Goal: Information Seeking & Learning: Find specific fact

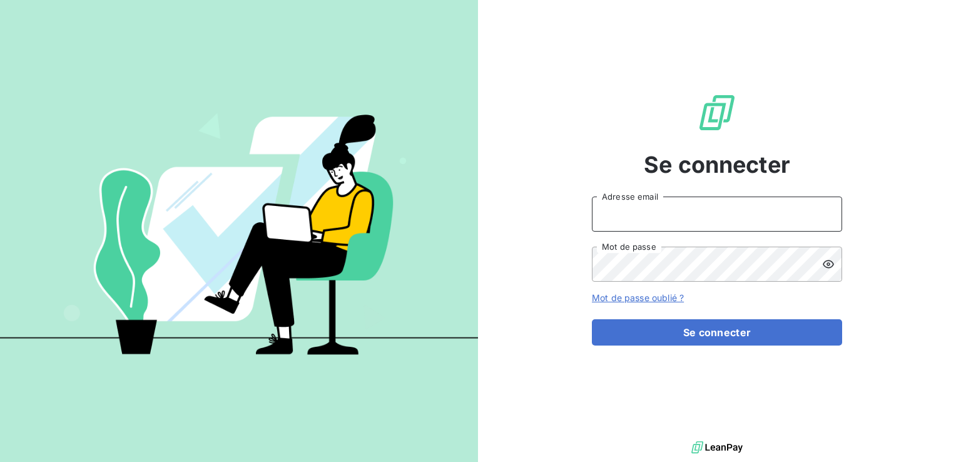
click at [666, 220] on input "Adresse email" at bounding box center [717, 213] width 250 height 35
type input "[EMAIL_ADDRESS][DOMAIN_NAME]"
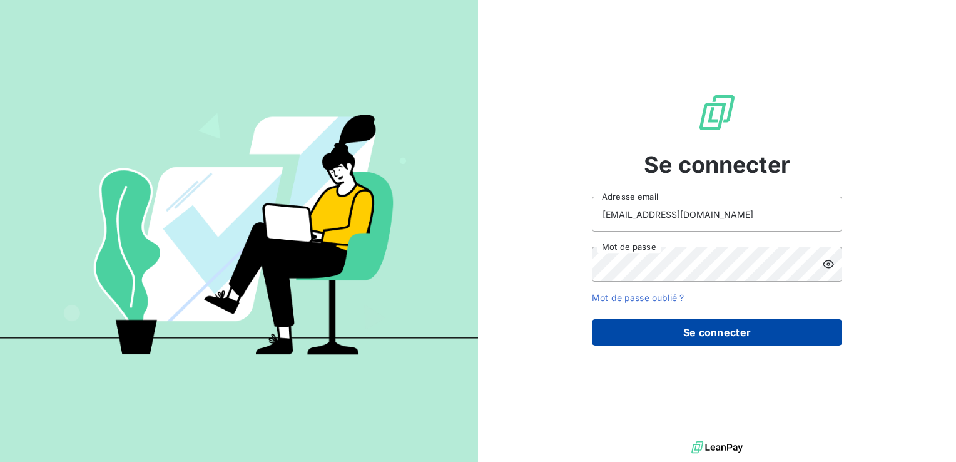
click at [776, 343] on button "Se connecter" at bounding box center [717, 332] width 250 height 26
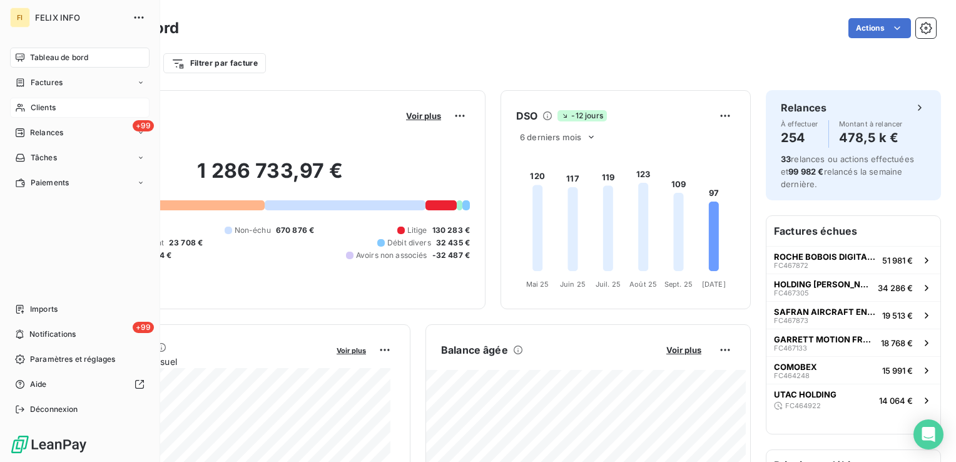
click at [28, 109] on div "Clients" at bounding box center [79, 108] width 139 height 20
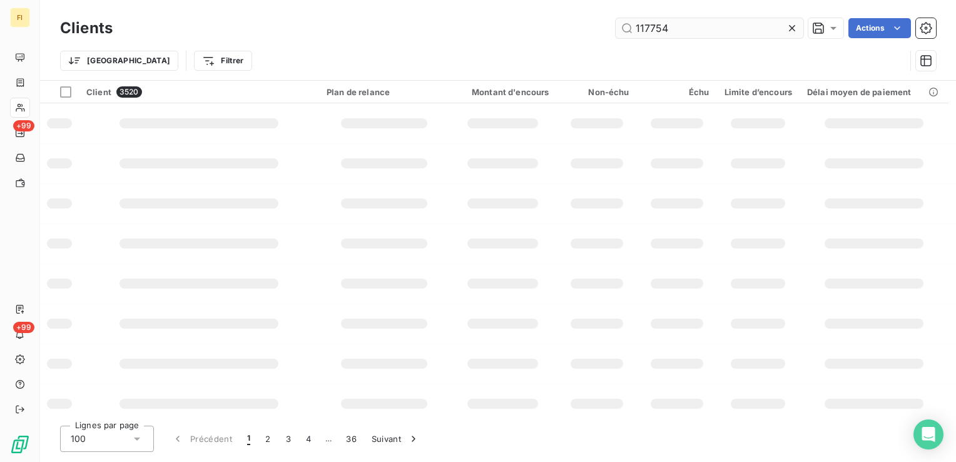
type input "117754"
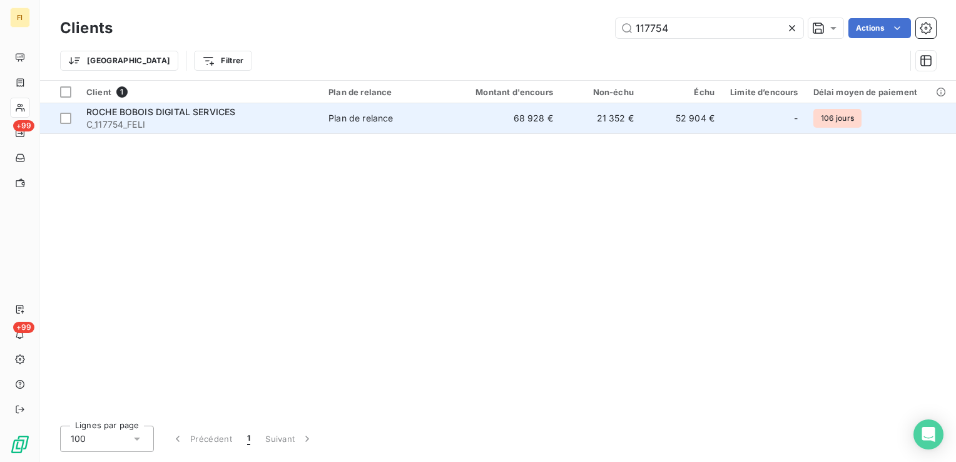
click at [617, 123] on td "21 352 €" at bounding box center [600, 118] width 81 height 30
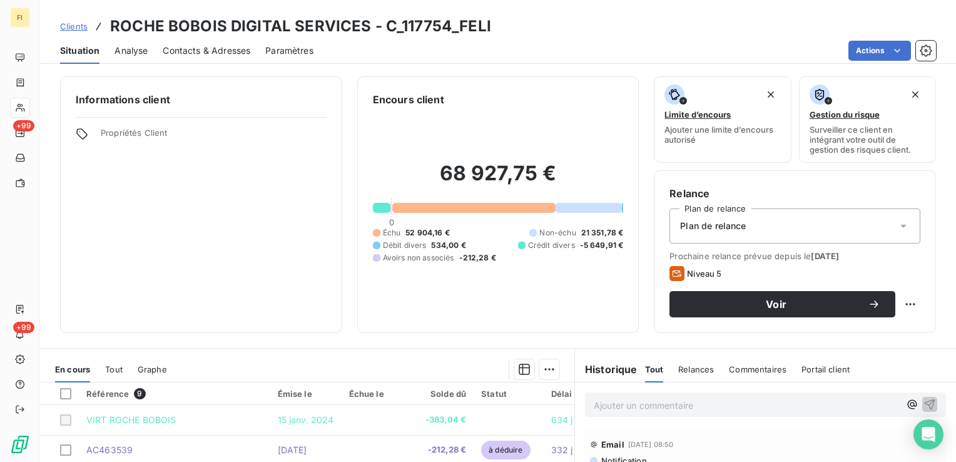
click at [80, 28] on span "Clients" at bounding box center [74, 26] width 28 height 10
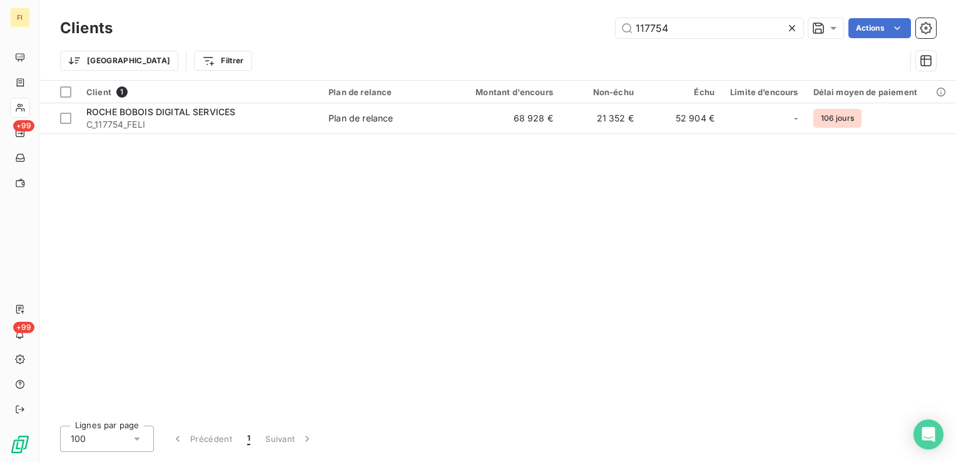
drag, startPoint x: 722, startPoint y: 26, endPoint x: 450, endPoint y: 44, distance: 272.1
click at [517, 31] on div "117754 Actions" at bounding box center [532, 28] width 808 height 20
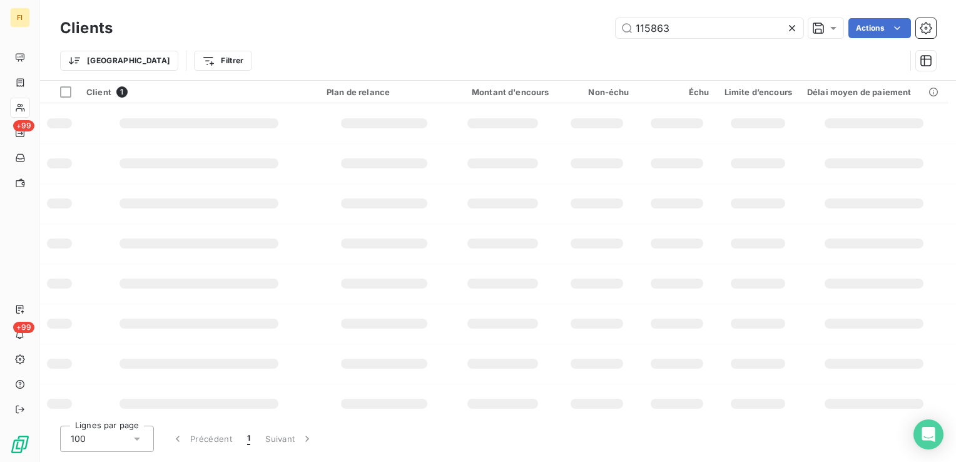
type input "115863"
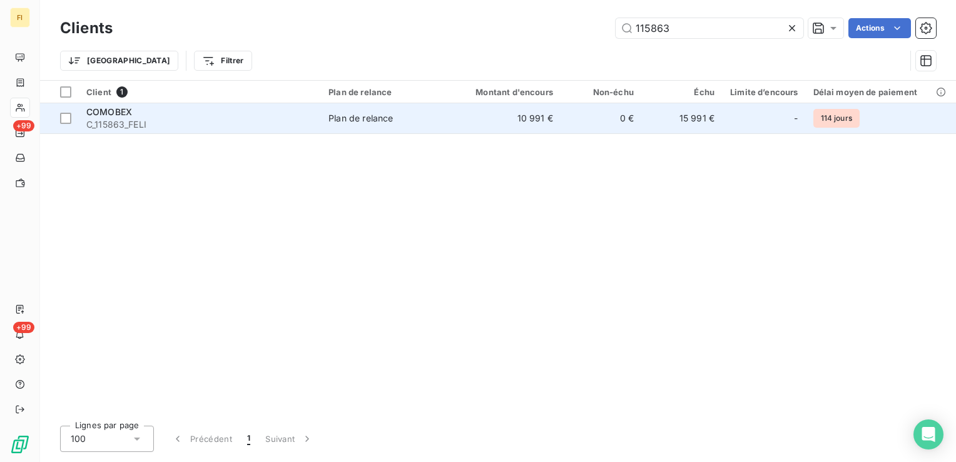
click at [517, 122] on td "10 991 €" at bounding box center [506, 118] width 108 height 30
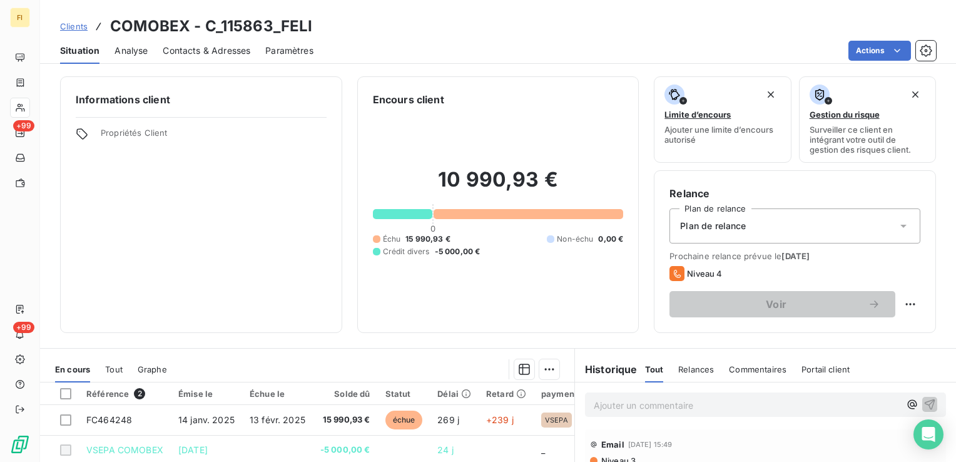
scroll to position [63, 0]
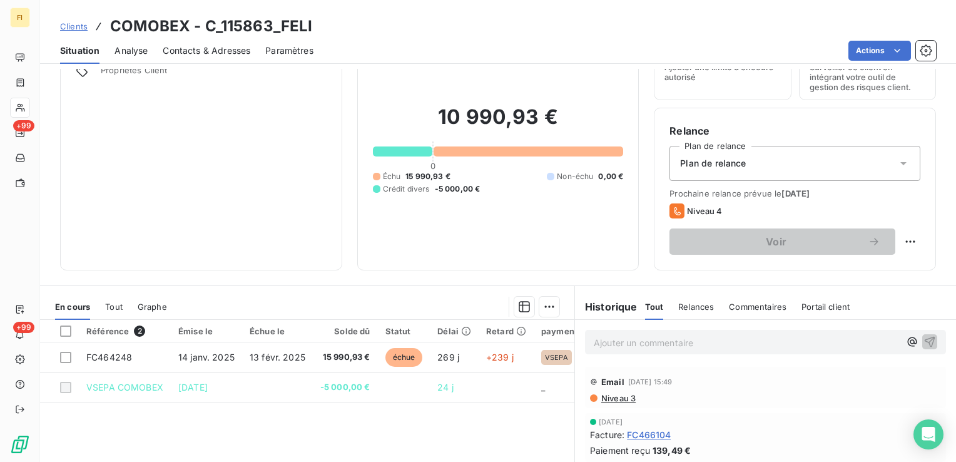
click at [83, 30] on span "Clients" at bounding box center [74, 26] width 28 height 10
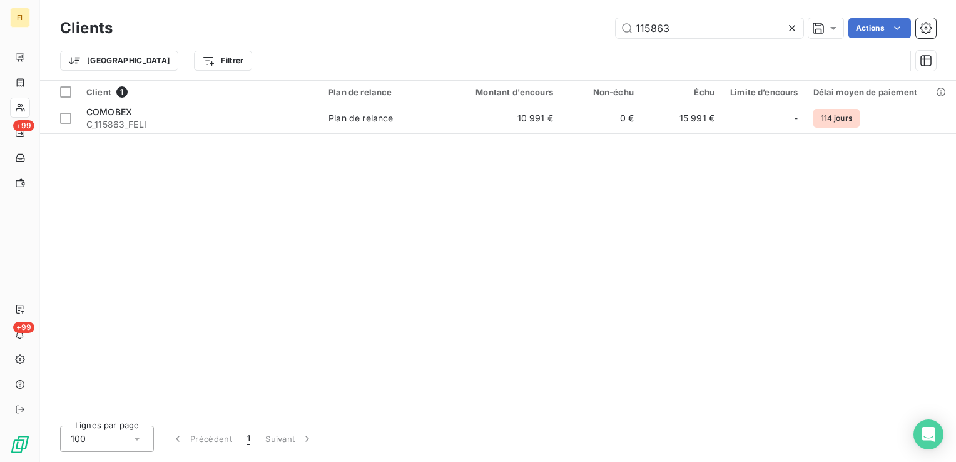
drag, startPoint x: 683, startPoint y: 31, endPoint x: 555, endPoint y: 31, distance: 127.6
click at [567, 31] on div "115863 Actions" at bounding box center [532, 28] width 808 height 20
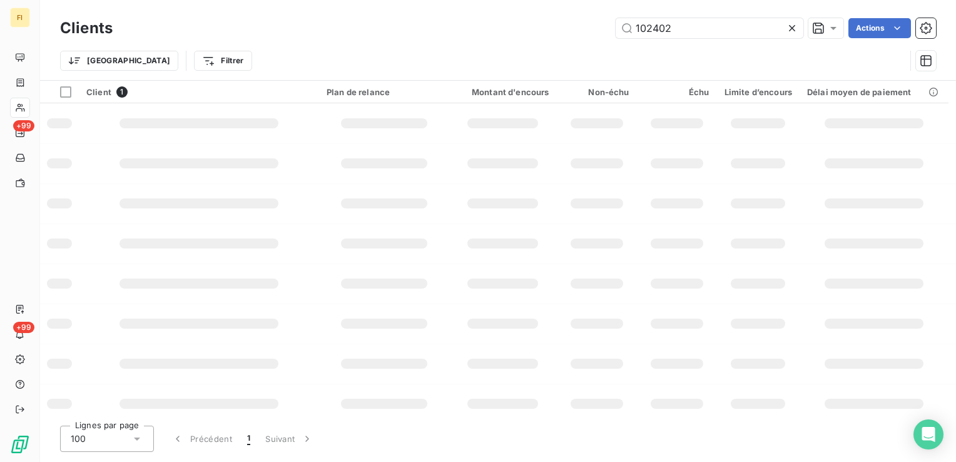
type input "102402"
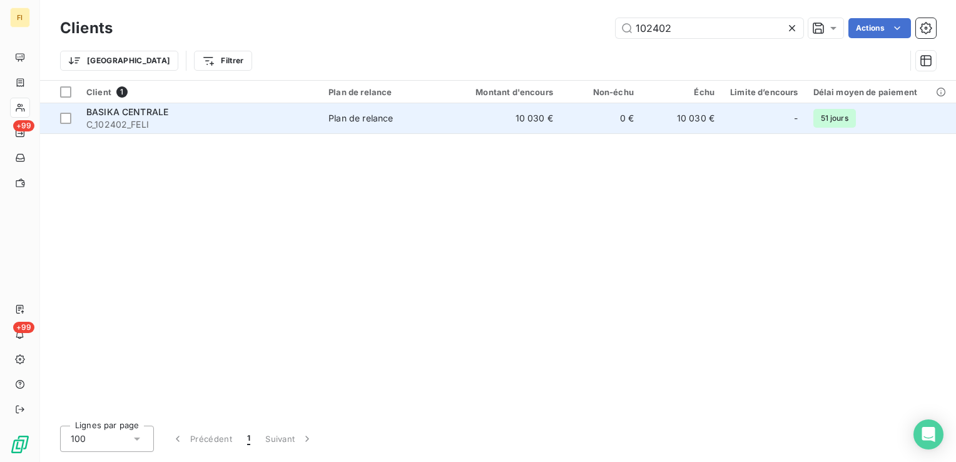
click at [539, 124] on td "10 030 €" at bounding box center [506, 118] width 108 height 30
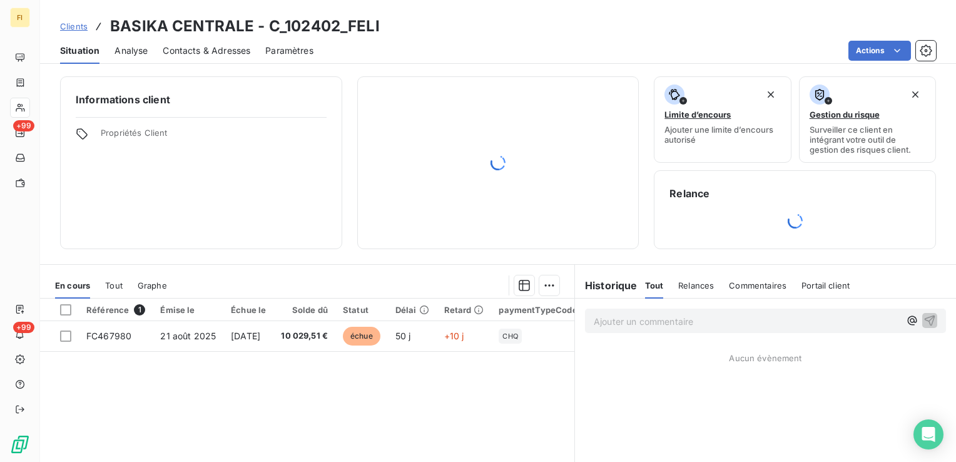
click at [73, 26] on span "Clients" at bounding box center [74, 26] width 28 height 10
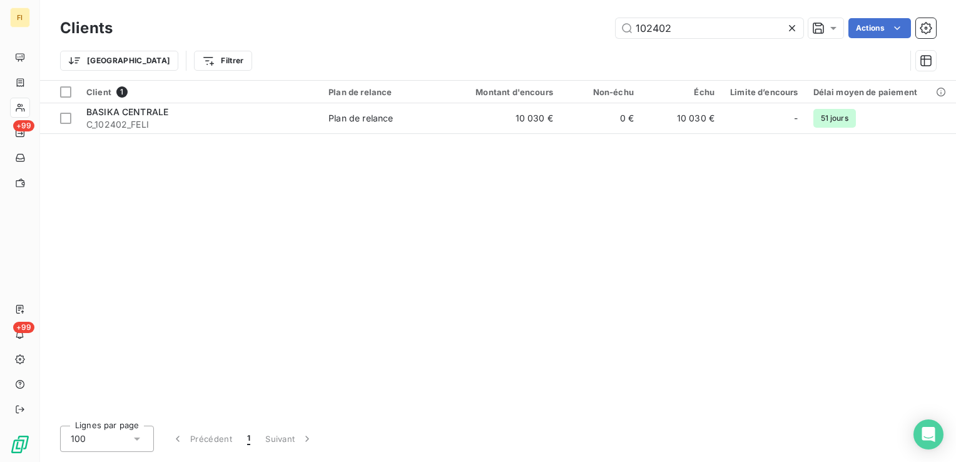
drag, startPoint x: 667, startPoint y: 29, endPoint x: 571, endPoint y: 28, distance: 95.7
click at [571, 28] on div "102402 Actions" at bounding box center [532, 28] width 808 height 20
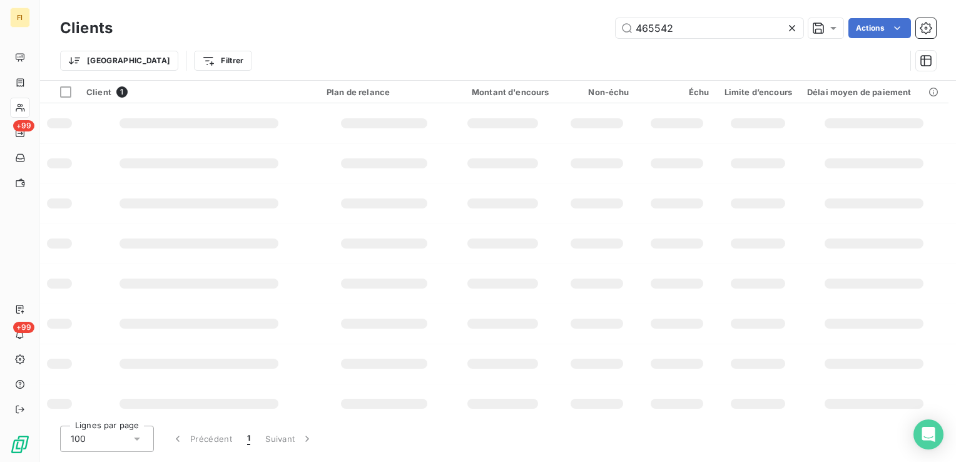
drag, startPoint x: 709, startPoint y: 28, endPoint x: 435, endPoint y: 34, distance: 273.4
click at [435, 33] on div "465542 Actions" at bounding box center [532, 28] width 808 height 20
type input "103791"
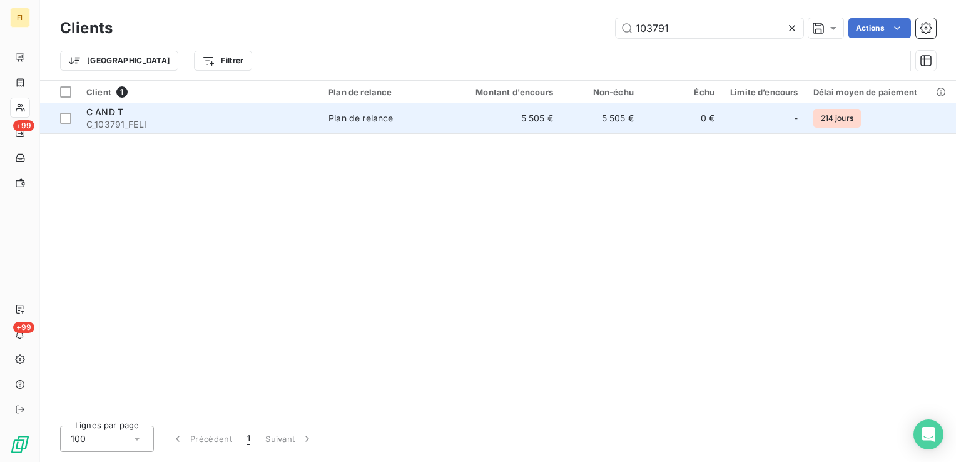
click at [625, 119] on td "5 505 €" at bounding box center [600, 118] width 81 height 30
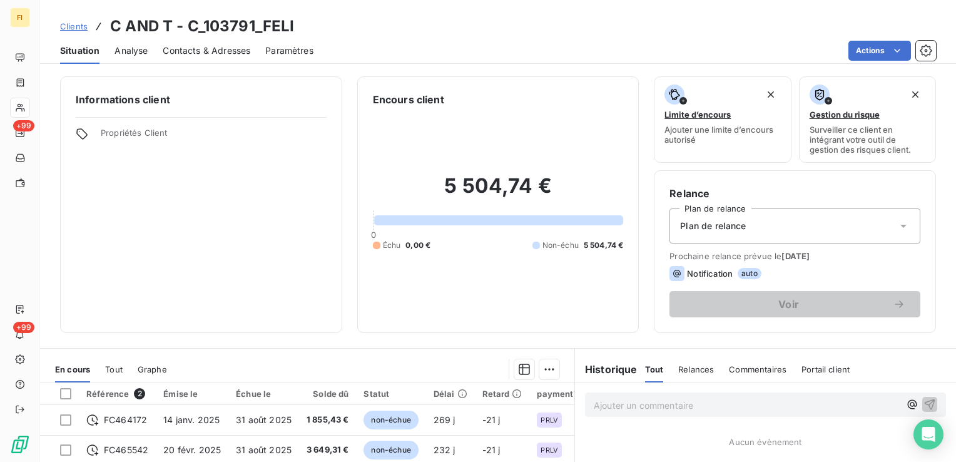
scroll to position [125, 0]
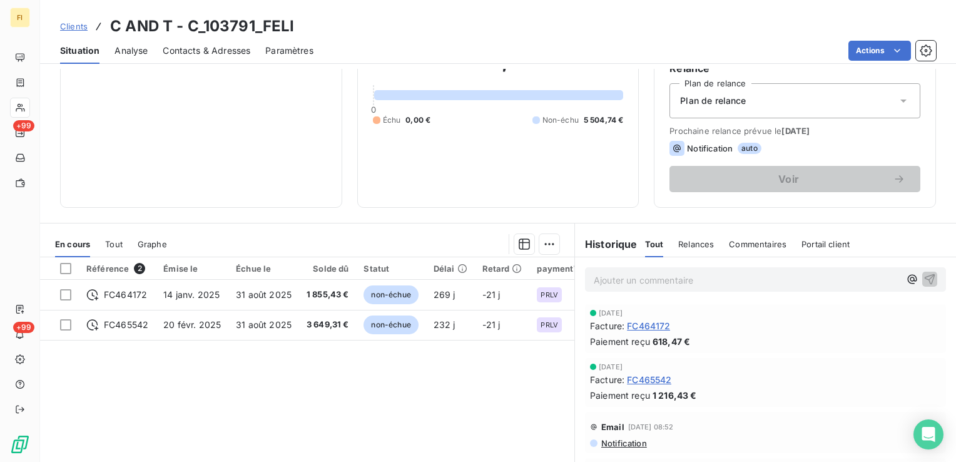
click at [79, 26] on span "Clients" at bounding box center [74, 26] width 28 height 10
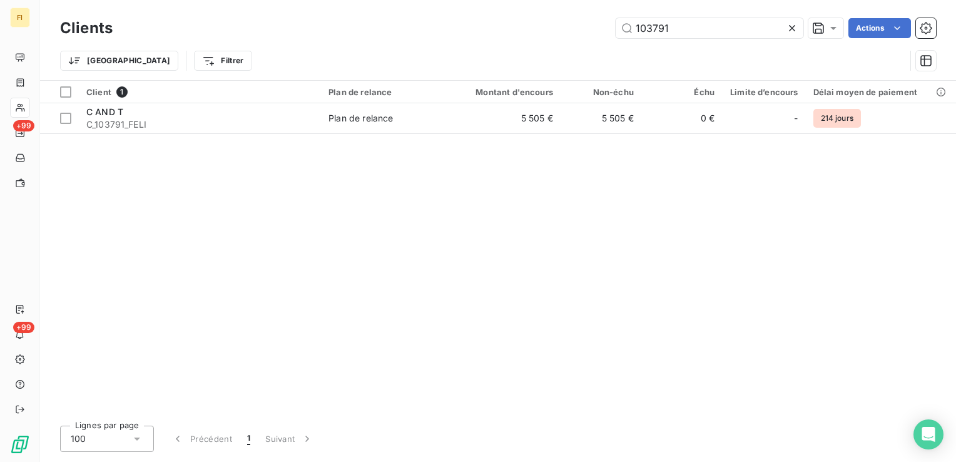
drag, startPoint x: 726, startPoint y: 28, endPoint x: 452, endPoint y: 36, distance: 274.1
click at [467, 31] on div "103791 Actions" at bounding box center [532, 28] width 808 height 20
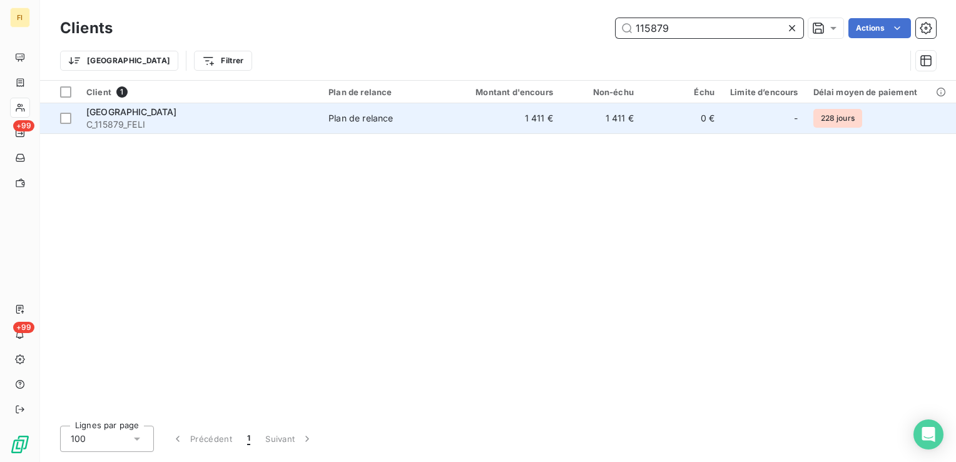
type input "115879"
click at [562, 123] on td "1 411 €" at bounding box center [600, 118] width 81 height 30
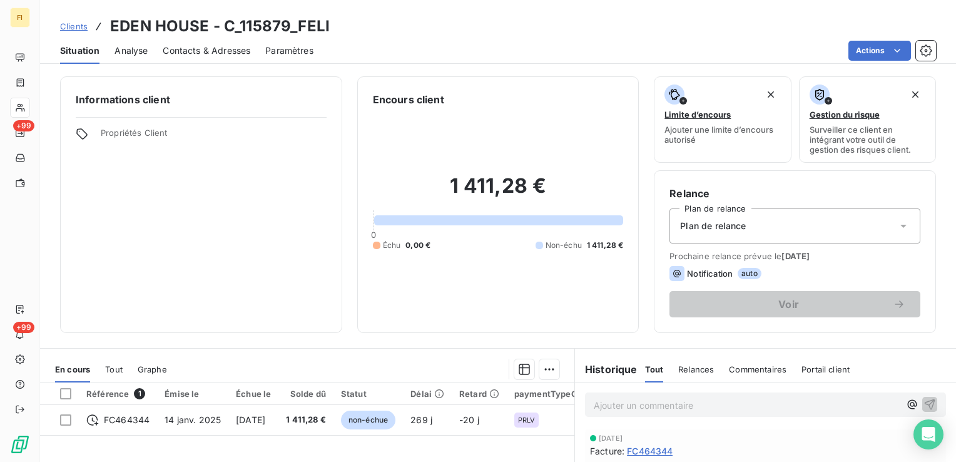
click at [79, 29] on span "Clients" at bounding box center [74, 26] width 28 height 10
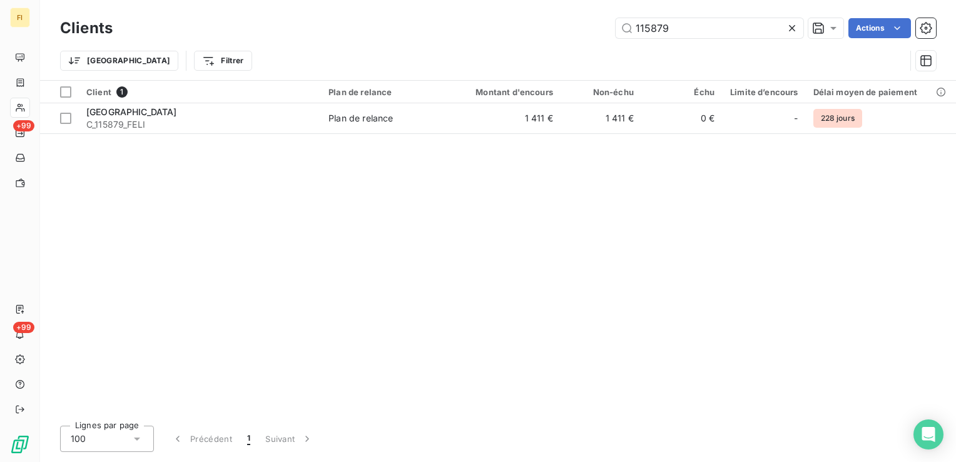
drag, startPoint x: 681, startPoint y: 24, endPoint x: 448, endPoint y: 45, distance: 234.2
click at [495, 39] on div "Clients 115879 Actions" at bounding box center [498, 28] width 876 height 26
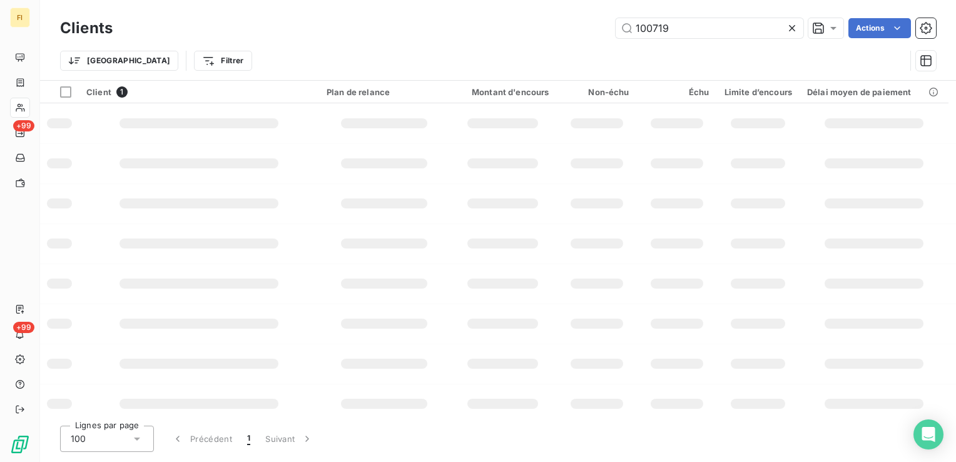
type input "100719"
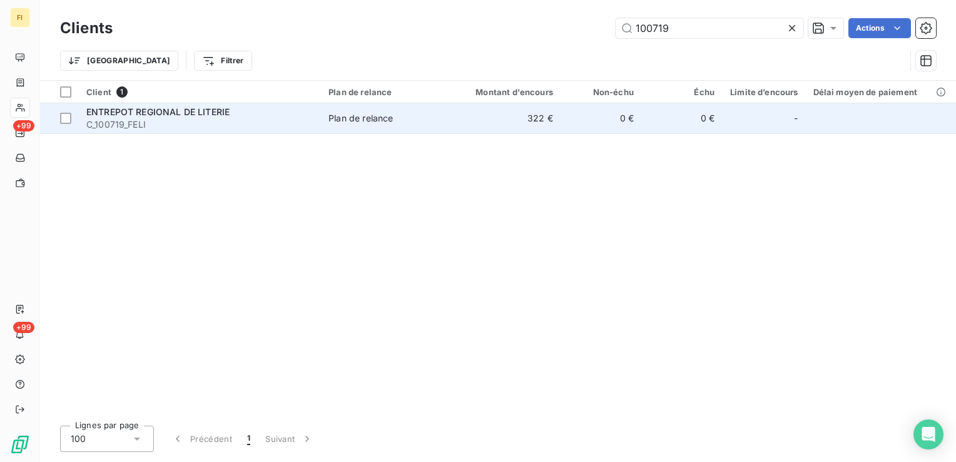
click at [514, 124] on td "322 €" at bounding box center [506, 118] width 108 height 30
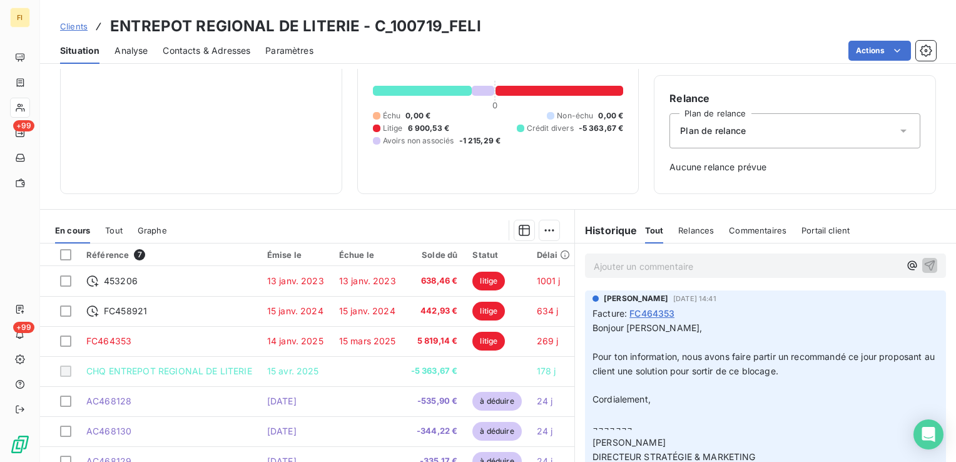
scroll to position [29, 0]
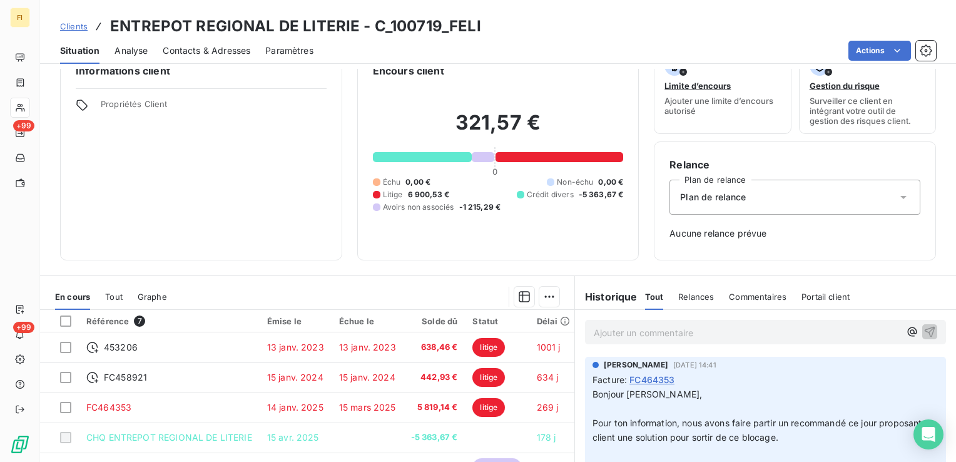
click at [70, 21] on span "Clients" at bounding box center [74, 26] width 28 height 10
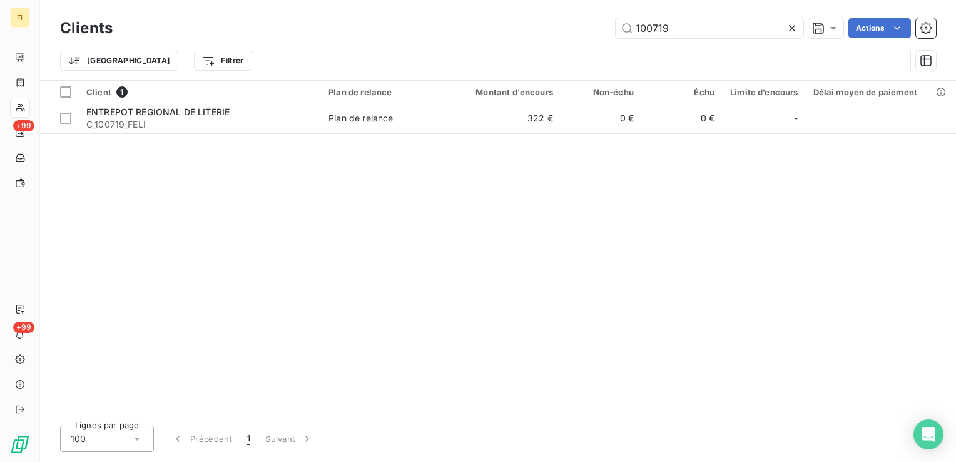
drag, startPoint x: 673, startPoint y: 28, endPoint x: 353, endPoint y: 39, distance: 320.4
click at [437, 26] on div "100719 Actions" at bounding box center [532, 28] width 808 height 20
click at [495, 35] on div "104023 Actions" at bounding box center [532, 28] width 808 height 20
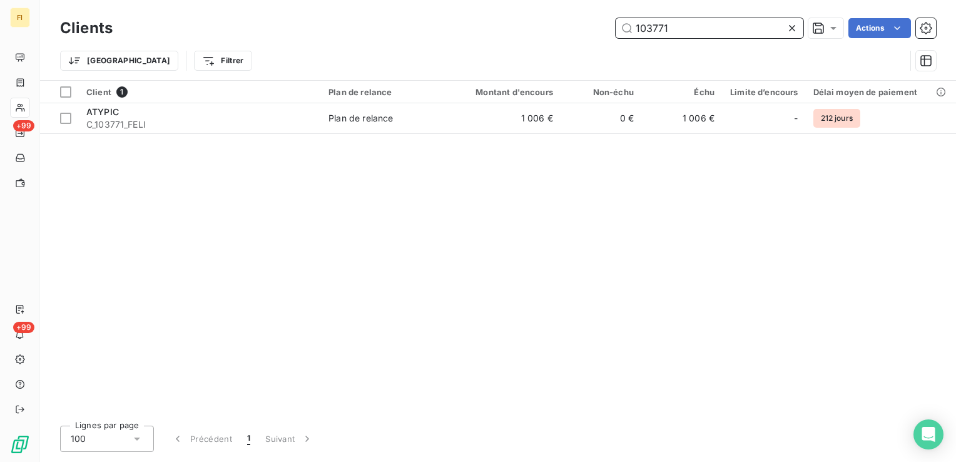
drag, startPoint x: 670, startPoint y: 29, endPoint x: 430, endPoint y: 34, distance: 239.6
click at [510, 30] on div "103771 Actions" at bounding box center [532, 28] width 808 height 20
drag, startPoint x: 682, startPoint y: 28, endPoint x: 485, endPoint y: 42, distance: 198.1
click at [503, 38] on div "103997 Actions" at bounding box center [532, 28] width 808 height 20
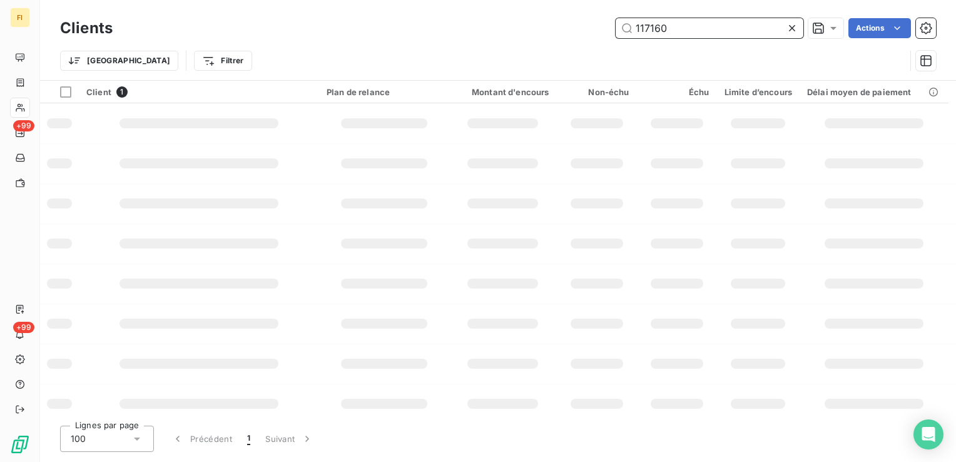
type input "117160"
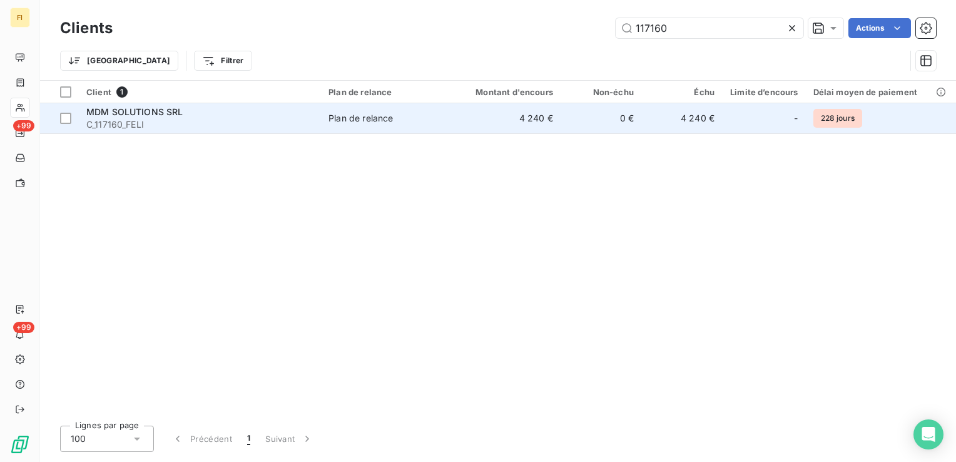
click at [463, 125] on td "4 240 €" at bounding box center [506, 118] width 108 height 30
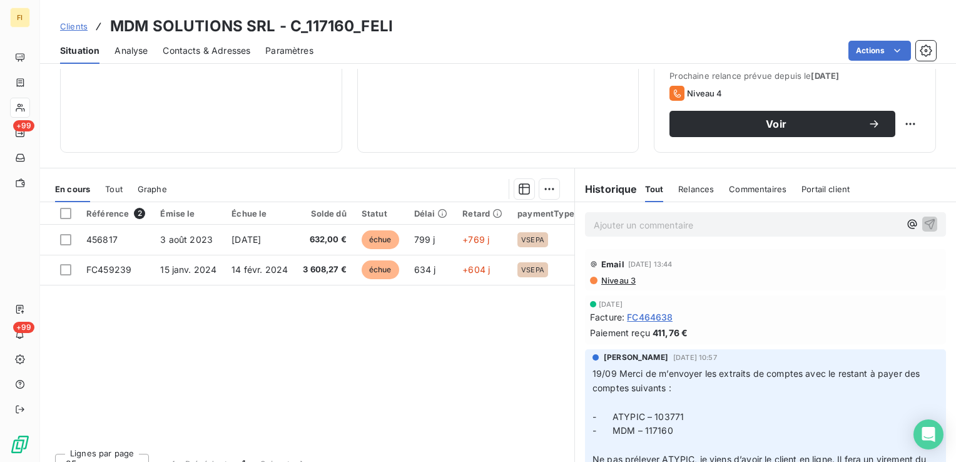
scroll to position [188, 0]
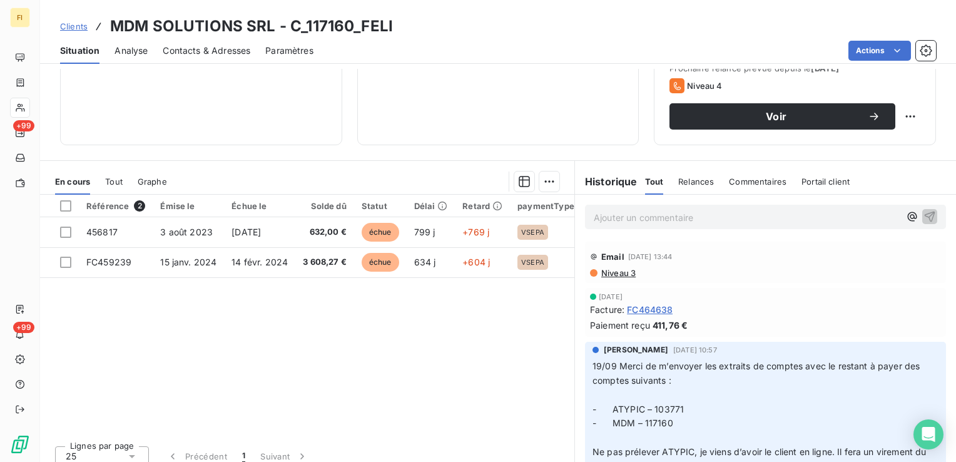
click at [117, 185] on span "Tout" at bounding box center [114, 181] width 18 height 10
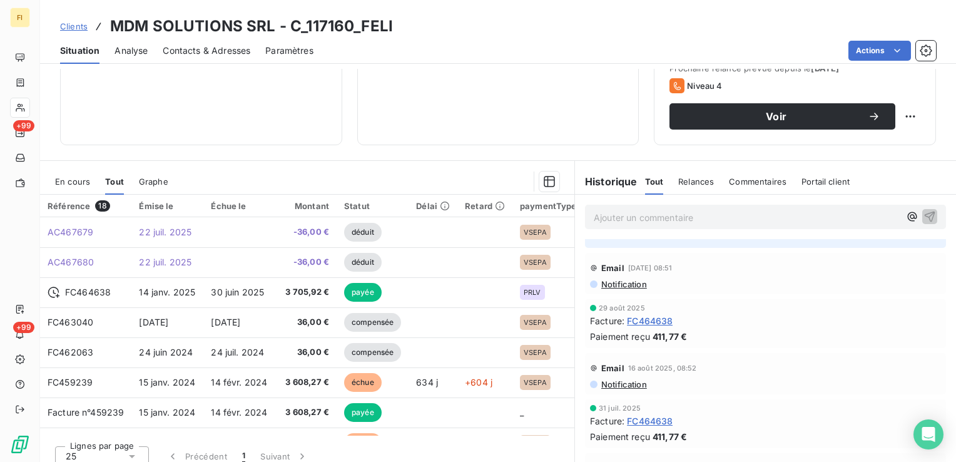
scroll to position [563, 0]
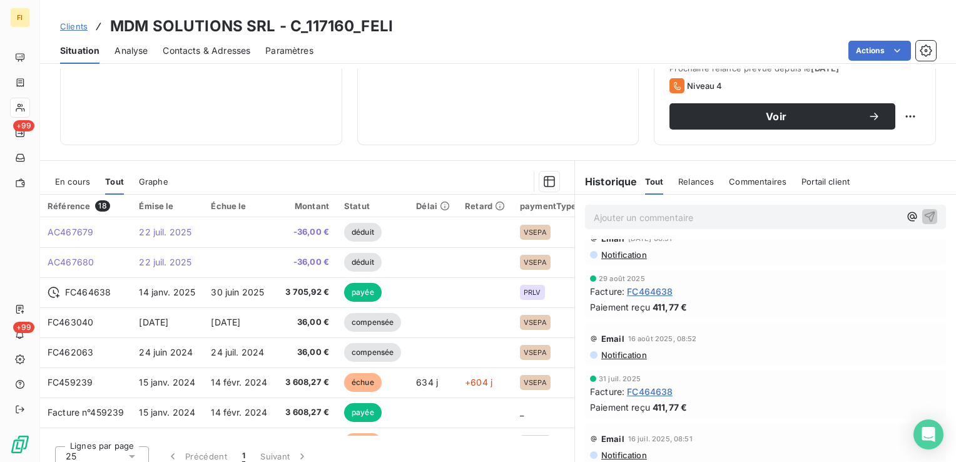
click at [73, 26] on span "Clients" at bounding box center [74, 26] width 28 height 10
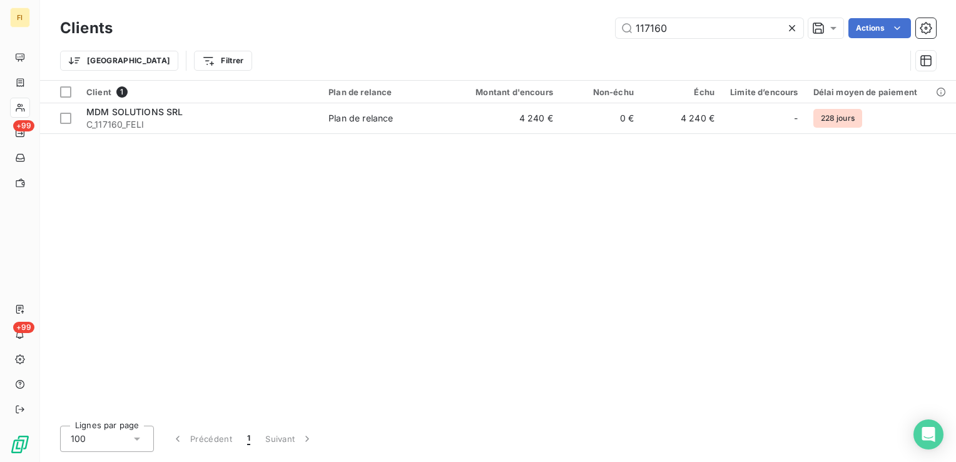
drag, startPoint x: 738, startPoint y: 36, endPoint x: 509, endPoint y: 47, distance: 229.8
click at [532, 41] on div "Clients 117160 Actions" at bounding box center [498, 28] width 876 height 26
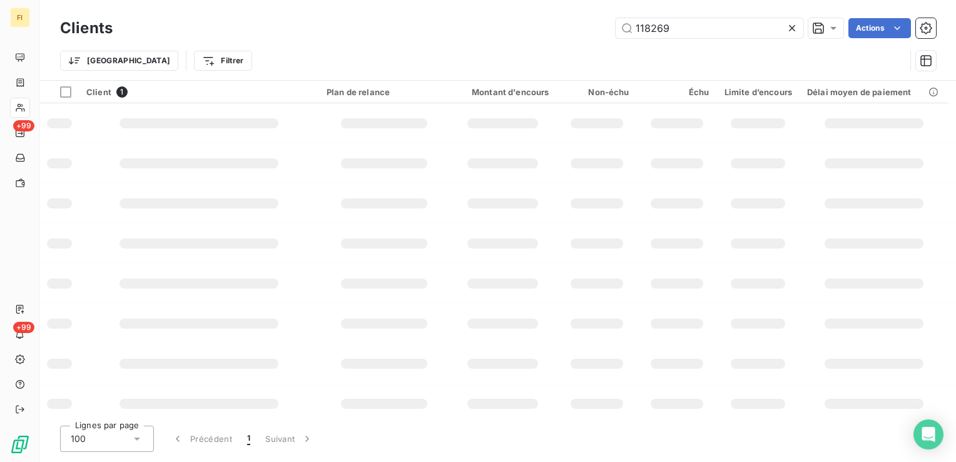
type input "118269"
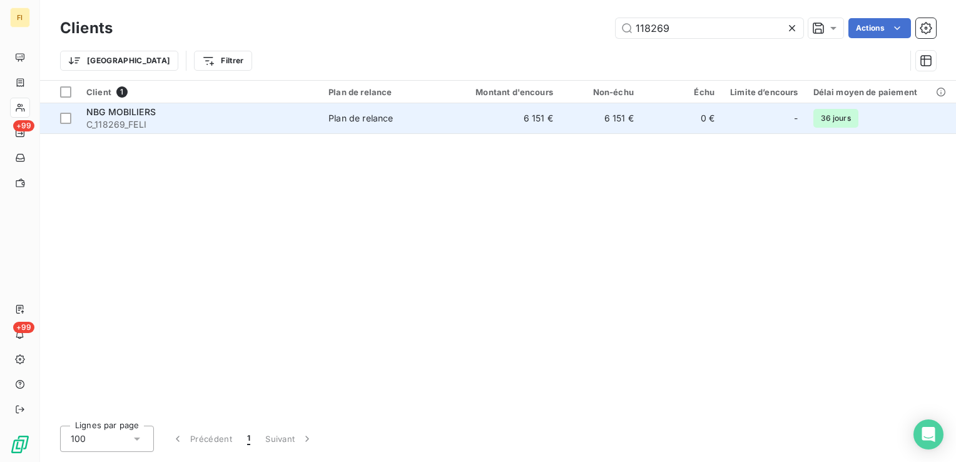
click at [534, 121] on td "6 151 €" at bounding box center [506, 118] width 108 height 30
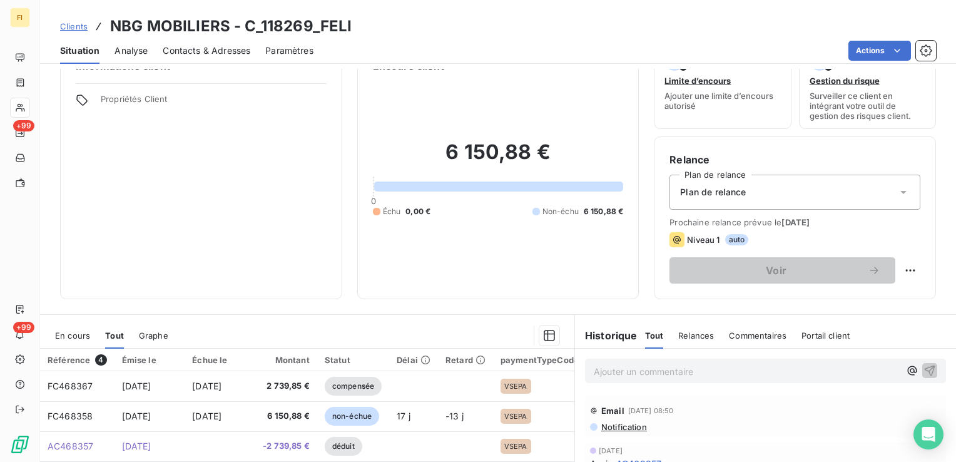
scroll to position [63, 0]
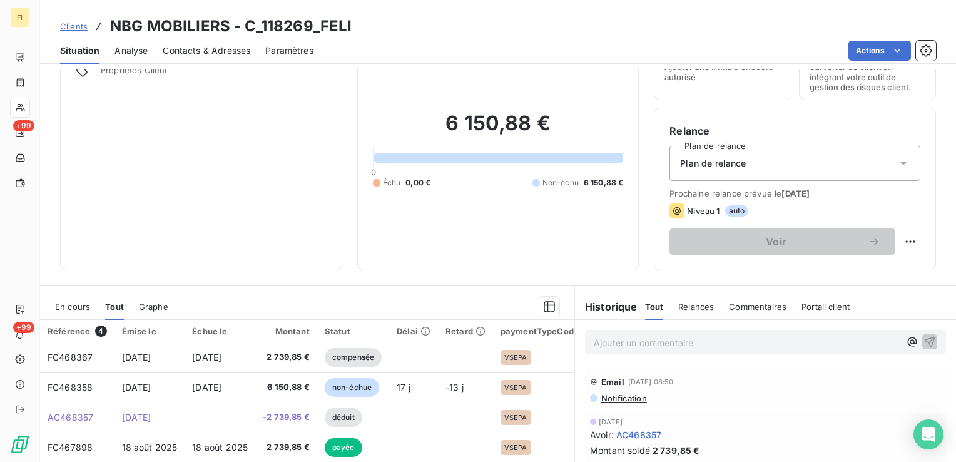
click at [85, 309] on span "En cours" at bounding box center [72, 306] width 35 height 10
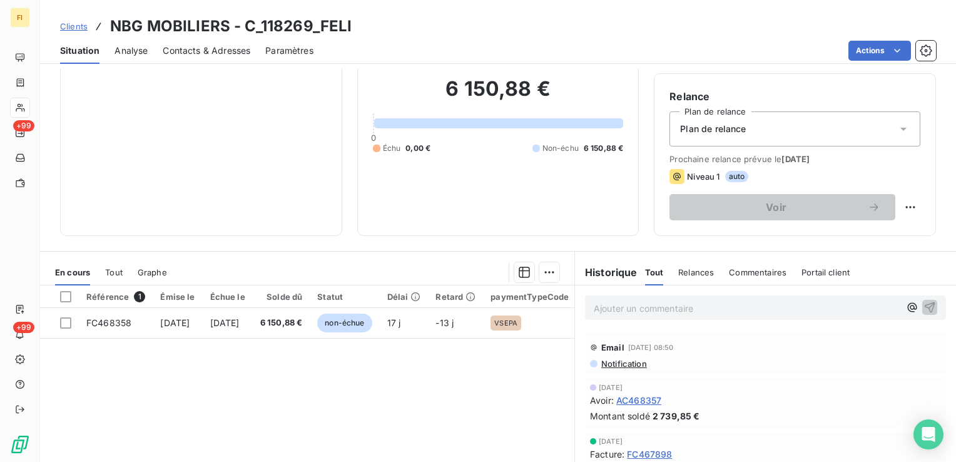
scroll to position [125, 0]
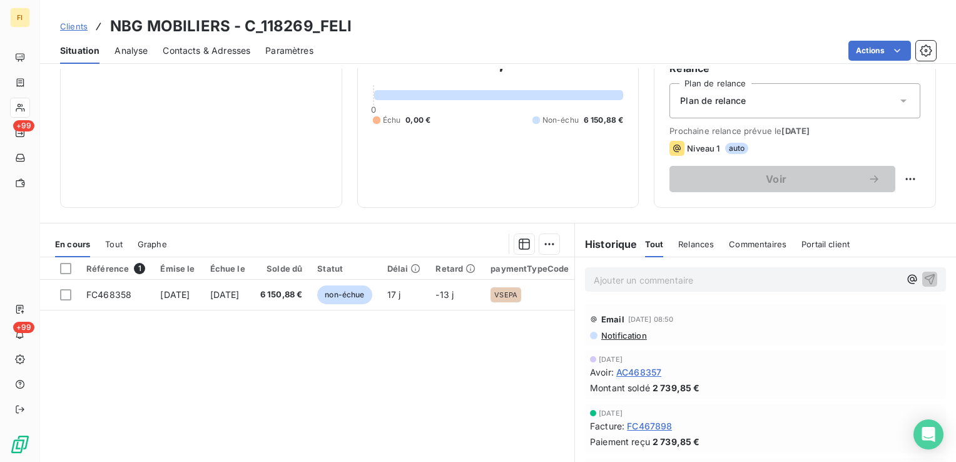
click at [121, 244] on span "Tout" at bounding box center [114, 244] width 18 height 10
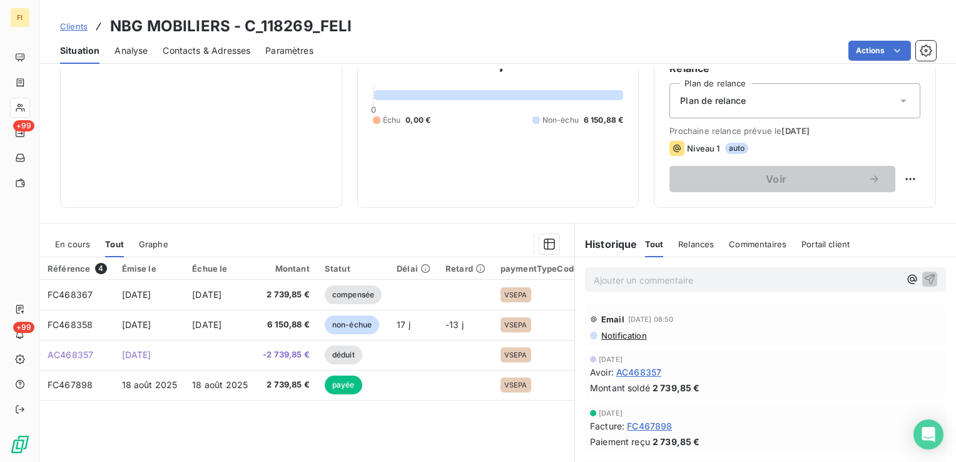
click at [78, 27] on span "Clients" at bounding box center [74, 26] width 28 height 10
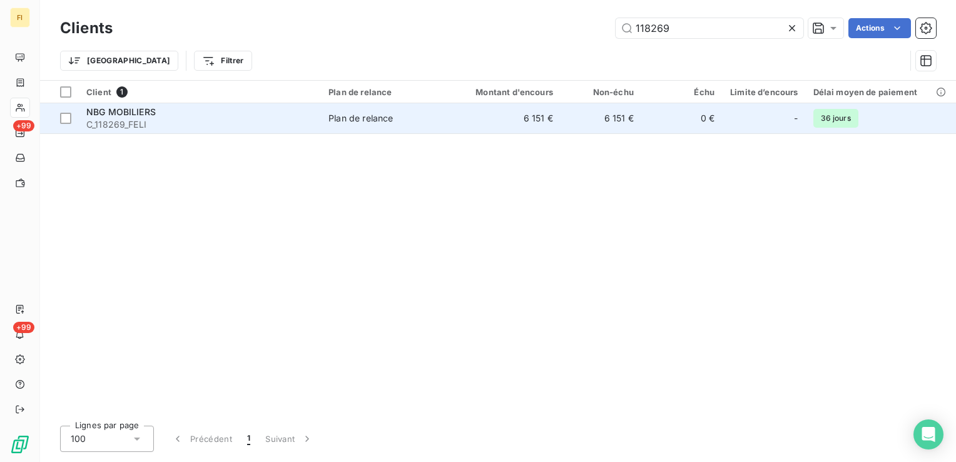
click at [123, 113] on span "NBG MOBILIERS" at bounding box center [120, 111] width 69 height 11
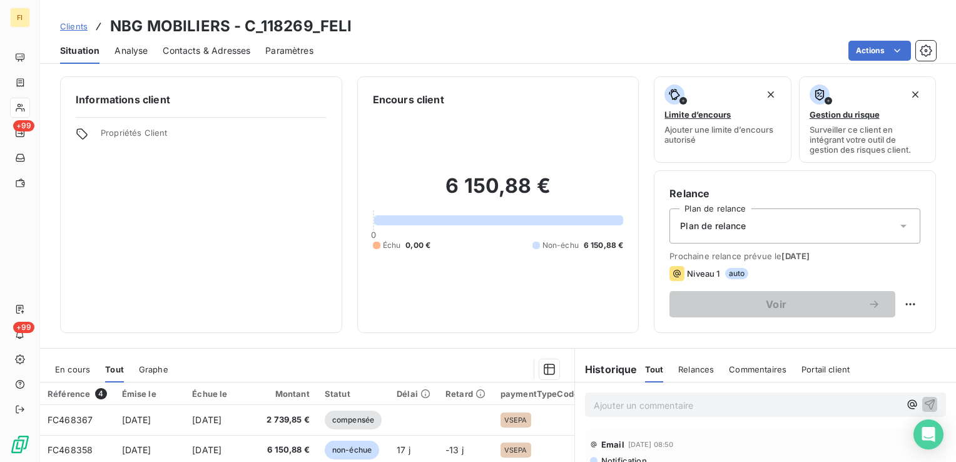
click at [79, 368] on span "En cours" at bounding box center [72, 369] width 35 height 10
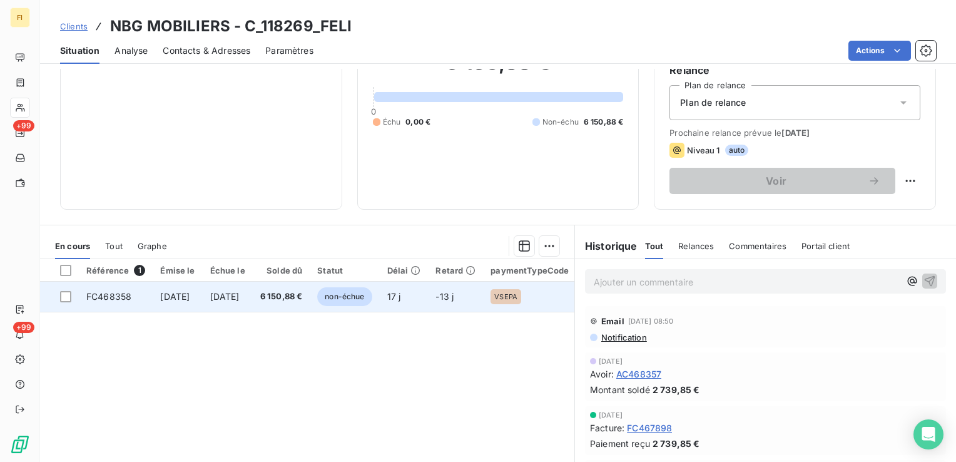
scroll to position [125, 0]
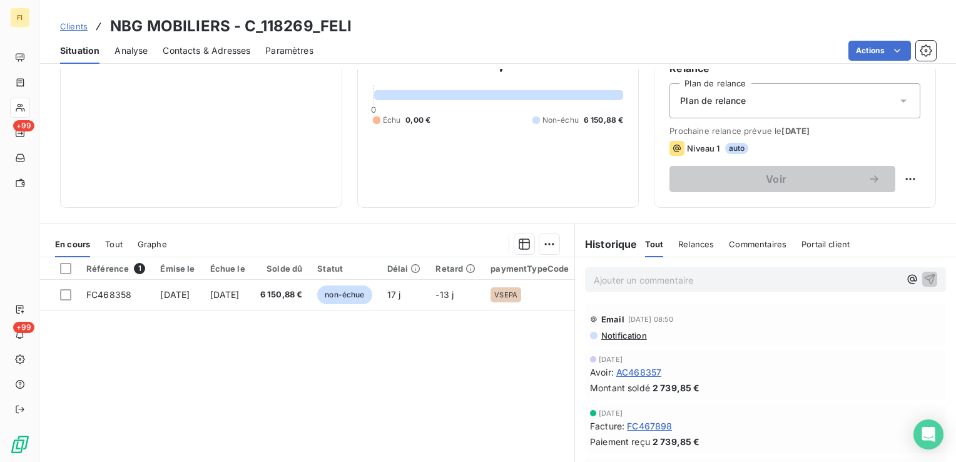
click at [76, 27] on span "Clients" at bounding box center [74, 26] width 28 height 10
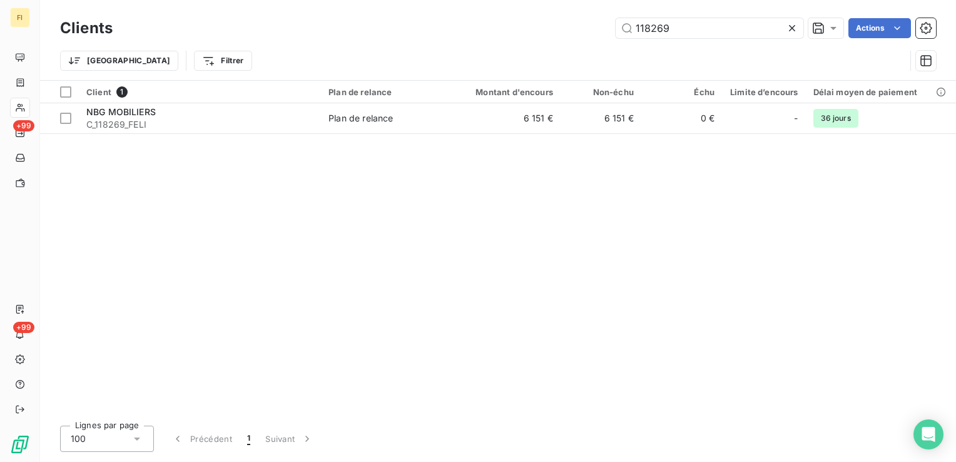
drag, startPoint x: 704, startPoint y: 33, endPoint x: 503, endPoint y: 44, distance: 201.7
click at [537, 39] on div "Clients 118269 Actions" at bounding box center [498, 28] width 876 height 26
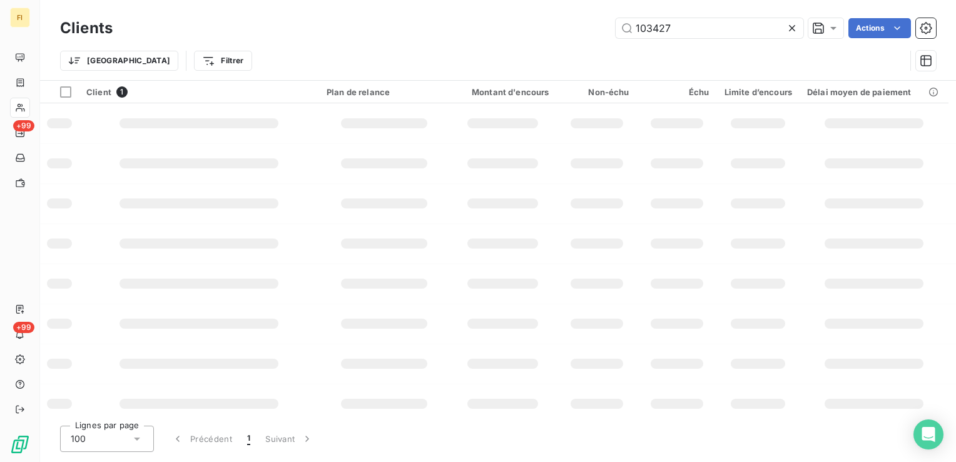
type input "103427"
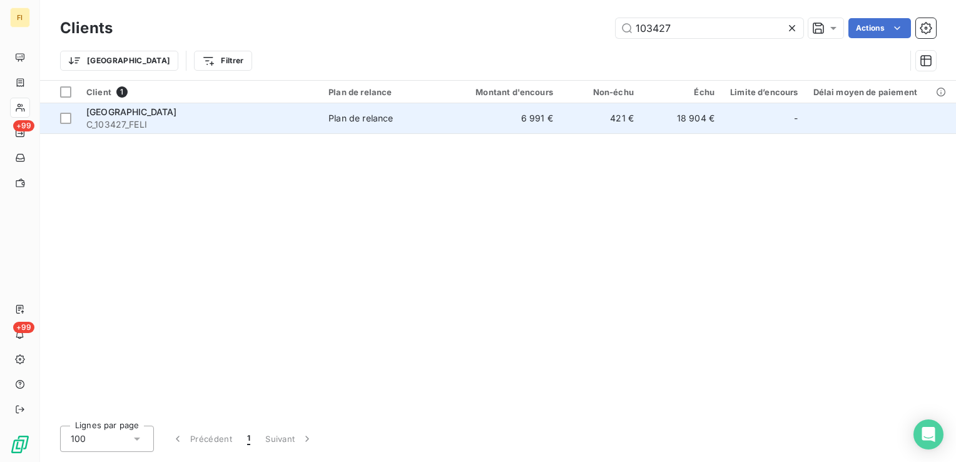
click at [560, 129] on td "6 991 €" at bounding box center [506, 118] width 108 height 30
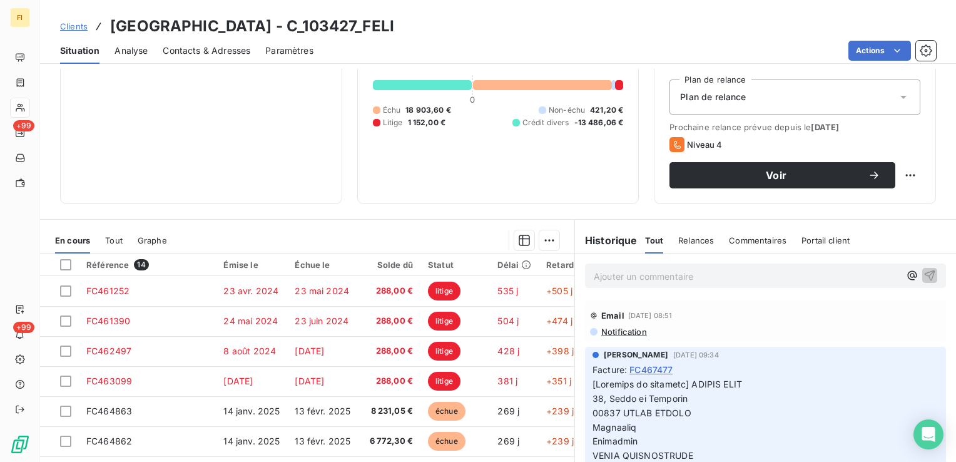
scroll to position [63, 0]
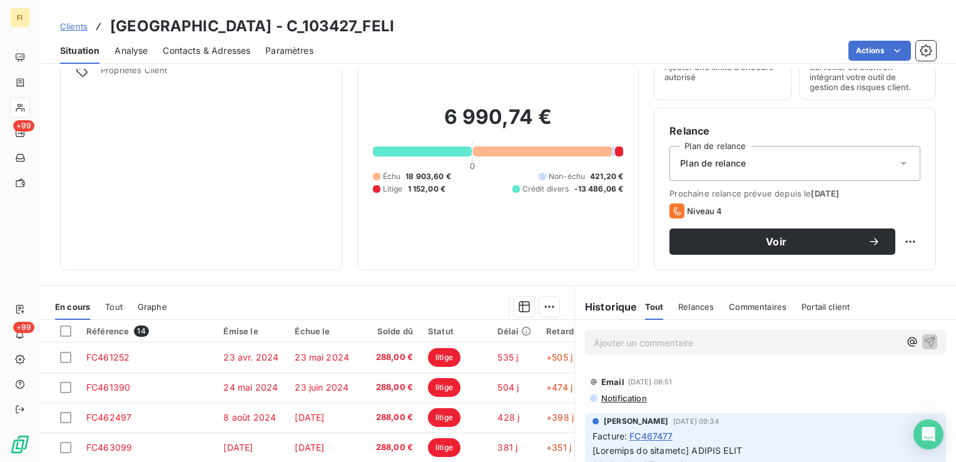
drag, startPoint x: 79, startPoint y: 25, endPoint x: 93, endPoint y: 23, distance: 14.5
click at [80, 24] on span "Clients" at bounding box center [74, 26] width 28 height 10
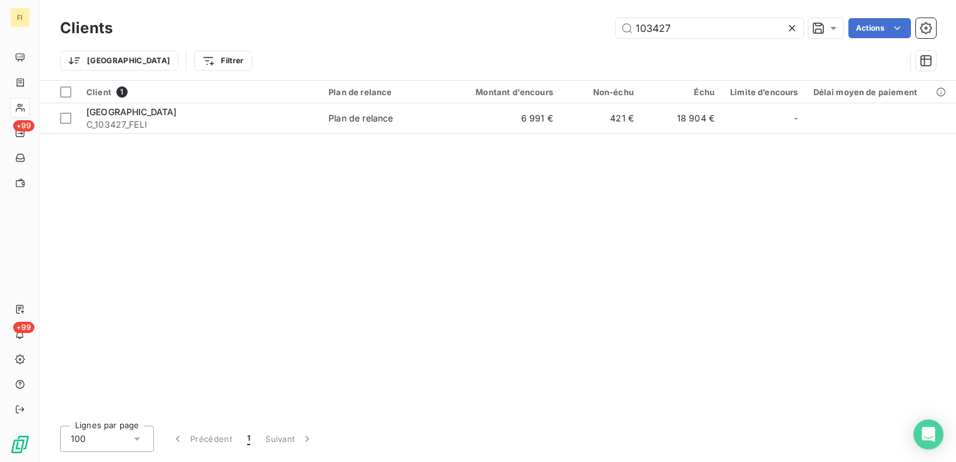
drag, startPoint x: 714, startPoint y: 34, endPoint x: 430, endPoint y: 51, distance: 284.5
click at [483, 35] on div "103427 Actions" at bounding box center [532, 28] width 808 height 20
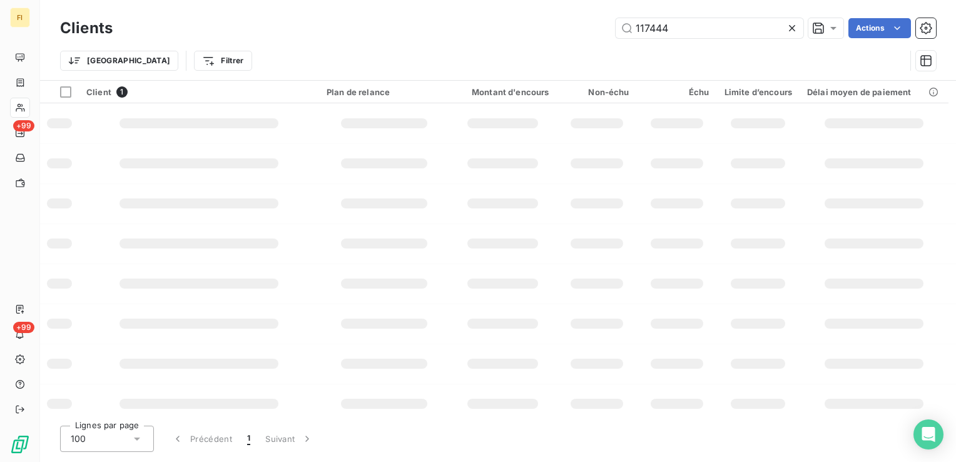
type input "117444"
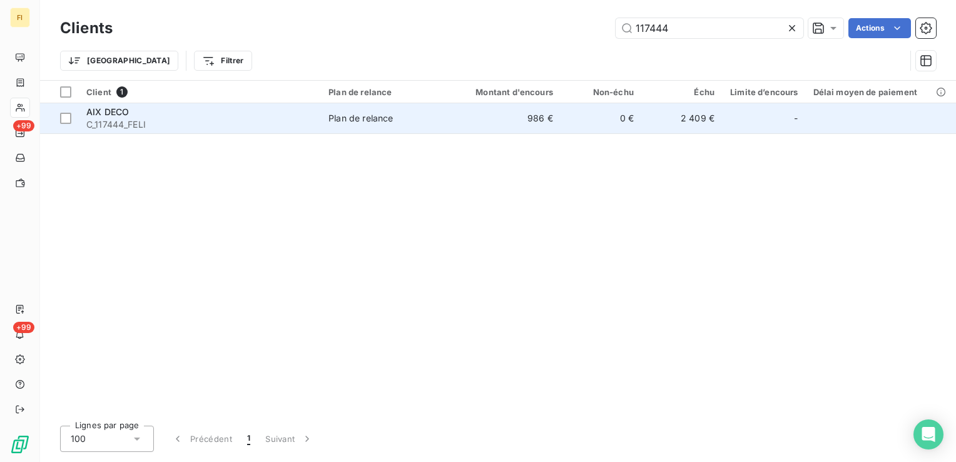
click at [536, 114] on td "986 €" at bounding box center [506, 118] width 108 height 30
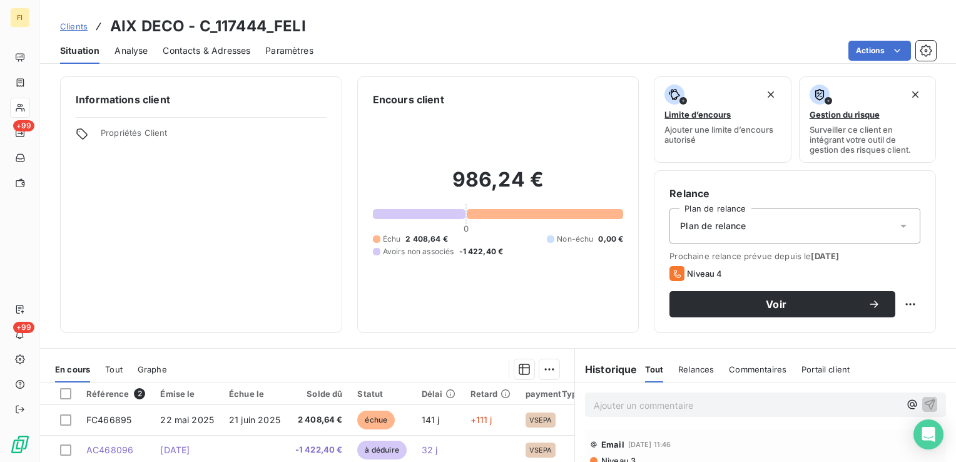
click at [84, 22] on span "Clients" at bounding box center [74, 26] width 28 height 10
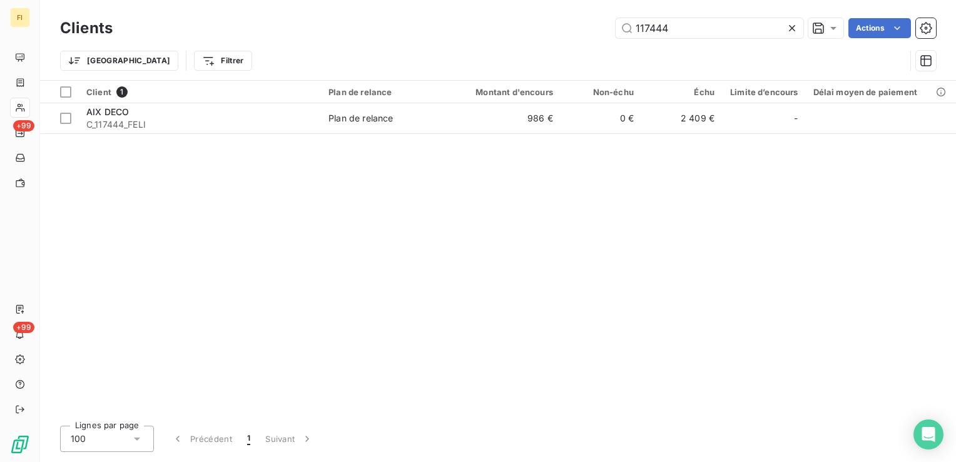
drag, startPoint x: 687, startPoint y: 26, endPoint x: 510, endPoint y: 32, distance: 177.1
click at [565, 32] on div "117444 Actions" at bounding box center [532, 28] width 808 height 20
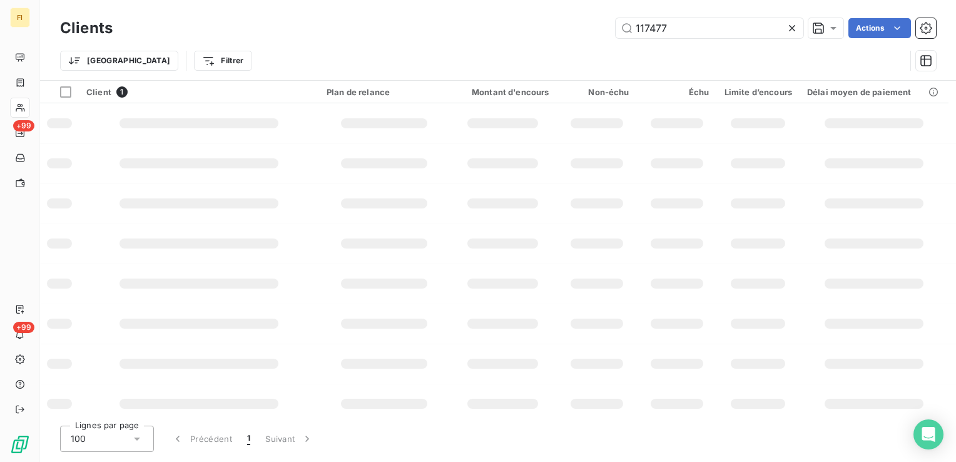
type input "117477"
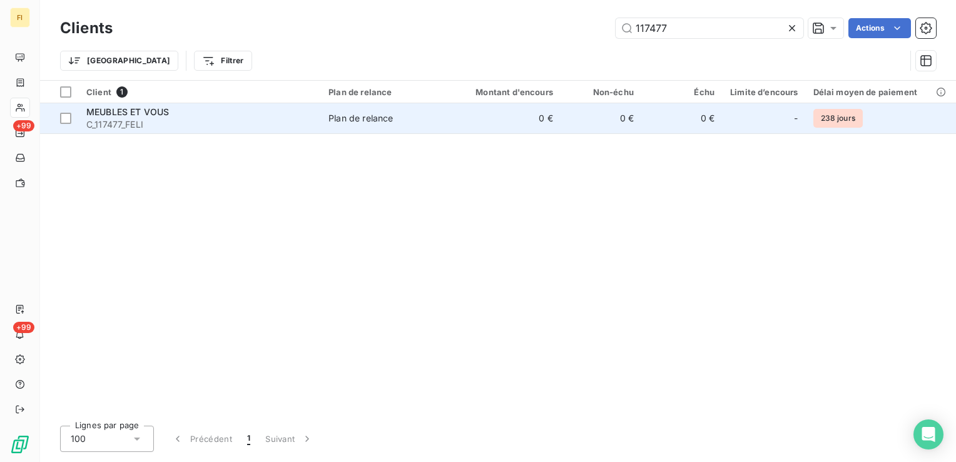
click at [534, 120] on td "0 €" at bounding box center [506, 118] width 108 height 30
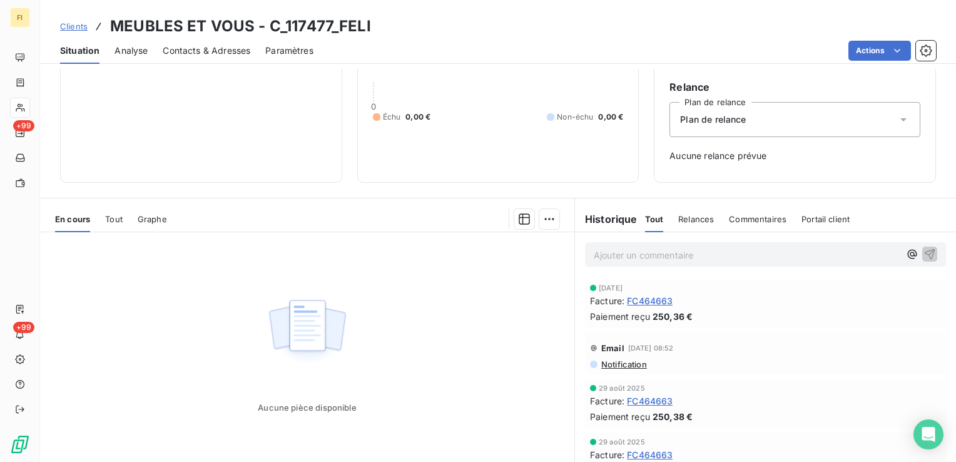
scroll to position [125, 0]
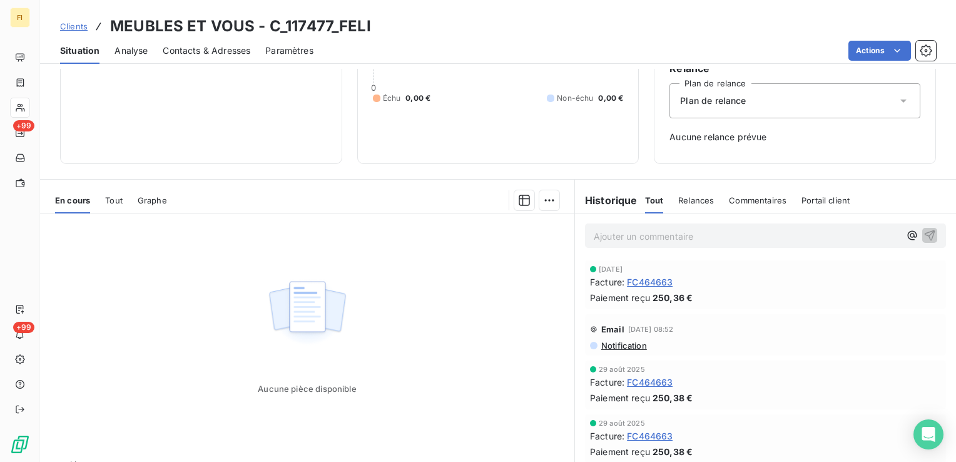
click at [111, 195] on span "Tout" at bounding box center [114, 200] width 18 height 10
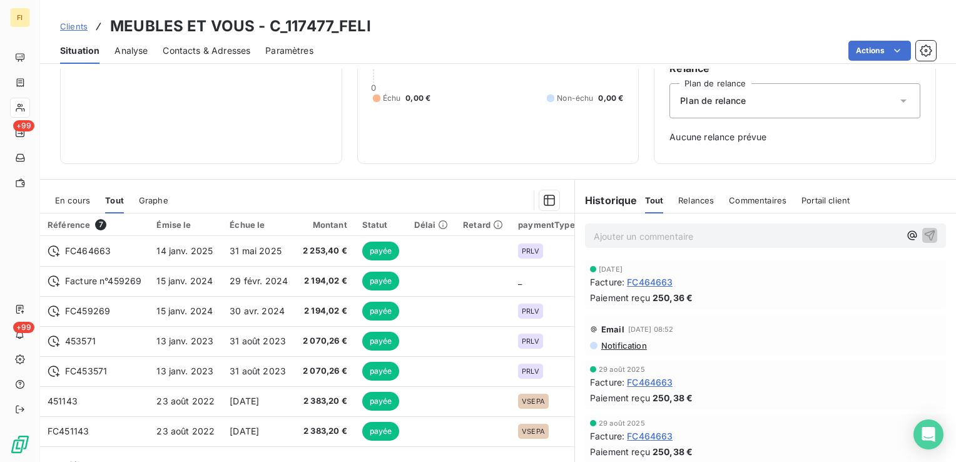
click at [84, 200] on span "En cours" at bounding box center [72, 200] width 35 height 10
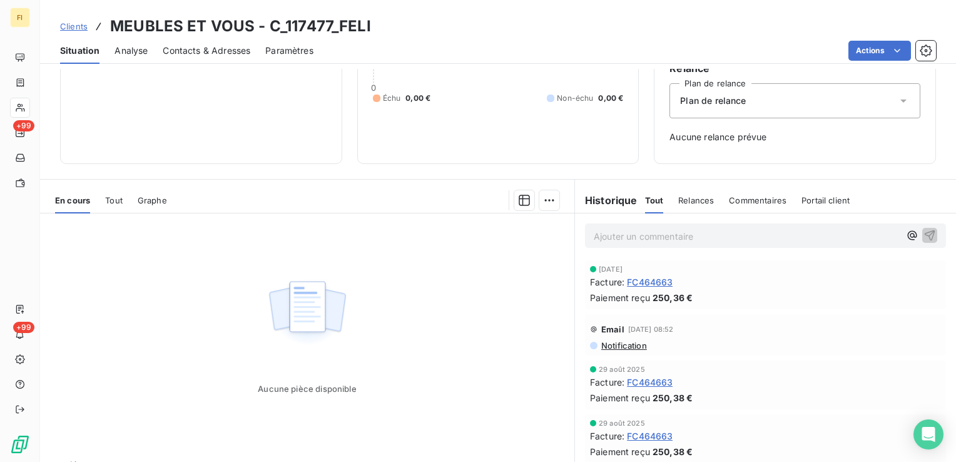
click at [70, 30] on span "Clients" at bounding box center [74, 26] width 28 height 10
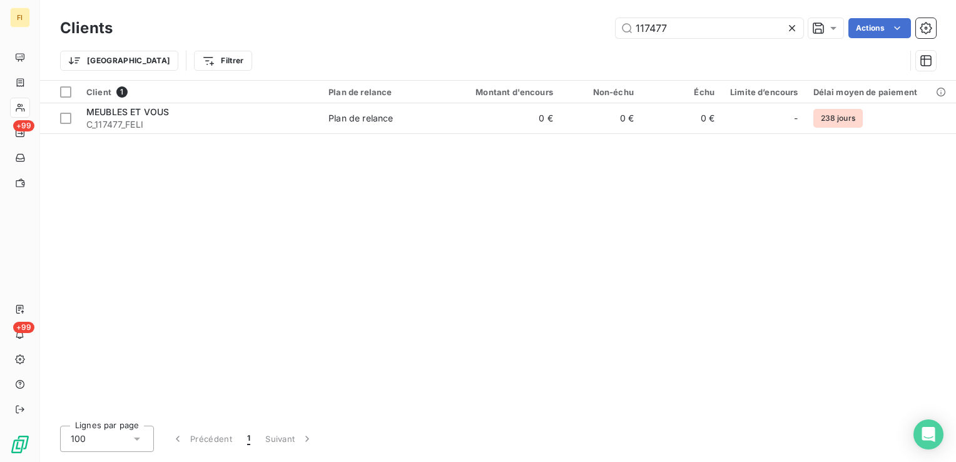
click at [515, 34] on div "117477 Actions" at bounding box center [532, 28] width 808 height 20
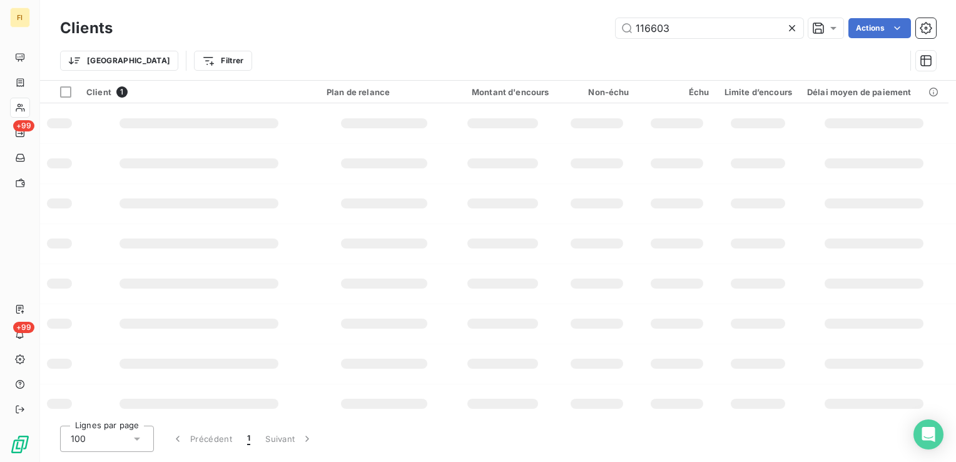
type input "116603"
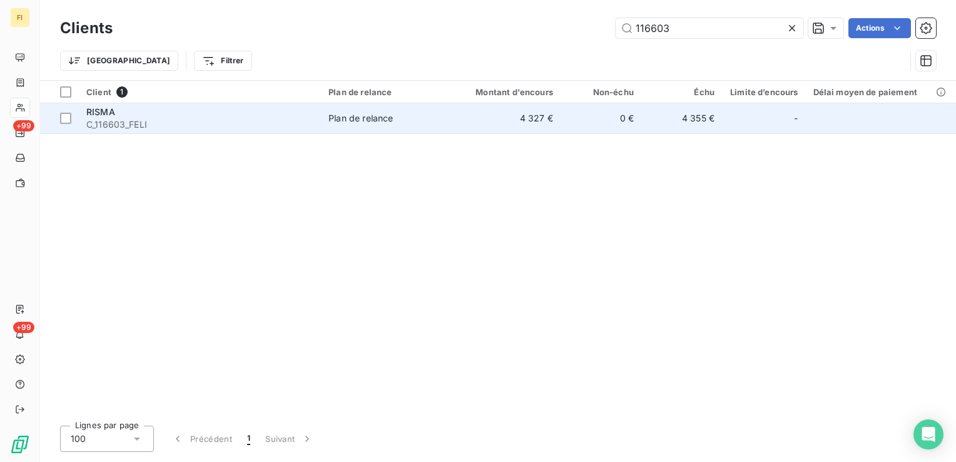
click at [645, 116] on td "4 355 €" at bounding box center [681, 118] width 81 height 30
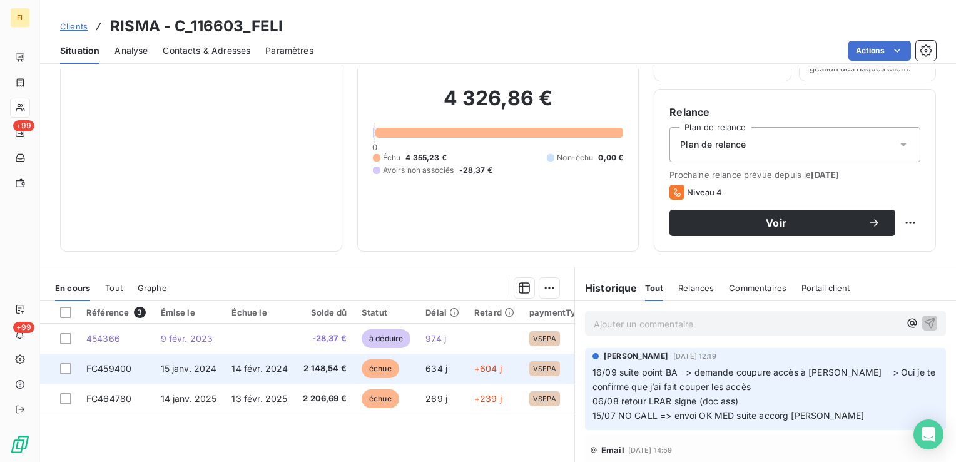
scroll to position [63, 0]
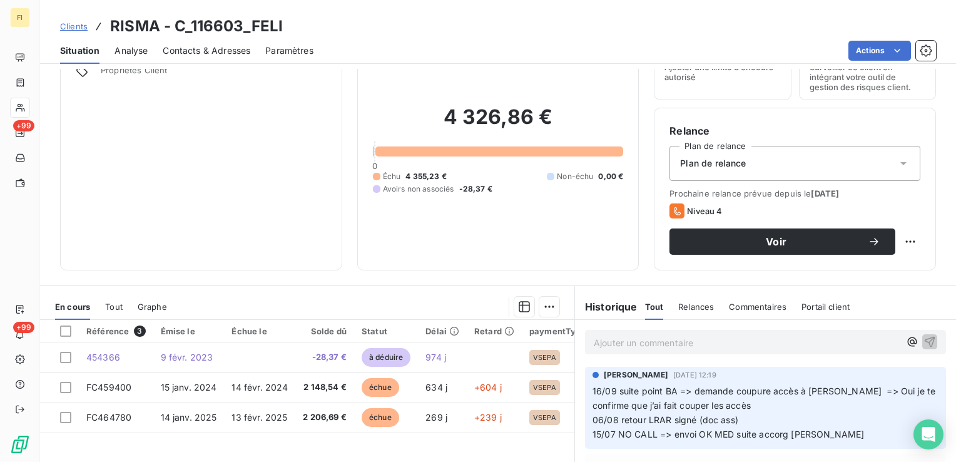
click at [65, 29] on span "Clients" at bounding box center [74, 26] width 28 height 10
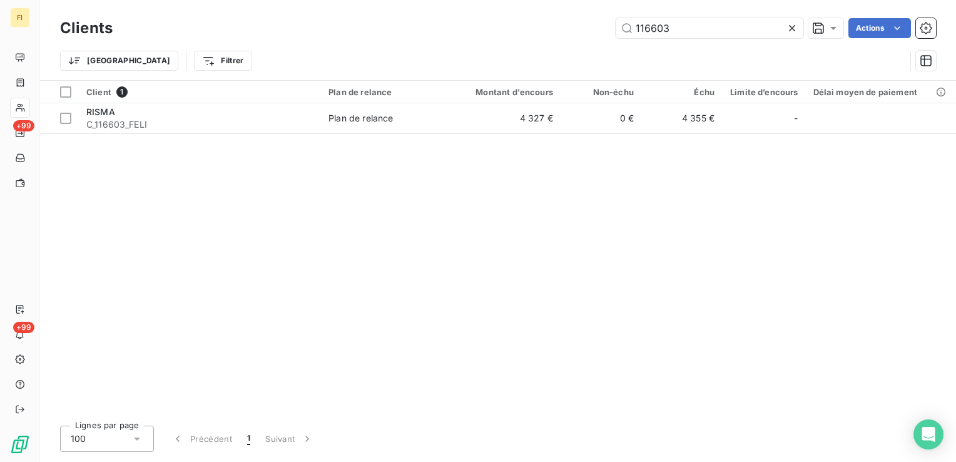
drag, startPoint x: 525, startPoint y: 31, endPoint x: 374, endPoint y: 42, distance: 151.7
click at [388, 39] on div "Clients 116603 Actions" at bounding box center [498, 28] width 876 height 26
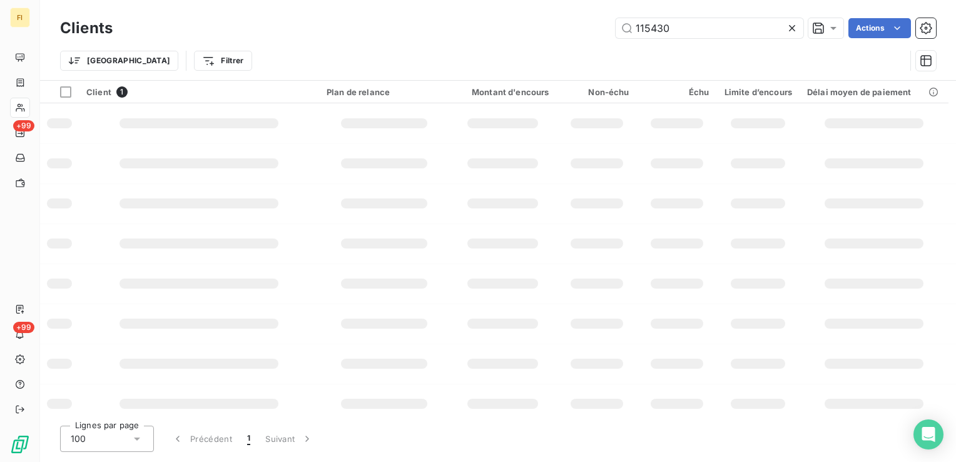
type input "115430"
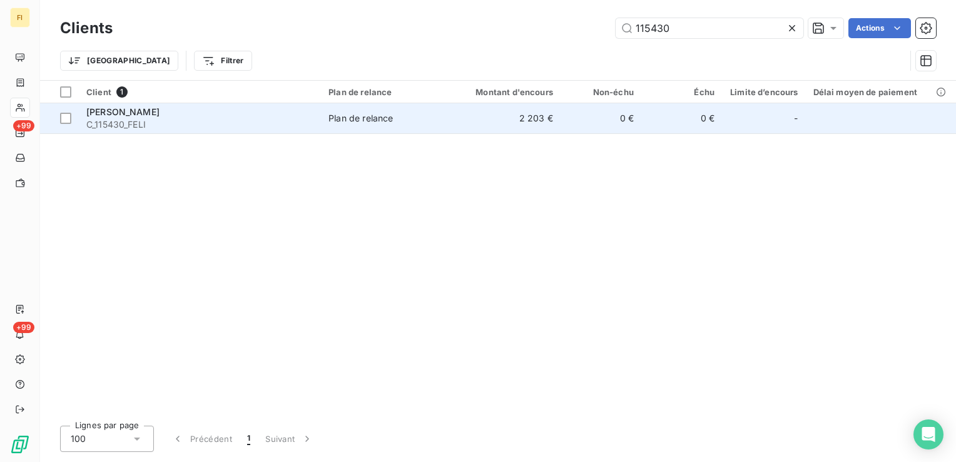
click at [579, 123] on td "0 €" at bounding box center [600, 118] width 81 height 30
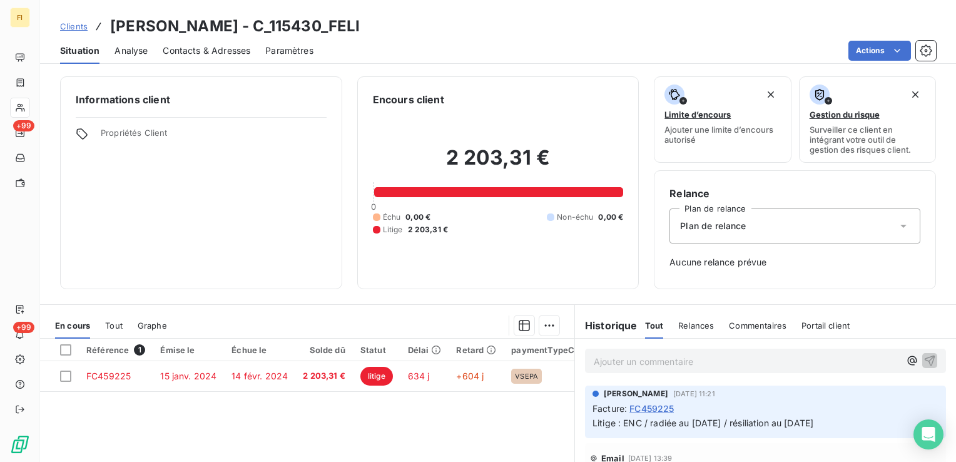
click at [78, 28] on span "Clients" at bounding box center [74, 26] width 28 height 10
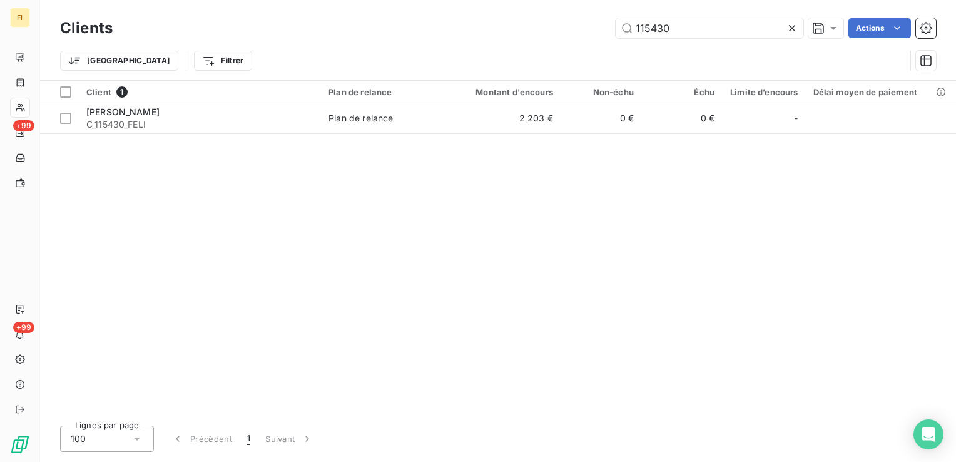
drag, startPoint x: 724, startPoint y: 34, endPoint x: 459, endPoint y: 24, distance: 264.8
click at [459, 24] on div "115430 Actions" at bounding box center [532, 28] width 808 height 20
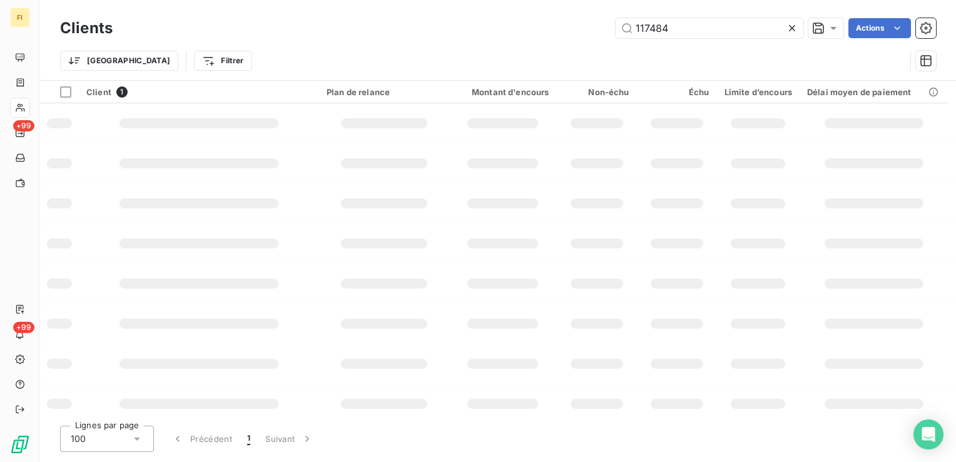
type input "117484"
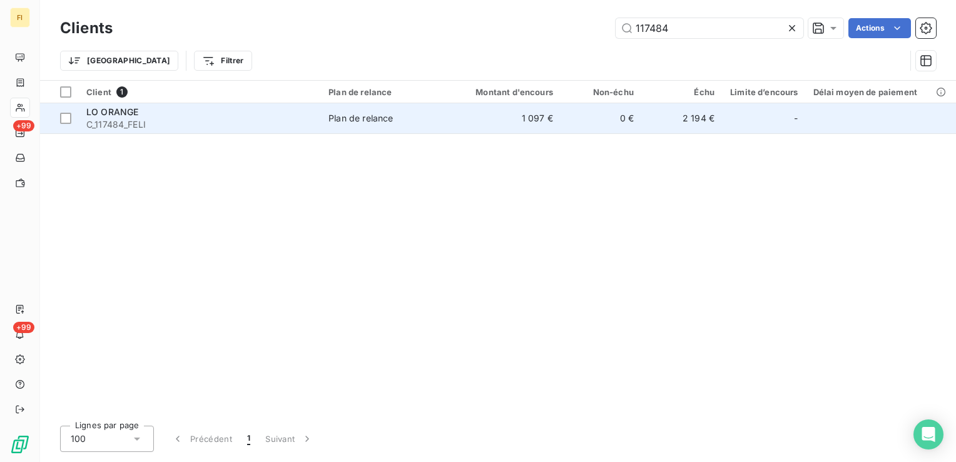
click at [619, 122] on td "0 €" at bounding box center [600, 118] width 81 height 30
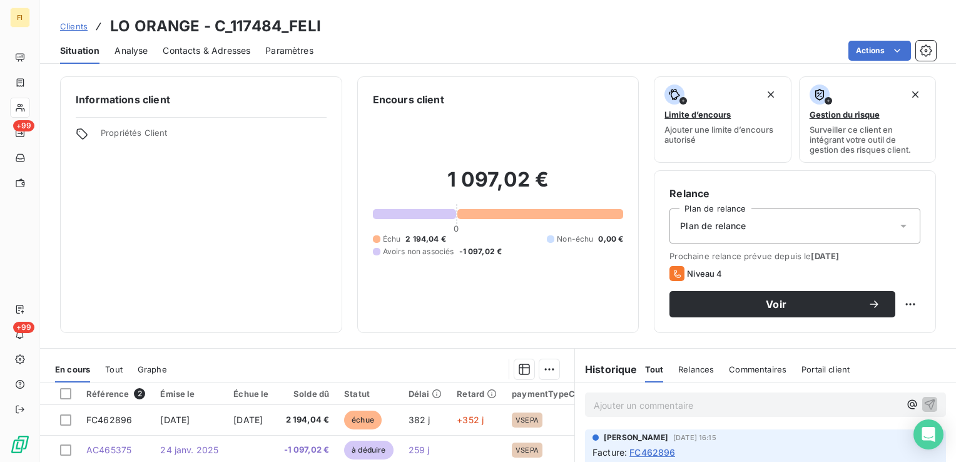
click at [87, 28] on div "Clients LO ORANGE - C_117484_FELI" at bounding box center [190, 26] width 261 height 23
click at [78, 31] on span "Clients" at bounding box center [74, 26] width 28 height 10
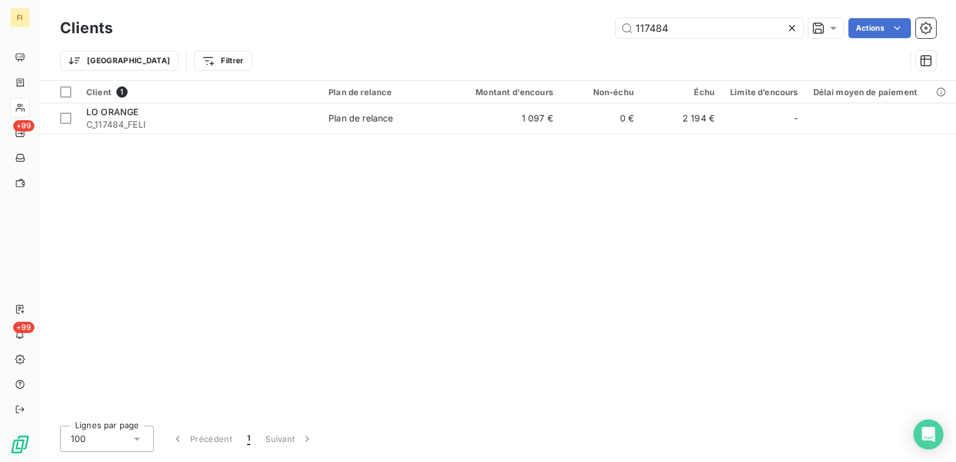
drag, startPoint x: 696, startPoint y: 28, endPoint x: 462, endPoint y: 33, distance: 234.0
click at [559, 28] on div "117484 Actions" at bounding box center [532, 28] width 808 height 20
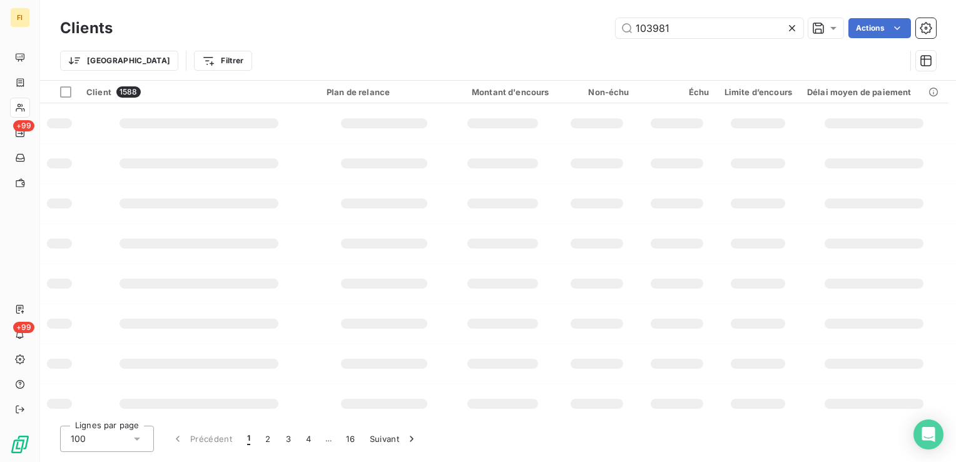
type input "103981"
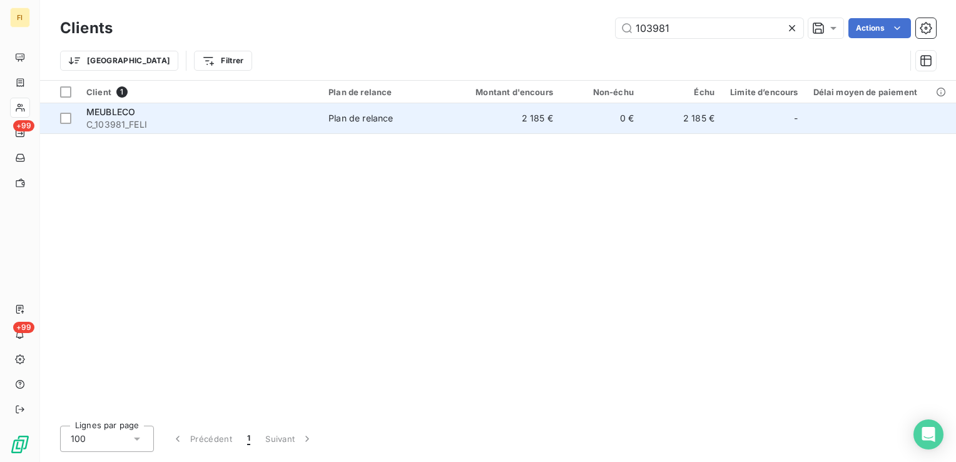
click at [524, 119] on td "2 185 €" at bounding box center [506, 118] width 108 height 30
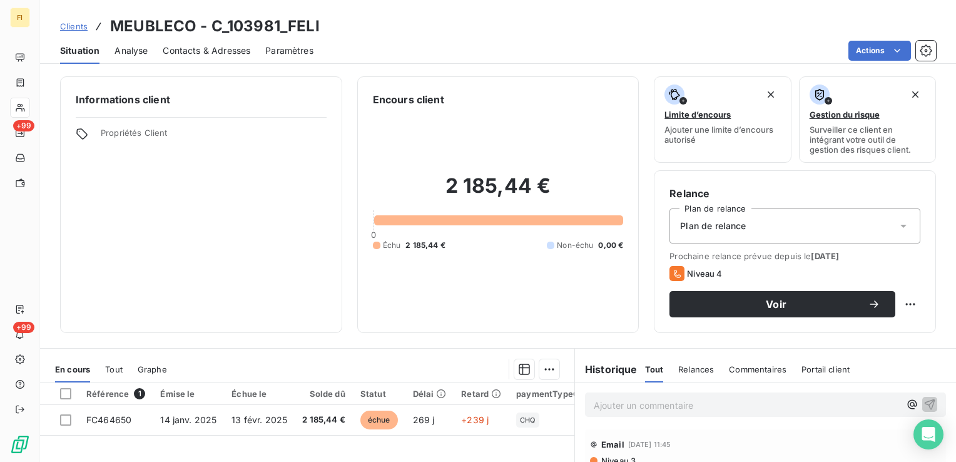
scroll to position [63, 0]
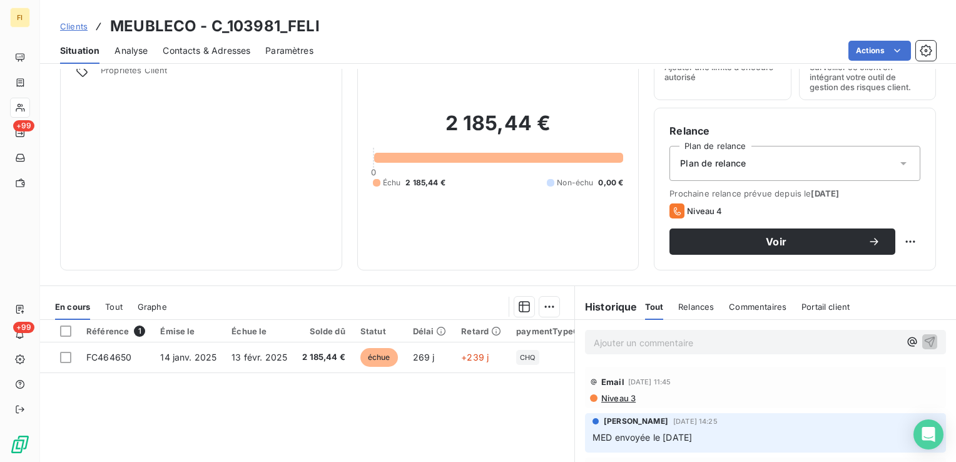
click at [69, 25] on span "Clients" at bounding box center [74, 26] width 28 height 10
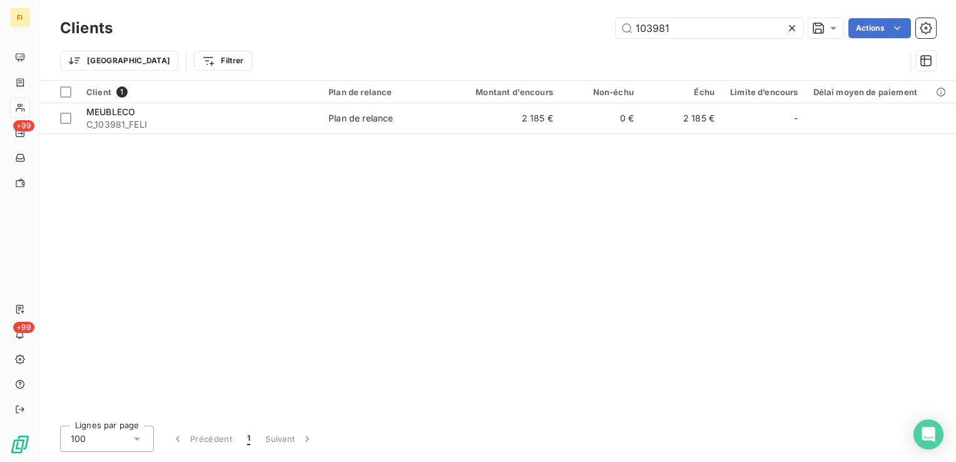
drag, startPoint x: 708, startPoint y: 35, endPoint x: 538, endPoint y: 32, distance: 170.2
click at [538, 31] on div "103981 Actions" at bounding box center [532, 28] width 808 height 20
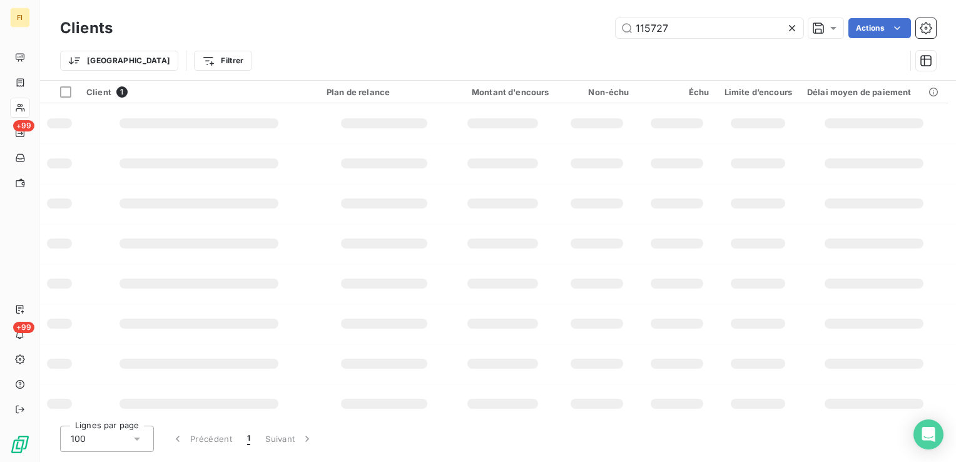
type input "115727"
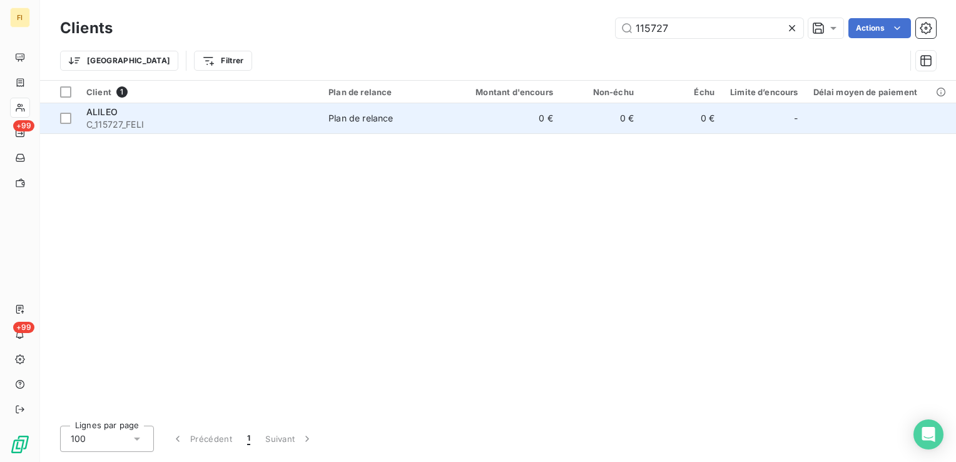
click at [507, 114] on td "0 €" at bounding box center [506, 118] width 108 height 30
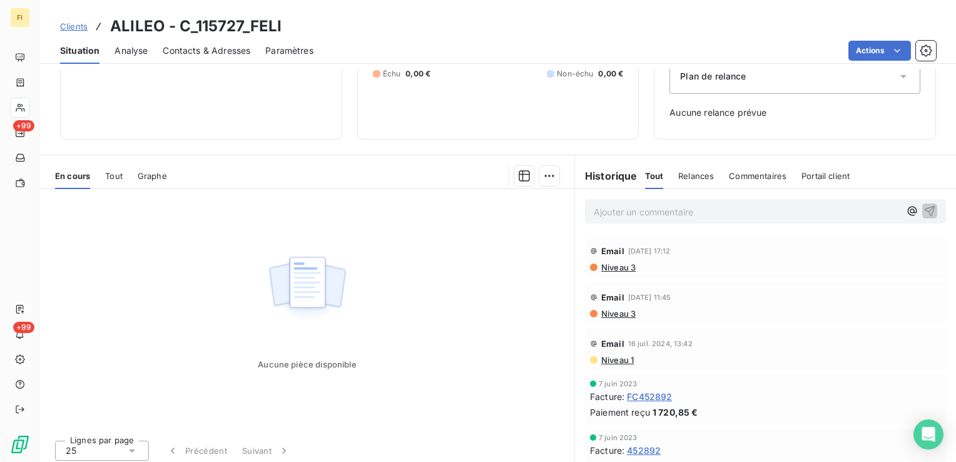
scroll to position [154, 0]
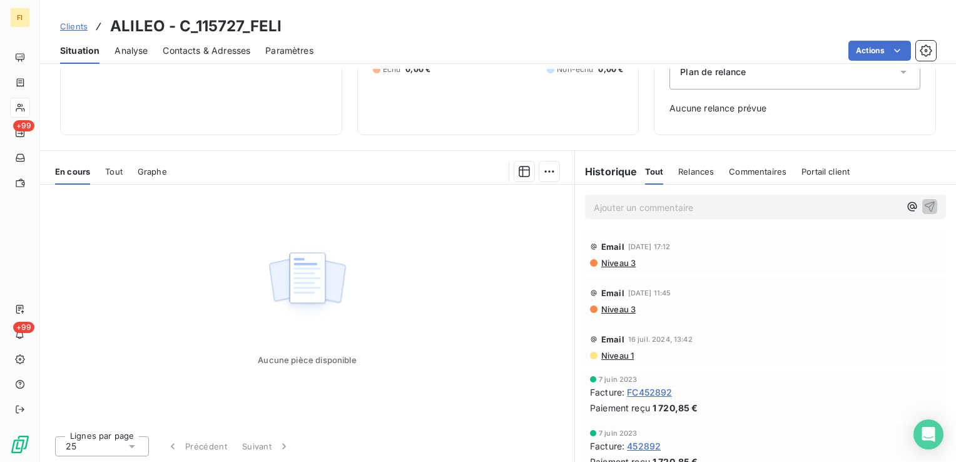
click at [115, 174] on span "Tout" at bounding box center [114, 171] width 18 height 10
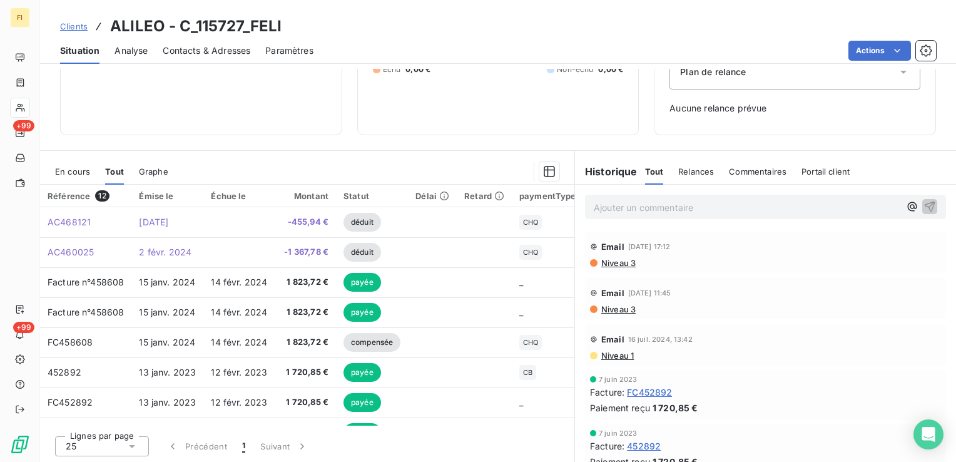
click at [74, 170] on span "En cours" at bounding box center [72, 171] width 35 height 10
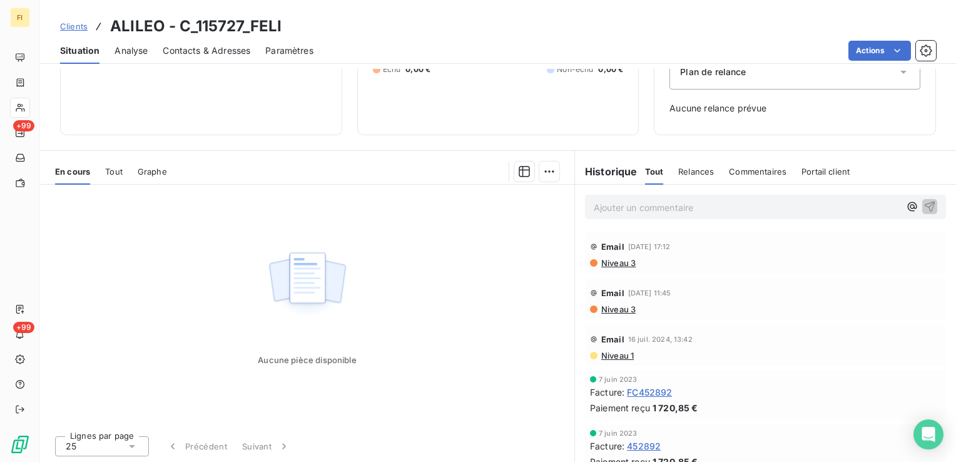
click at [81, 20] on link "Clients" at bounding box center [74, 26] width 28 height 13
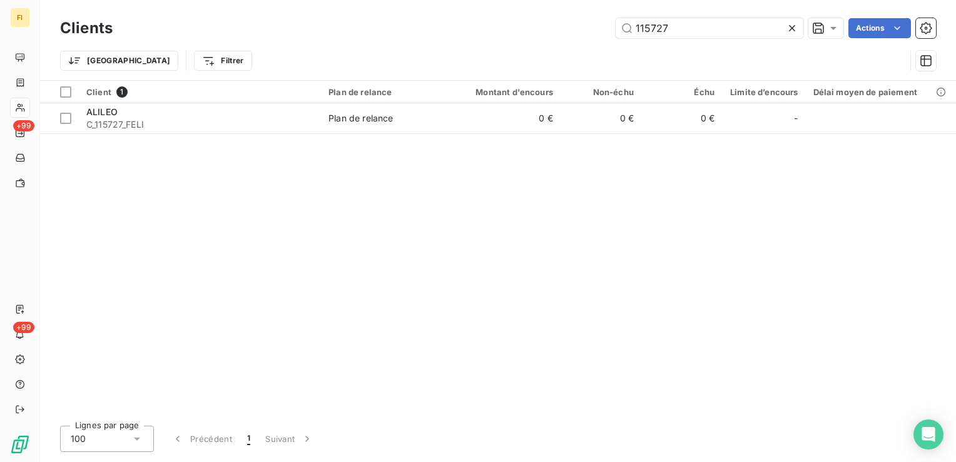
drag, startPoint x: 682, startPoint y: 28, endPoint x: 396, endPoint y: 34, distance: 286.5
click at [405, 29] on div "115727 Actions" at bounding box center [532, 28] width 808 height 20
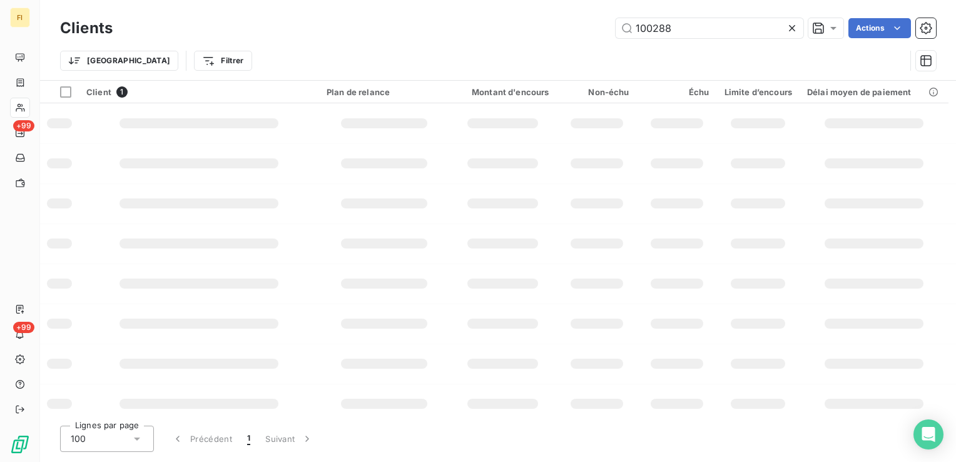
type input "100288"
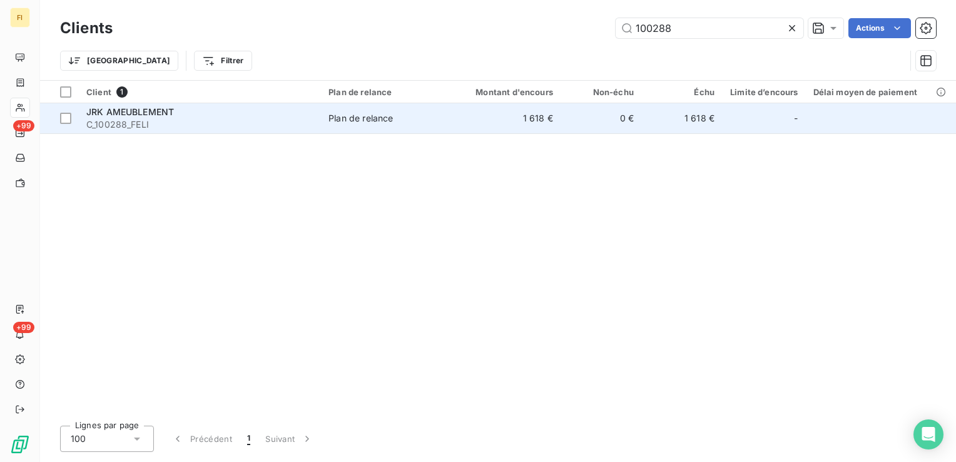
click at [496, 116] on td "1 618 €" at bounding box center [506, 118] width 108 height 30
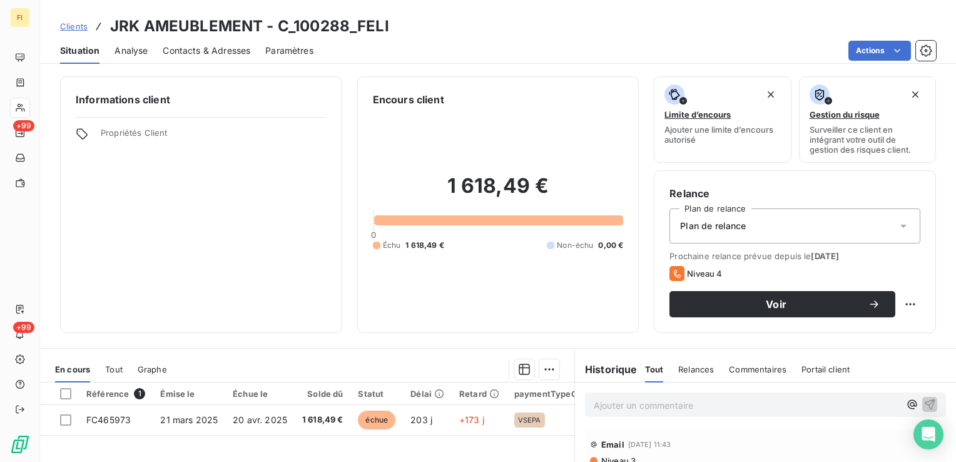
click at [84, 23] on span "Clients" at bounding box center [74, 26] width 28 height 10
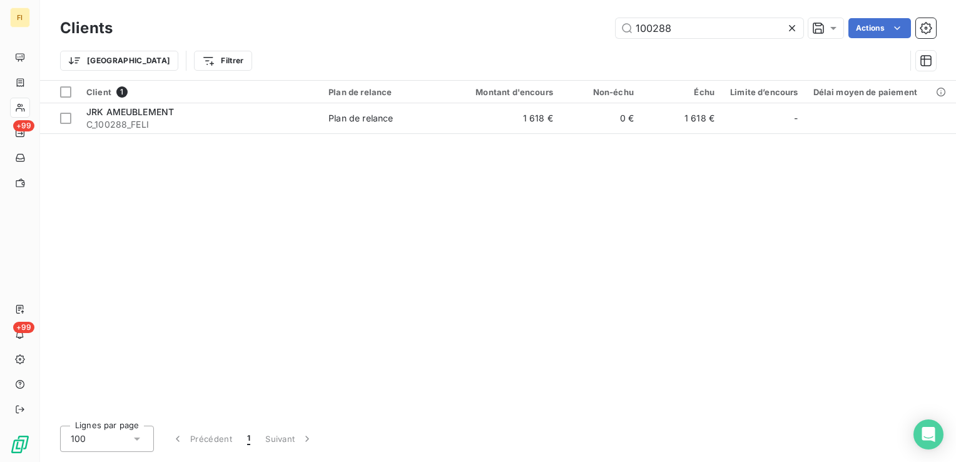
drag, startPoint x: 723, startPoint y: 31, endPoint x: 520, endPoint y: 38, distance: 202.8
click at [524, 38] on div "Clients 100288 Actions" at bounding box center [498, 28] width 876 height 26
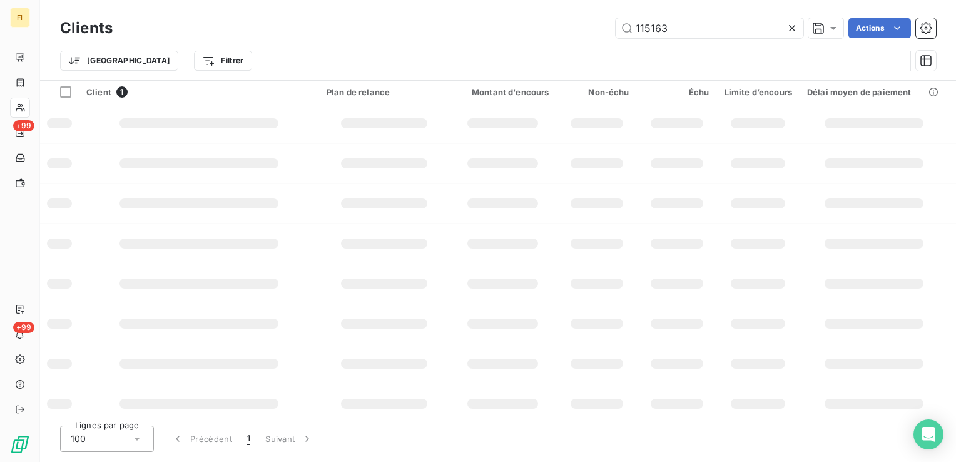
type input "115163"
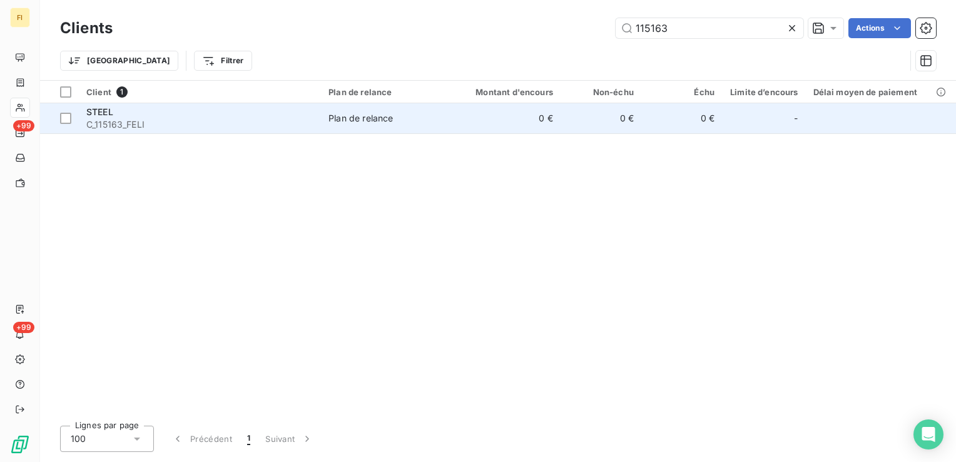
click at [514, 116] on td "0 €" at bounding box center [506, 118] width 108 height 30
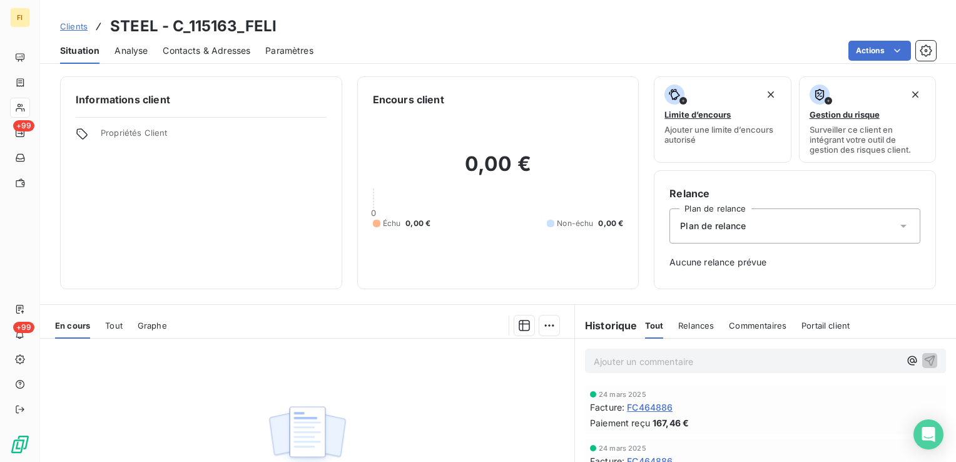
click at [76, 29] on span "Clients" at bounding box center [74, 26] width 28 height 10
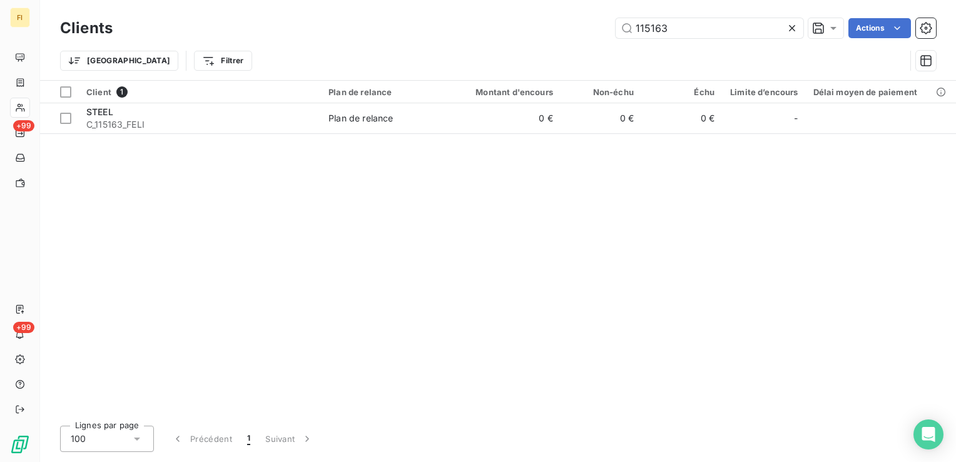
drag, startPoint x: 681, startPoint y: 27, endPoint x: 457, endPoint y: 29, distance: 223.3
click at [471, 29] on div "115163 Actions" at bounding box center [532, 28] width 808 height 20
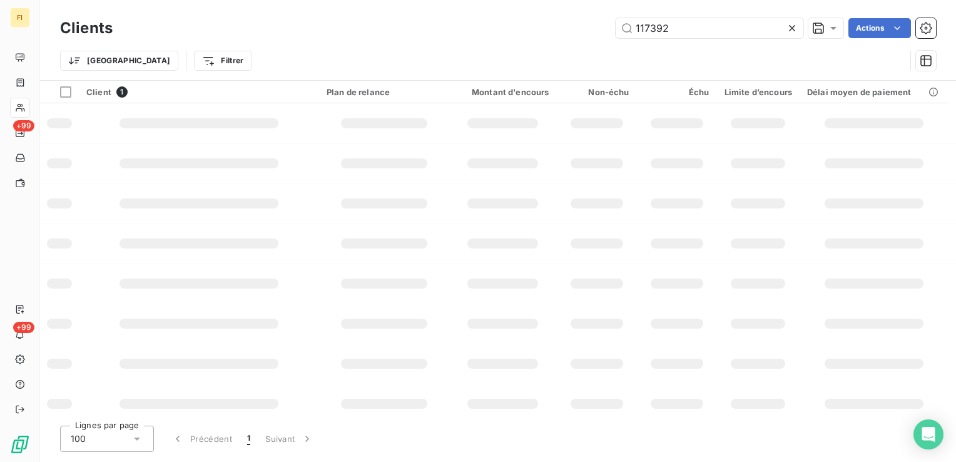
type input "117392"
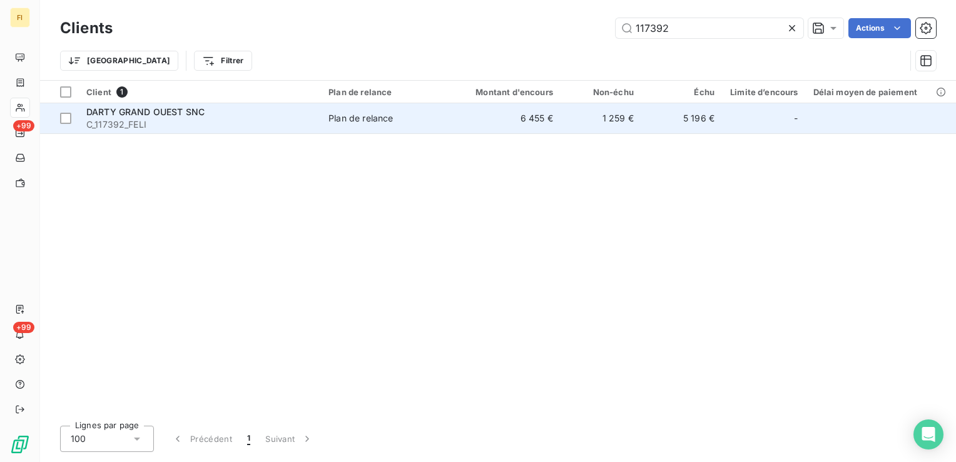
click at [501, 113] on td "6 455 €" at bounding box center [506, 118] width 108 height 30
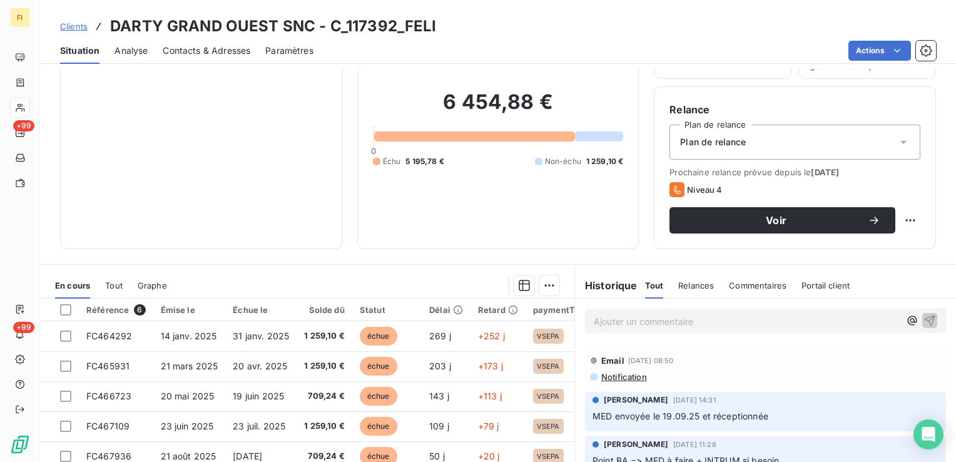
scroll to position [63, 0]
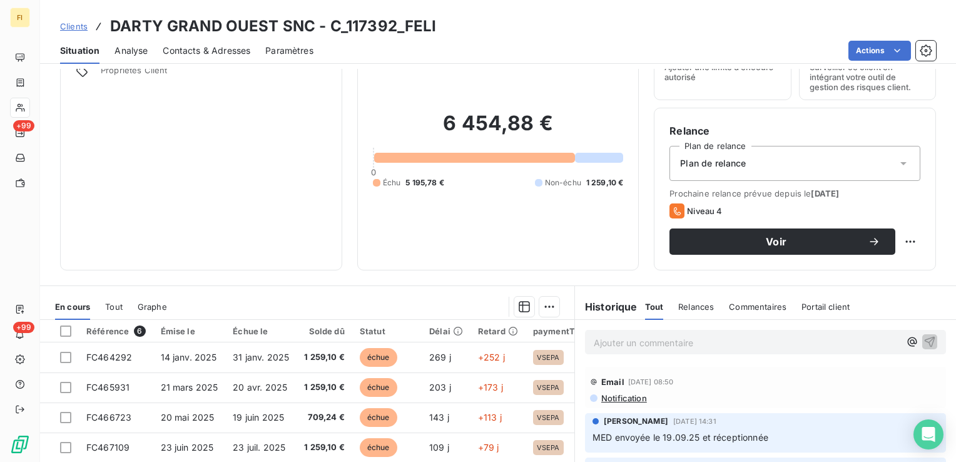
click at [71, 24] on span "Clients" at bounding box center [74, 26] width 28 height 10
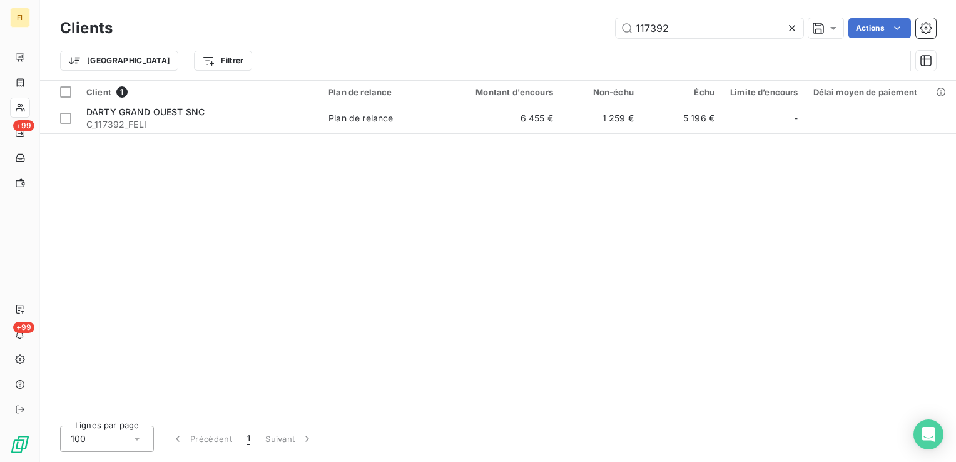
drag, startPoint x: 683, startPoint y: 27, endPoint x: 485, endPoint y: 24, distance: 198.3
click at [488, 24] on div "117392 Actions" at bounding box center [532, 28] width 808 height 20
click at [646, 27] on input "10727" at bounding box center [709, 28] width 188 height 20
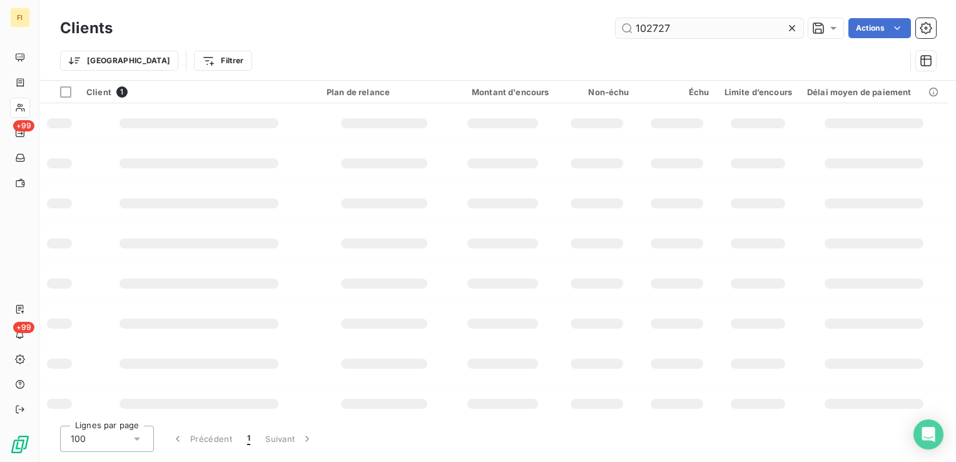
type input "102727"
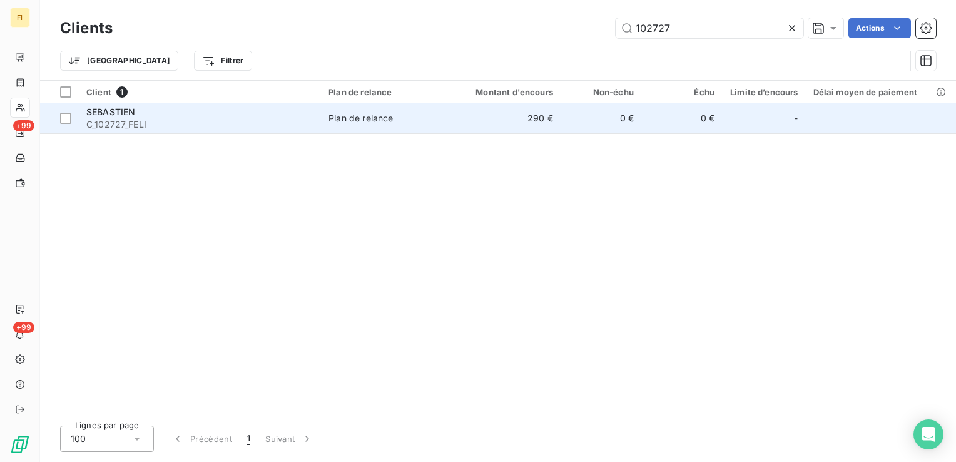
click at [613, 126] on td "0 €" at bounding box center [600, 118] width 81 height 30
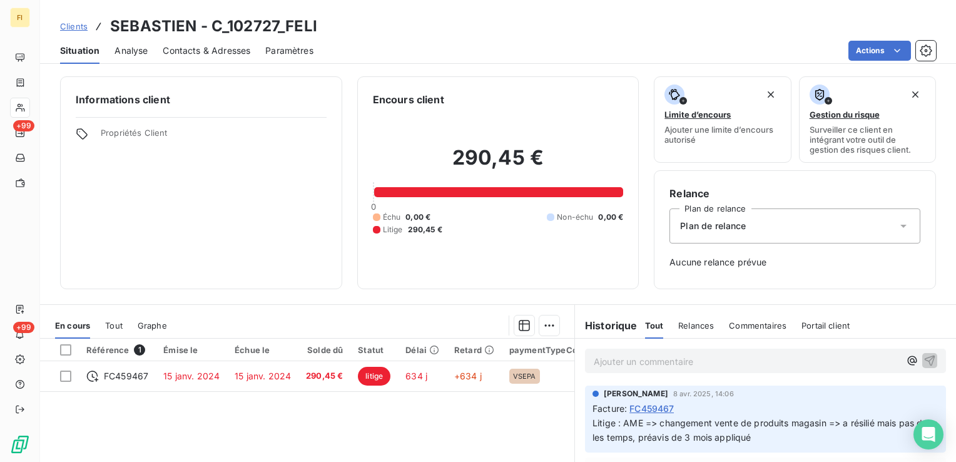
click at [83, 26] on span "Clients" at bounding box center [74, 26] width 28 height 10
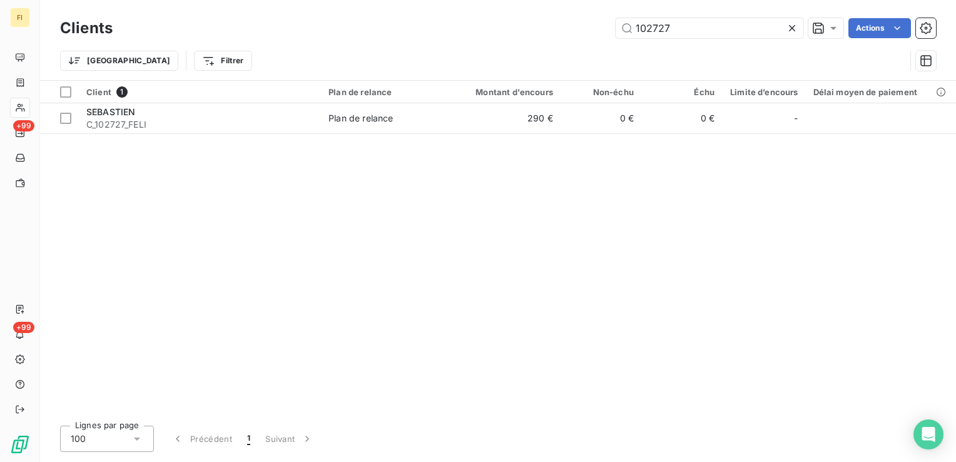
drag, startPoint x: 683, startPoint y: 29, endPoint x: 530, endPoint y: 34, distance: 153.3
click at [555, 33] on div "102727 Actions" at bounding box center [532, 28] width 808 height 20
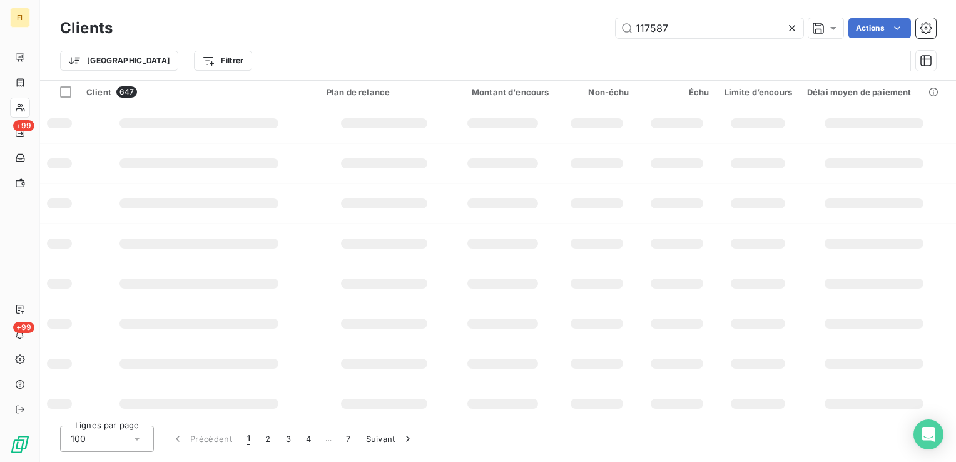
type input "117587"
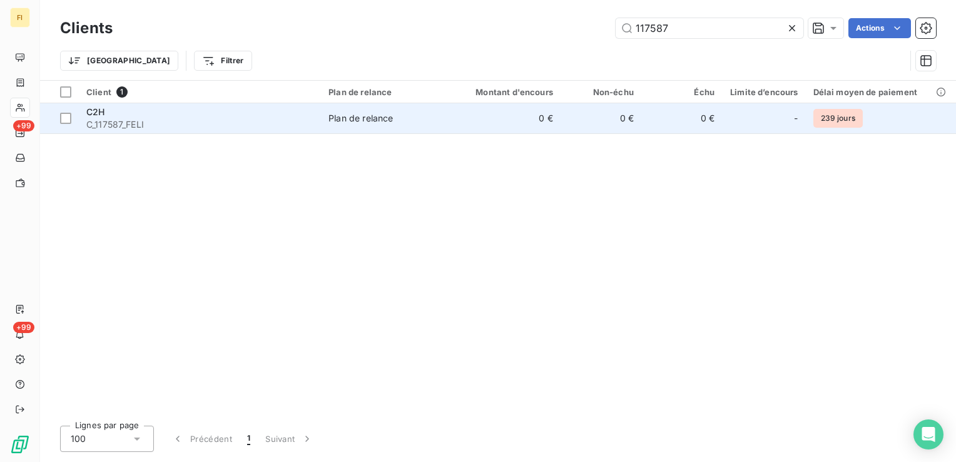
click at [558, 116] on td "0 €" at bounding box center [506, 118] width 108 height 30
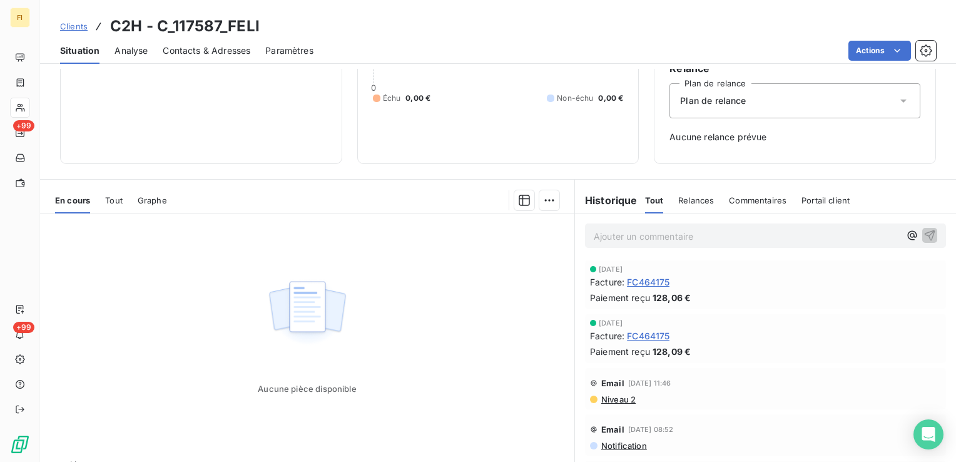
click at [78, 26] on span "Clients" at bounding box center [74, 26] width 28 height 10
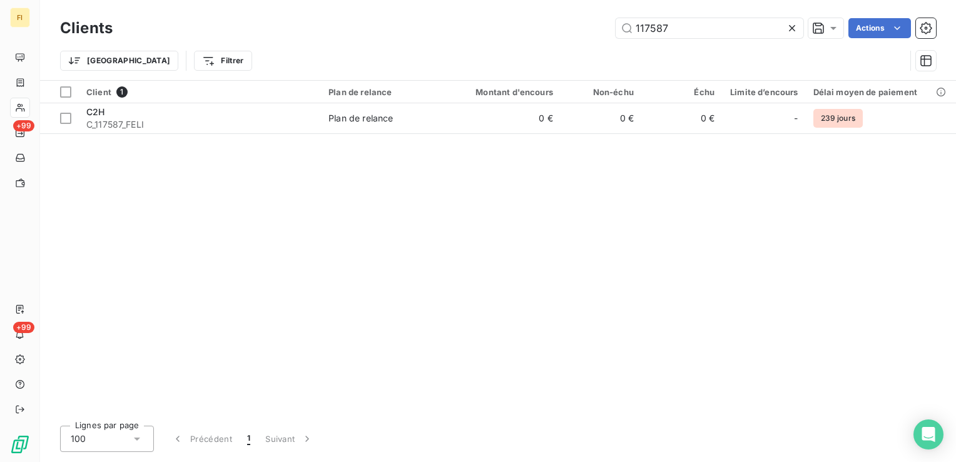
drag, startPoint x: 697, startPoint y: 26, endPoint x: 398, endPoint y: 39, distance: 298.6
click at [478, 36] on div "117587 Actions" at bounding box center [532, 28] width 808 height 20
drag, startPoint x: 678, startPoint y: 33, endPoint x: 509, endPoint y: 33, distance: 169.5
click at [530, 33] on div "116286 Actions" at bounding box center [532, 28] width 808 height 20
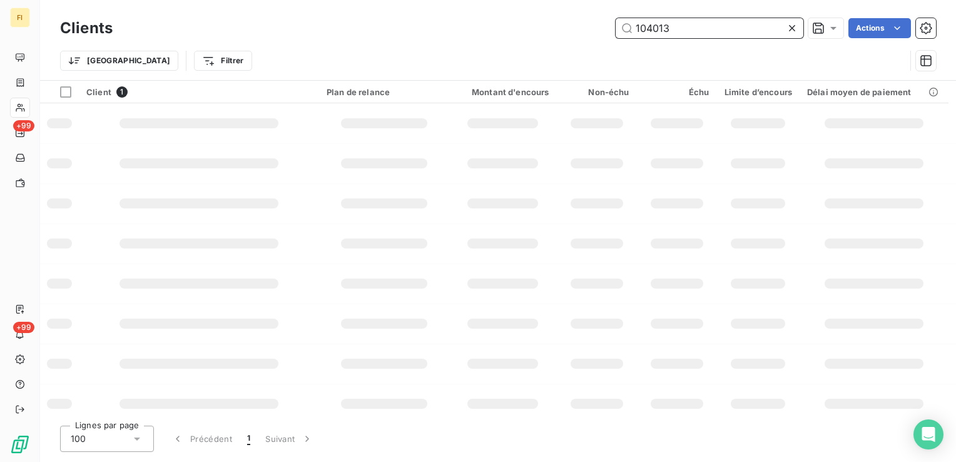
type input "104013"
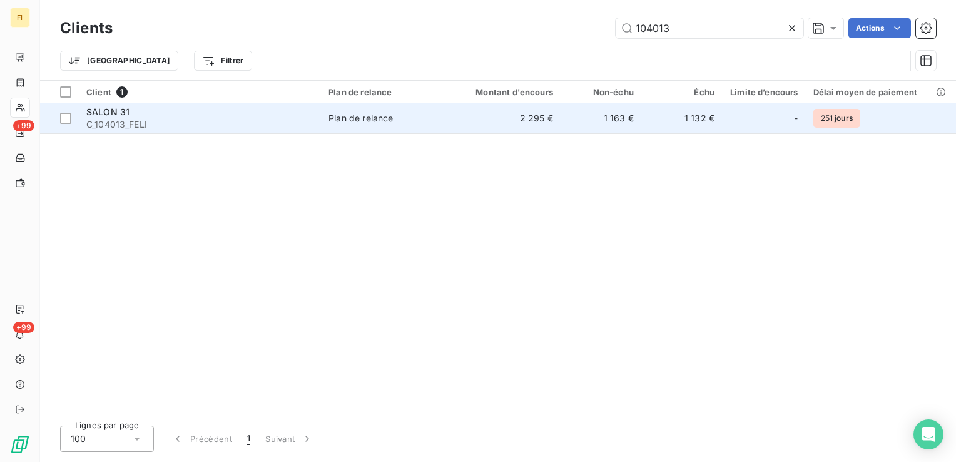
click at [570, 116] on td "1 163 €" at bounding box center [600, 118] width 81 height 30
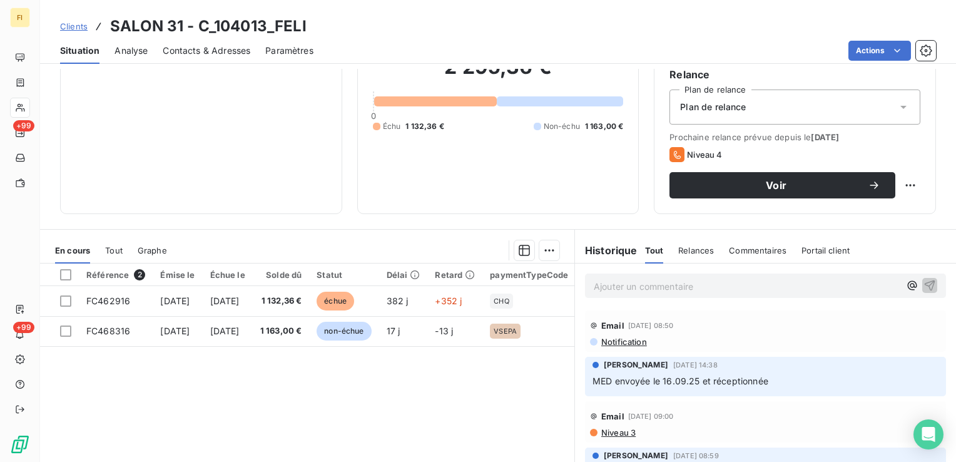
scroll to position [125, 0]
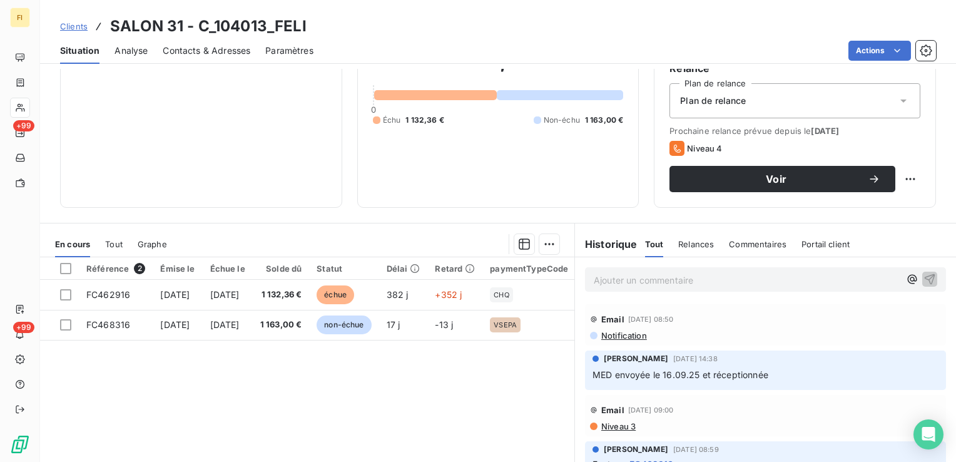
click at [73, 28] on span "Clients" at bounding box center [74, 26] width 28 height 10
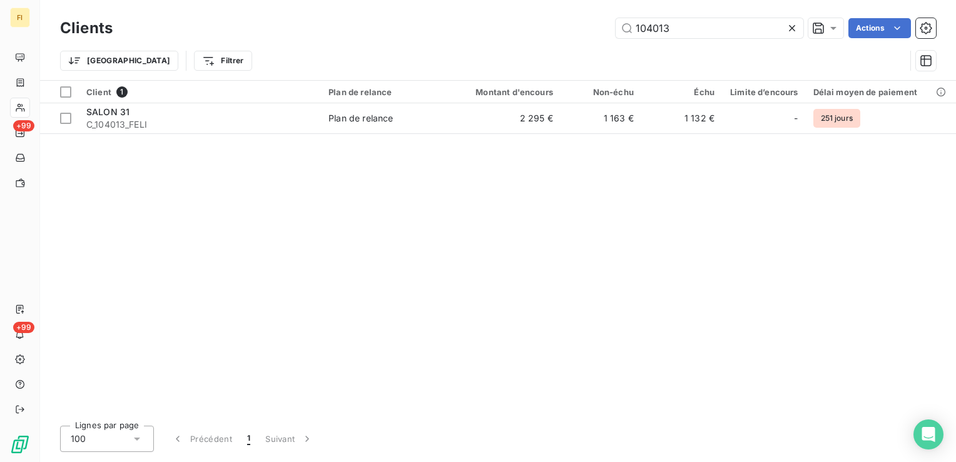
drag, startPoint x: 701, startPoint y: 28, endPoint x: 453, endPoint y: 40, distance: 247.3
click at [482, 36] on div "104013 Actions" at bounding box center [532, 28] width 808 height 20
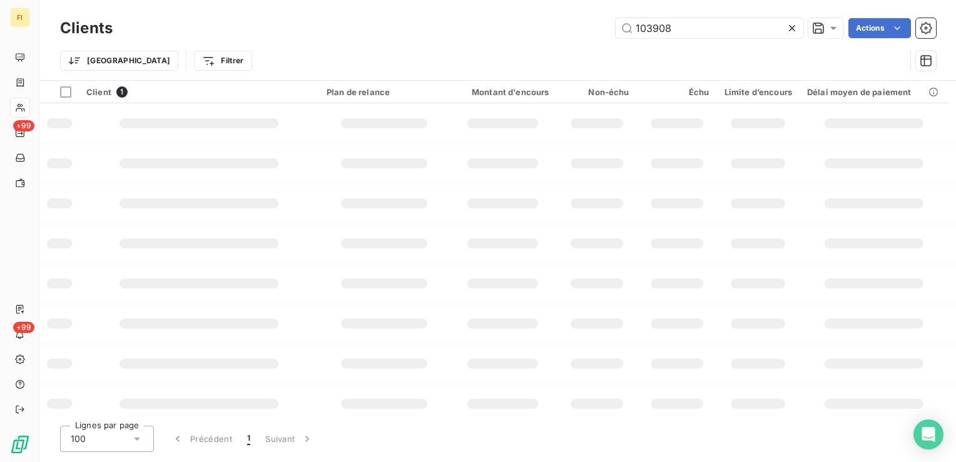
type input "103908"
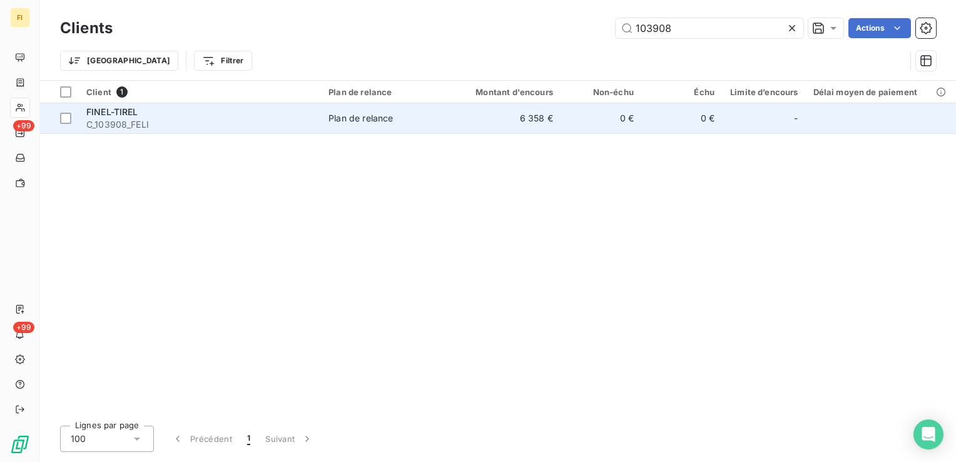
click at [577, 120] on td "0 €" at bounding box center [600, 118] width 81 height 30
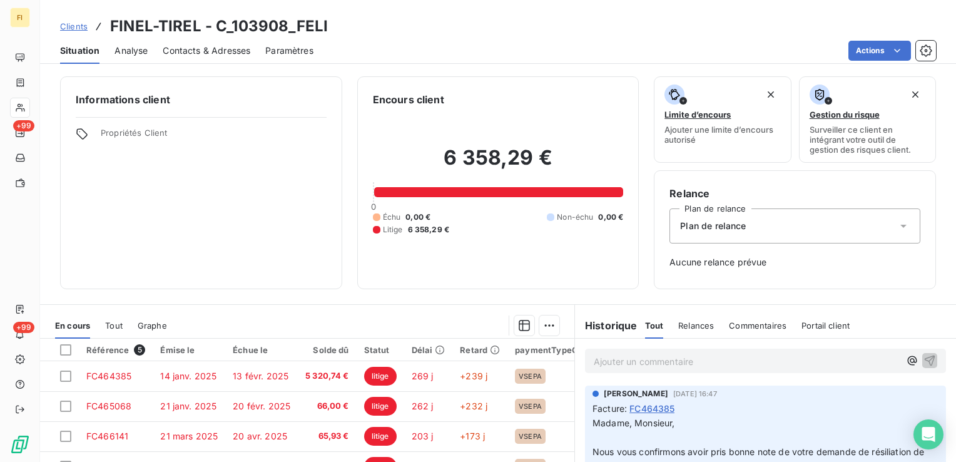
click at [69, 25] on span "Clients" at bounding box center [74, 26] width 28 height 10
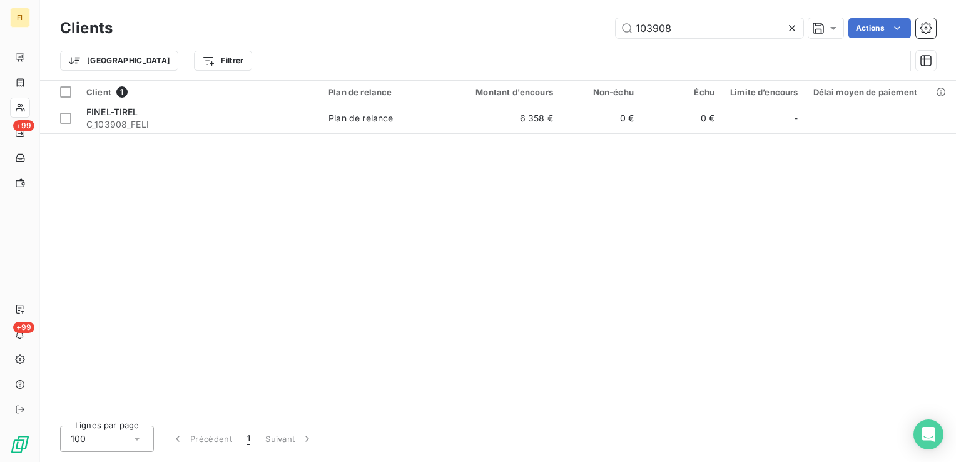
drag, startPoint x: 733, startPoint y: 35, endPoint x: 476, endPoint y: 43, distance: 257.2
click at [522, 35] on div "103908 Actions" at bounding box center [532, 28] width 808 height 20
drag, startPoint x: 684, startPoint y: 32, endPoint x: 477, endPoint y: 48, distance: 208.3
click at [514, 41] on div "Clients 104105 Actions" at bounding box center [498, 28] width 876 height 26
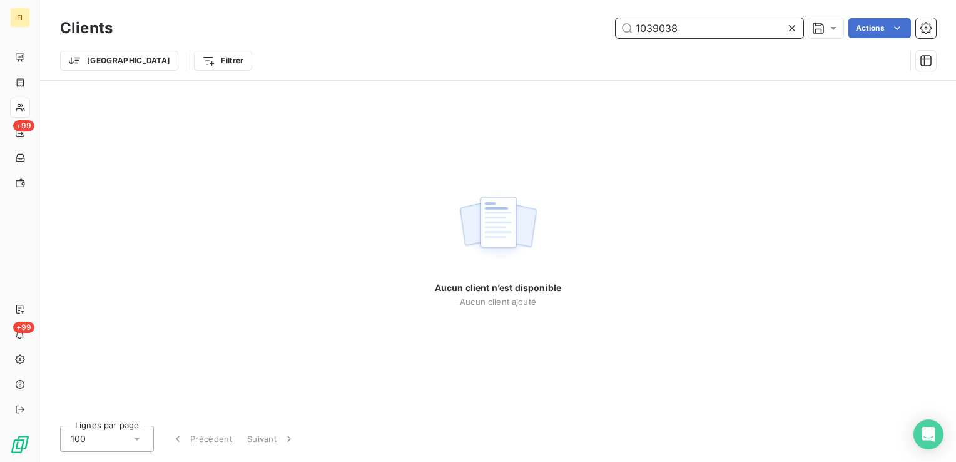
drag, startPoint x: 656, startPoint y: 29, endPoint x: 783, endPoint y: 26, distance: 127.0
click at [783, 26] on input "1039038" at bounding box center [709, 28] width 188 height 20
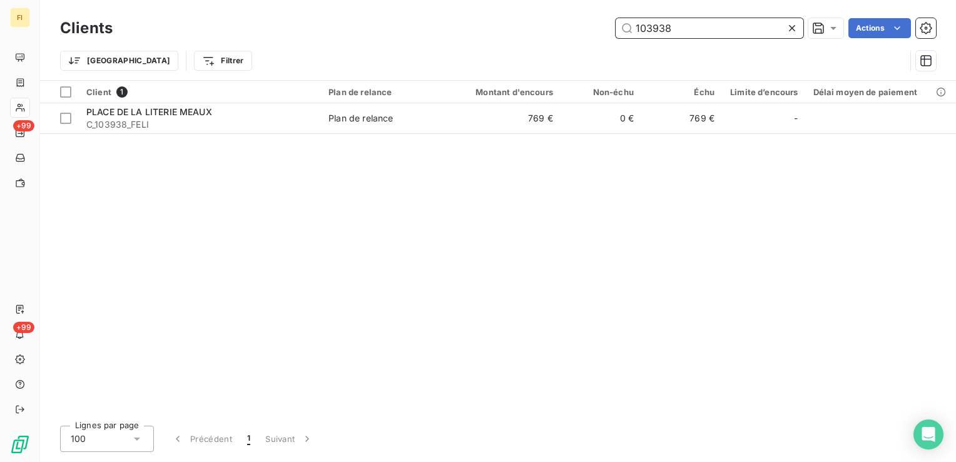
drag, startPoint x: 681, startPoint y: 36, endPoint x: 574, endPoint y: 36, distance: 106.3
click at [574, 36] on div "103938 Actions" at bounding box center [532, 28] width 808 height 20
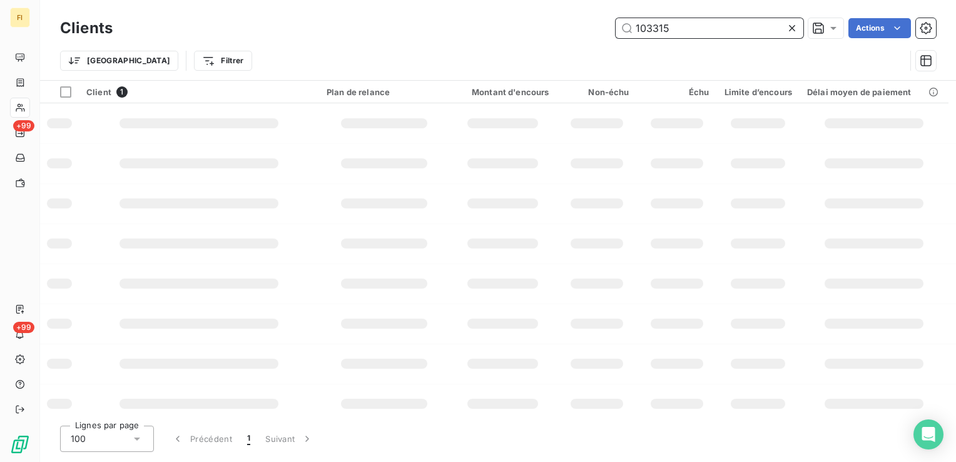
type input "103315"
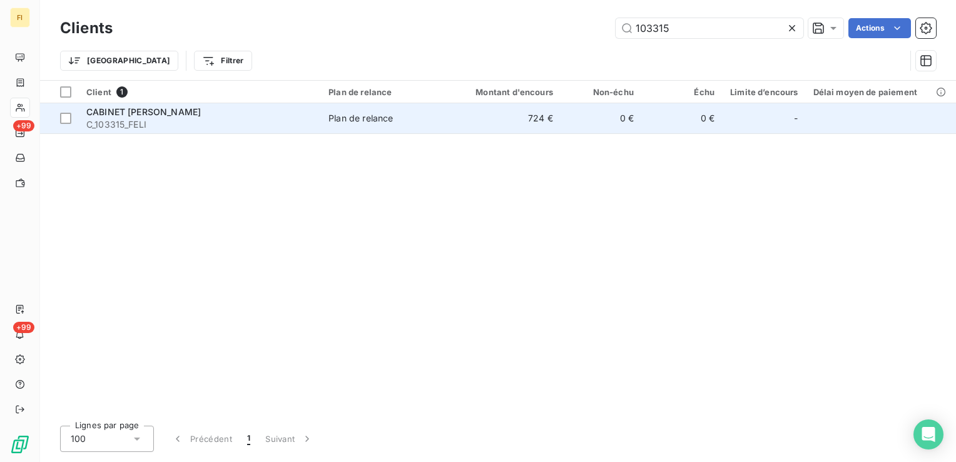
click at [564, 118] on td "0 €" at bounding box center [600, 118] width 81 height 30
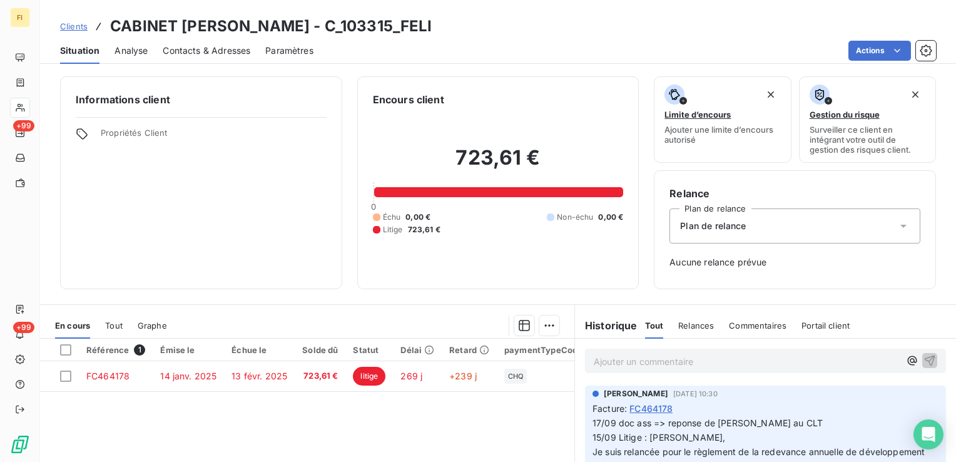
click at [73, 24] on span "Clients" at bounding box center [74, 26] width 28 height 10
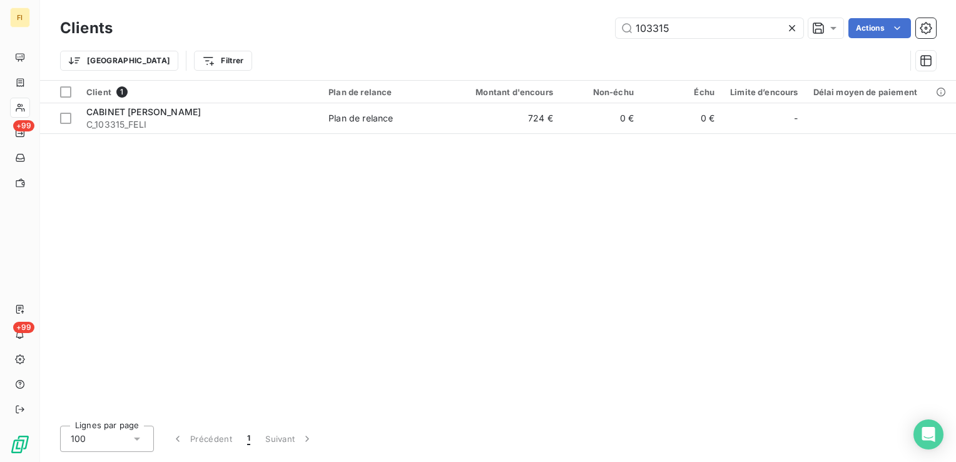
click at [383, 22] on div "103315 Actions" at bounding box center [532, 28] width 808 height 20
drag, startPoint x: 722, startPoint y: 29, endPoint x: 335, endPoint y: 54, distance: 388.0
click at [463, 37] on div "116673 Actions" at bounding box center [532, 28] width 808 height 20
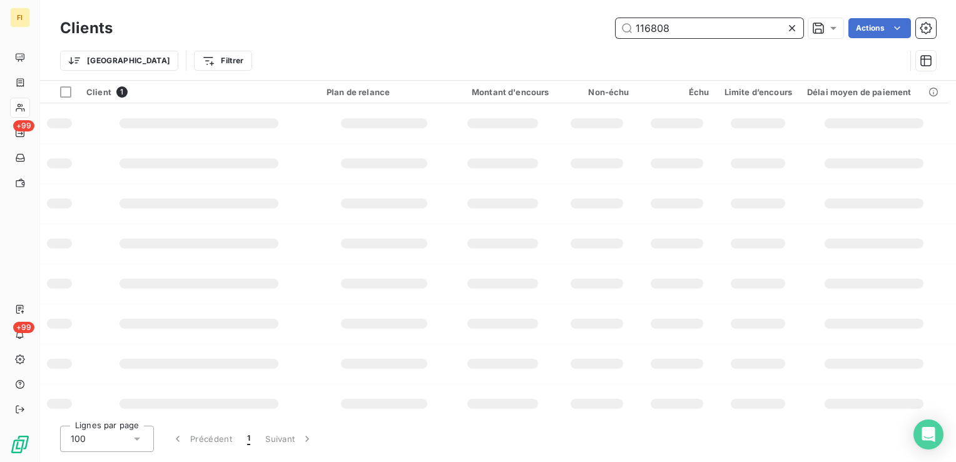
type input "116808"
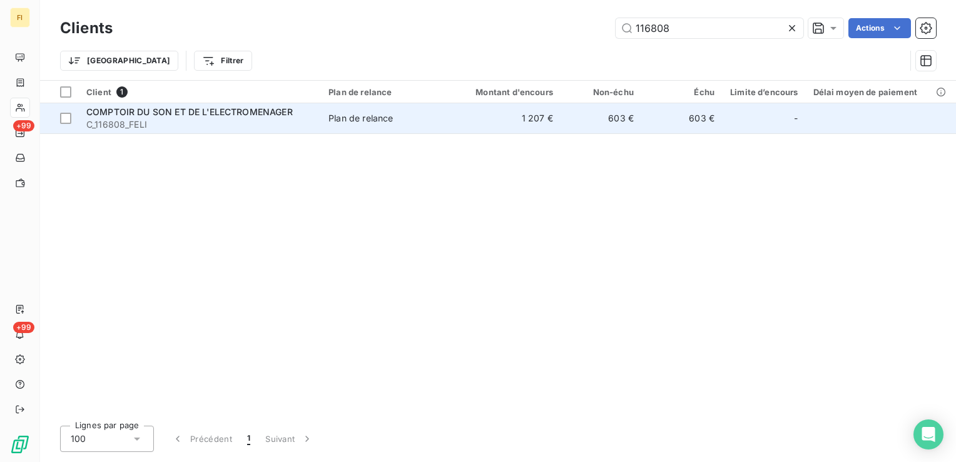
click at [368, 129] on td "Plan de relance" at bounding box center [386, 118] width 131 height 30
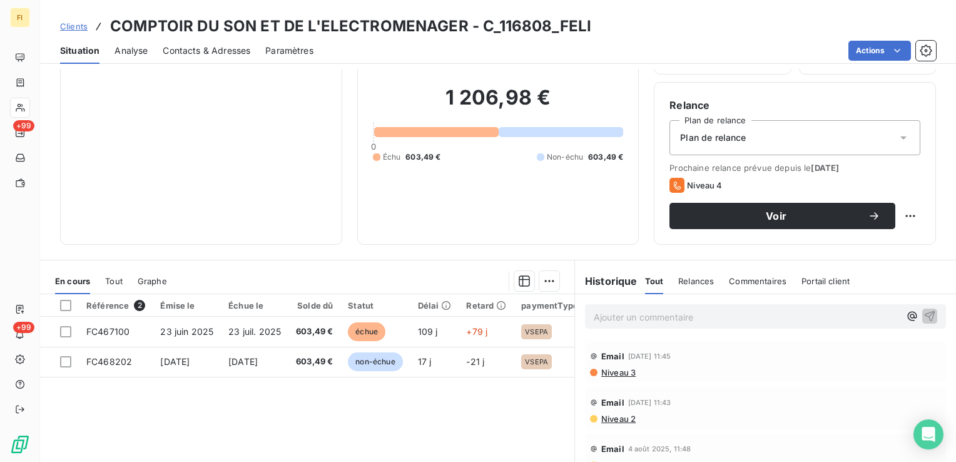
scroll to position [125, 0]
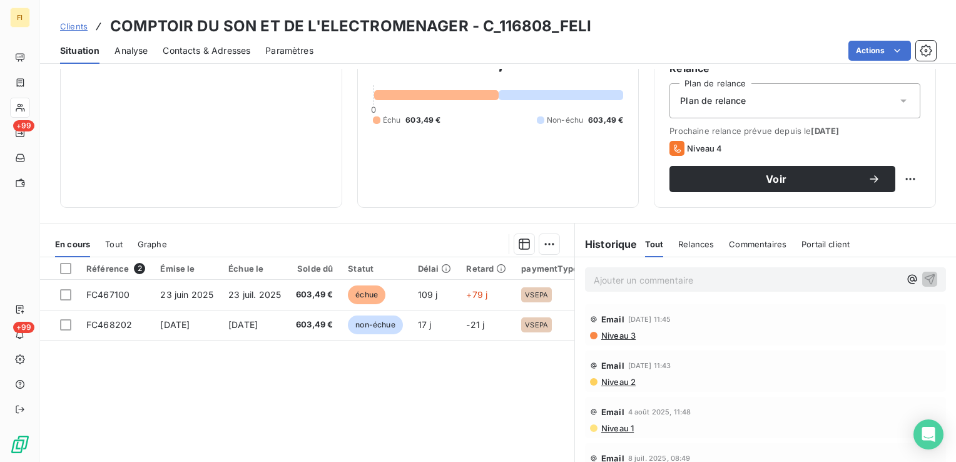
click at [64, 28] on span "Clients" at bounding box center [74, 26] width 28 height 10
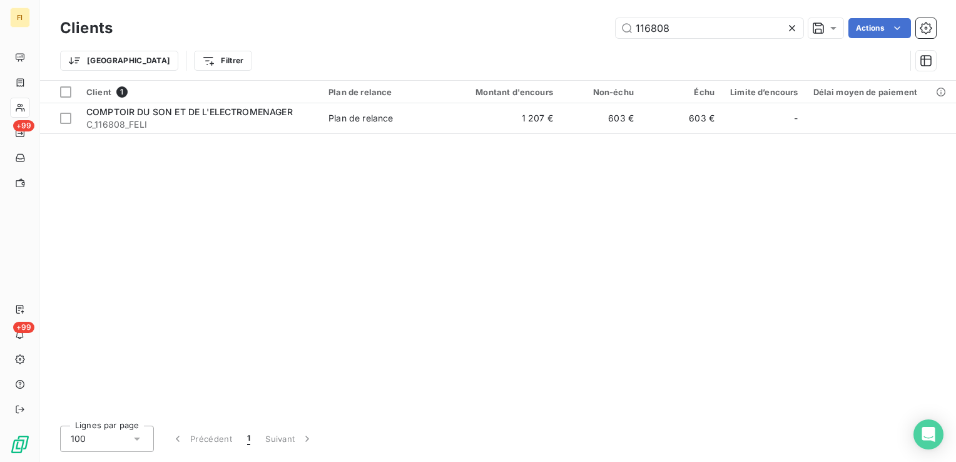
drag, startPoint x: 713, startPoint y: 34, endPoint x: 349, endPoint y: 40, distance: 364.1
click at [423, 36] on div "116808 Actions" at bounding box center [532, 28] width 808 height 20
drag, startPoint x: 682, startPoint y: 30, endPoint x: 401, endPoint y: 46, distance: 281.3
click at [542, 33] on div "116980 Actions" at bounding box center [532, 28] width 808 height 20
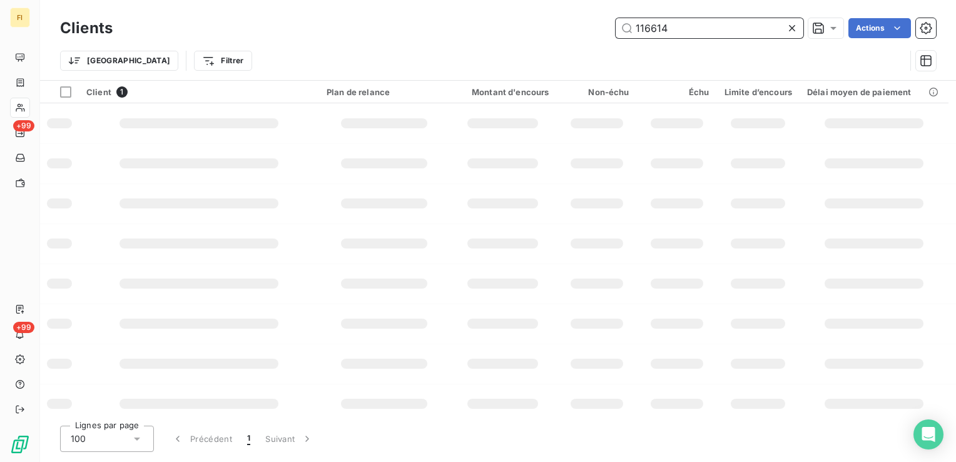
drag, startPoint x: 694, startPoint y: 31, endPoint x: 335, endPoint y: 37, distance: 358.5
click at [350, 34] on div "116614 Actions" at bounding box center [532, 28] width 808 height 20
type input "115863"
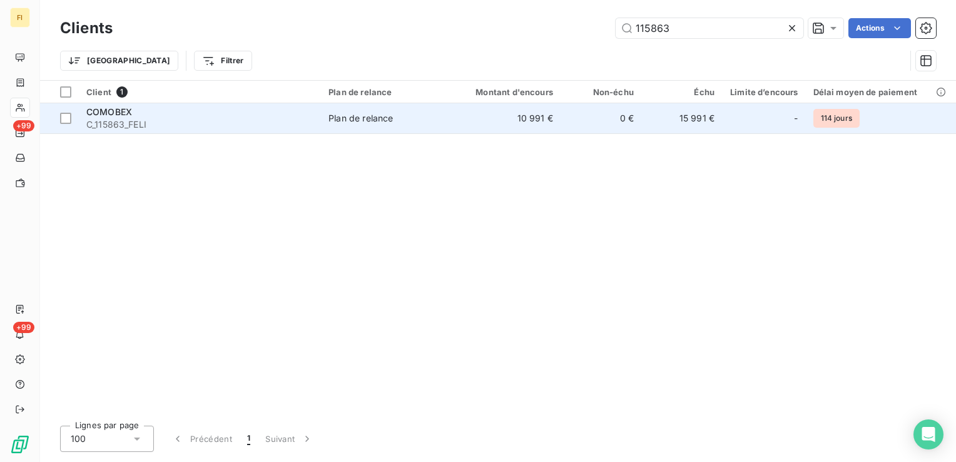
click at [530, 114] on td "10 991 €" at bounding box center [506, 118] width 108 height 30
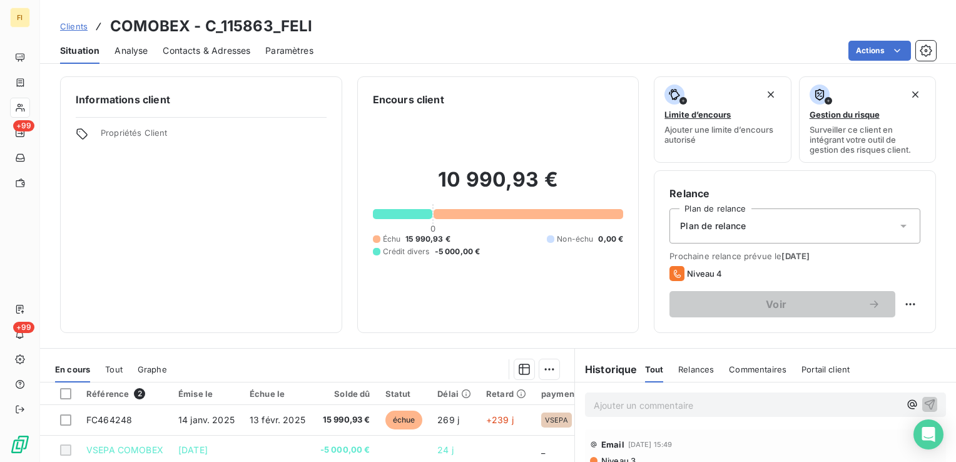
click at [81, 26] on span "Clients" at bounding box center [74, 26] width 28 height 10
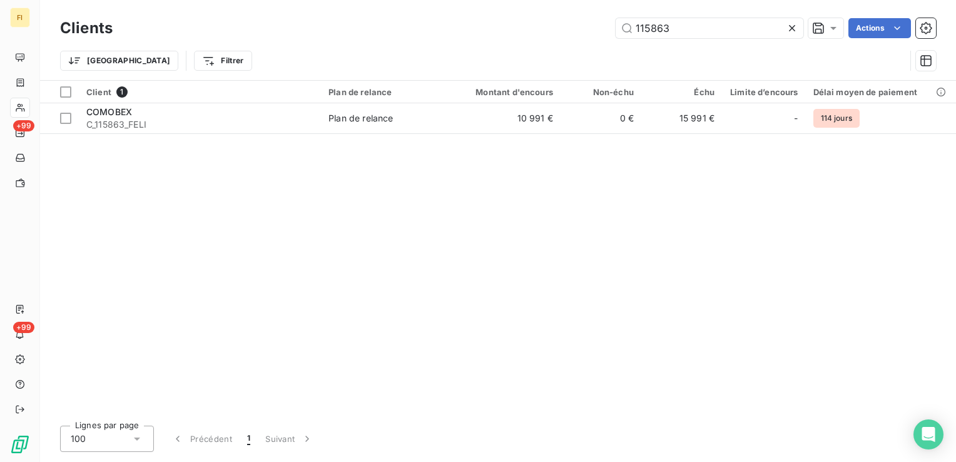
drag, startPoint x: 692, startPoint y: 34, endPoint x: 591, endPoint y: 36, distance: 101.3
click at [592, 36] on div "115863 Actions" at bounding box center [532, 28] width 808 height 20
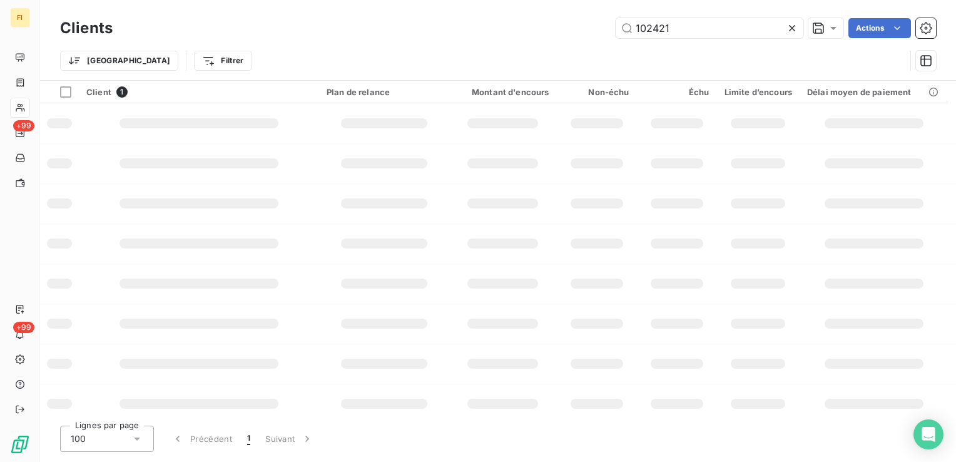
type input "102421"
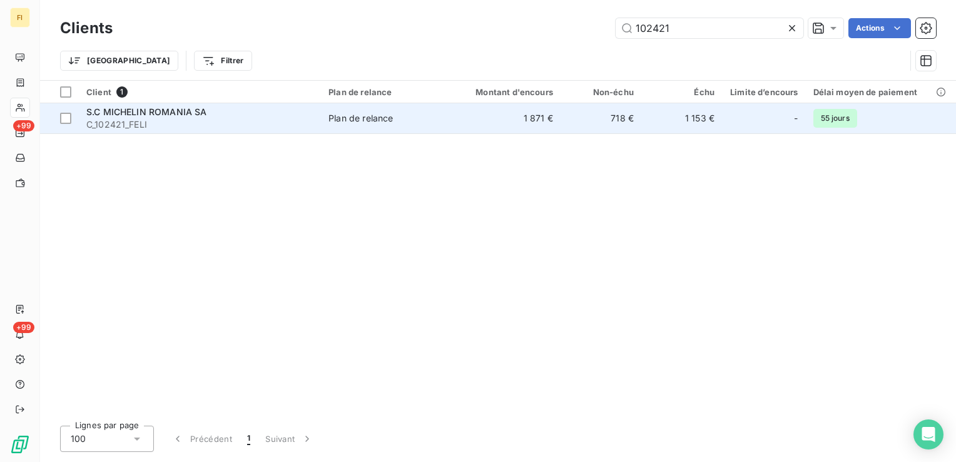
click at [668, 129] on td "1 153 €" at bounding box center [681, 118] width 81 height 30
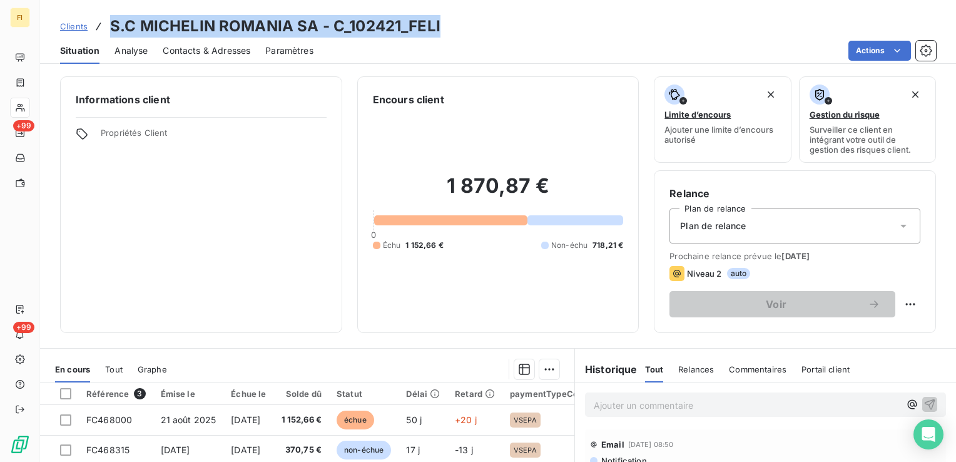
drag, startPoint x: 443, startPoint y: 28, endPoint x: 114, endPoint y: 31, distance: 329.6
click at [114, 31] on div "Clients S.C MICHELIN ROMANIA SA - C_102421_FELI" at bounding box center [498, 26] width 916 height 23
copy h3 "S.C MICHELIN ROMANIA SA - C_102421_FELI"
click at [73, 24] on span "Clients" at bounding box center [74, 26] width 28 height 10
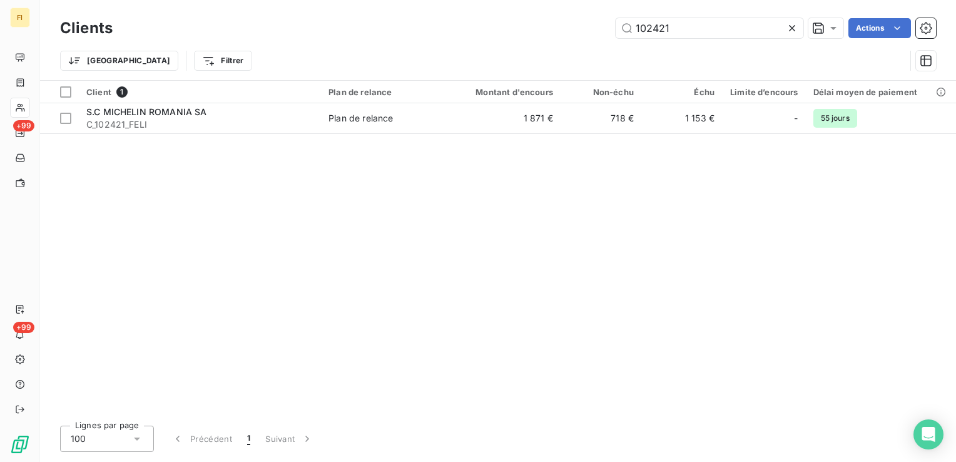
drag, startPoint x: 704, startPoint y: 23, endPoint x: 545, endPoint y: 34, distance: 158.6
click at [550, 34] on div "102421 Actions" at bounding box center [532, 28] width 808 height 20
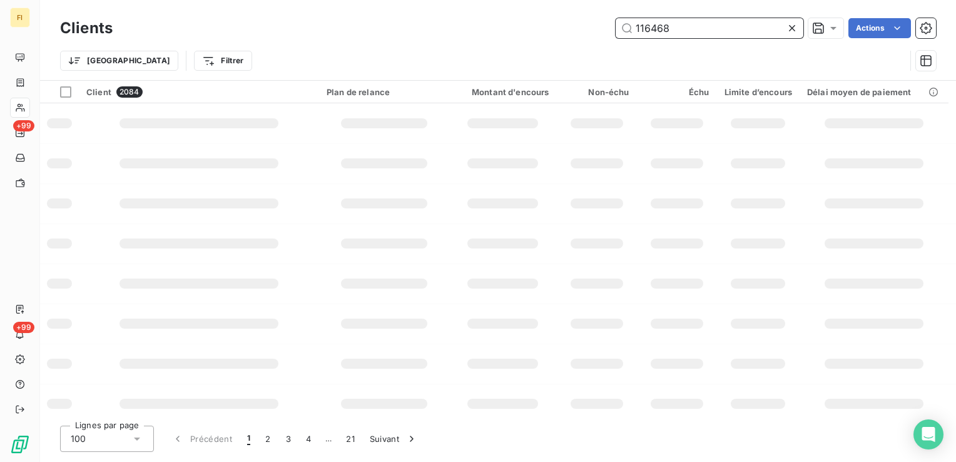
type input "116468"
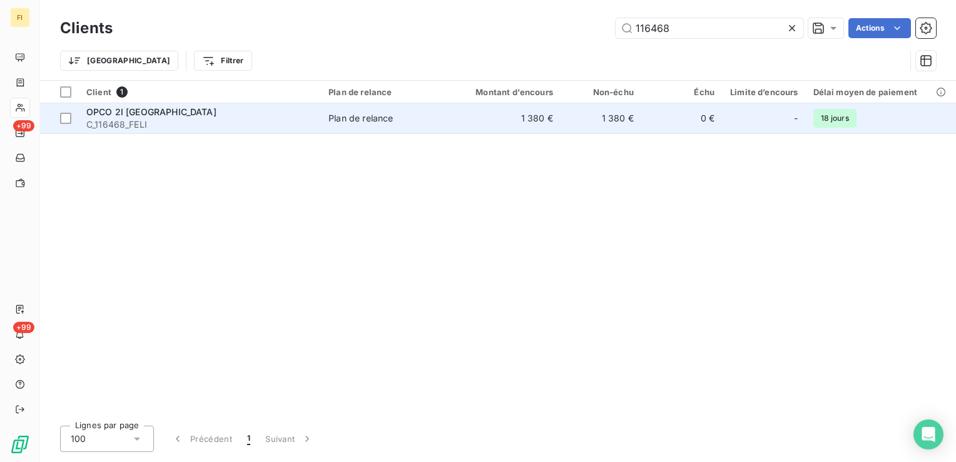
click at [634, 116] on td "1 380 €" at bounding box center [600, 118] width 81 height 30
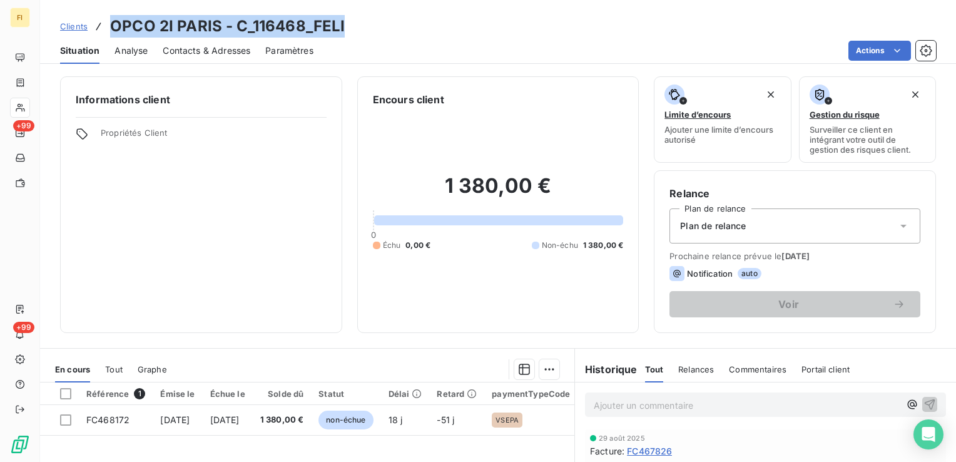
drag, startPoint x: 205, startPoint y: 31, endPoint x: 113, endPoint y: 31, distance: 92.6
click at [113, 31] on div "Clients OPCO 2I PARIS - C_116468_FELI" at bounding box center [498, 26] width 916 height 23
copy h3 "OPCO 2I PARIS - C_116468_FELI"
click at [82, 26] on span "Clients" at bounding box center [74, 26] width 28 height 10
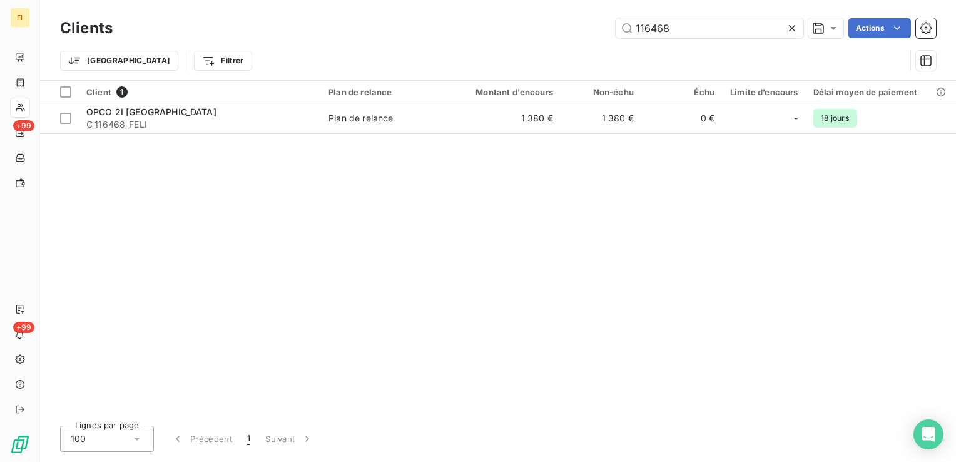
drag, startPoint x: 666, startPoint y: 29, endPoint x: 428, endPoint y: 18, distance: 237.9
click at [442, 19] on div "116468 Actions" at bounding box center [532, 28] width 808 height 20
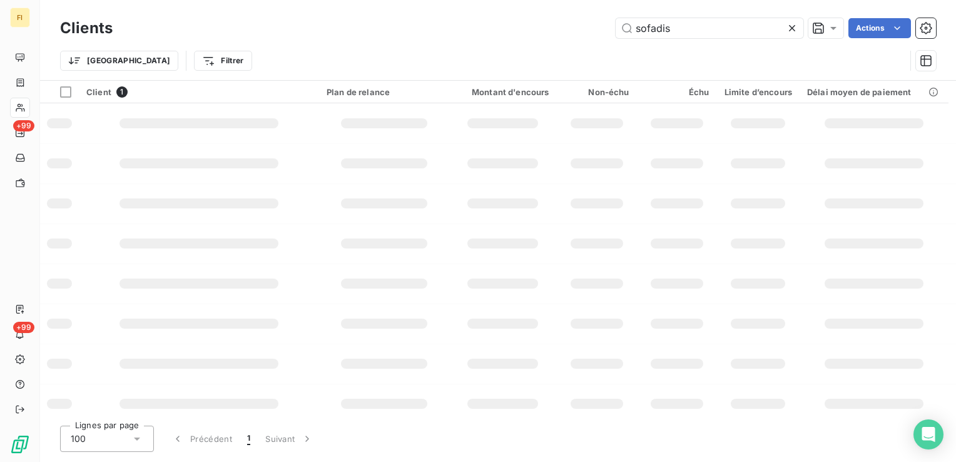
type input "sofadis"
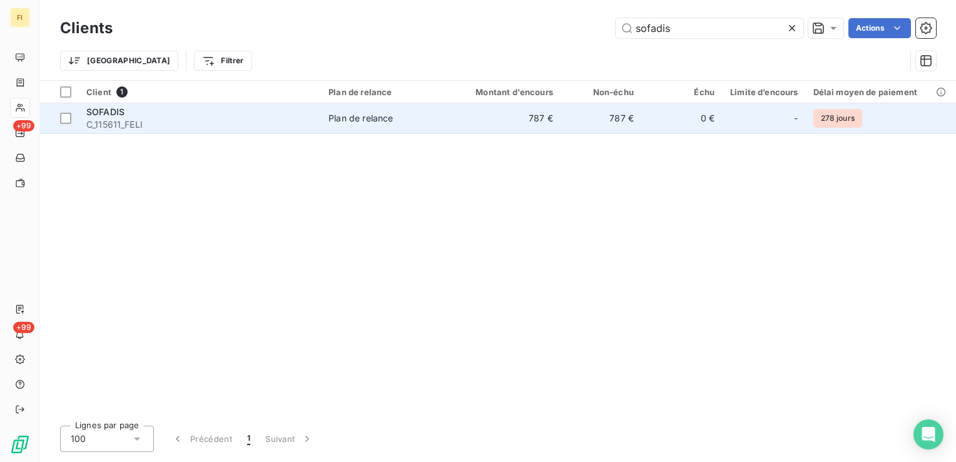
click at [553, 119] on td "787 €" at bounding box center [506, 118] width 108 height 30
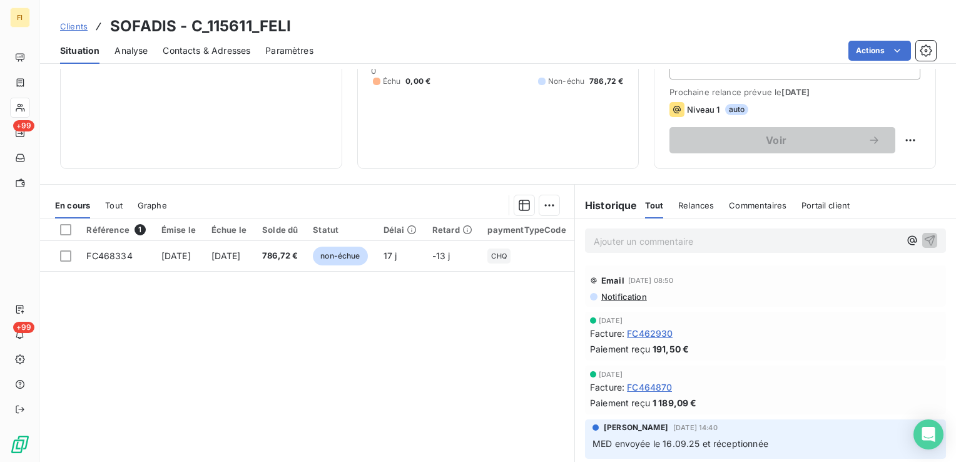
scroll to position [188, 0]
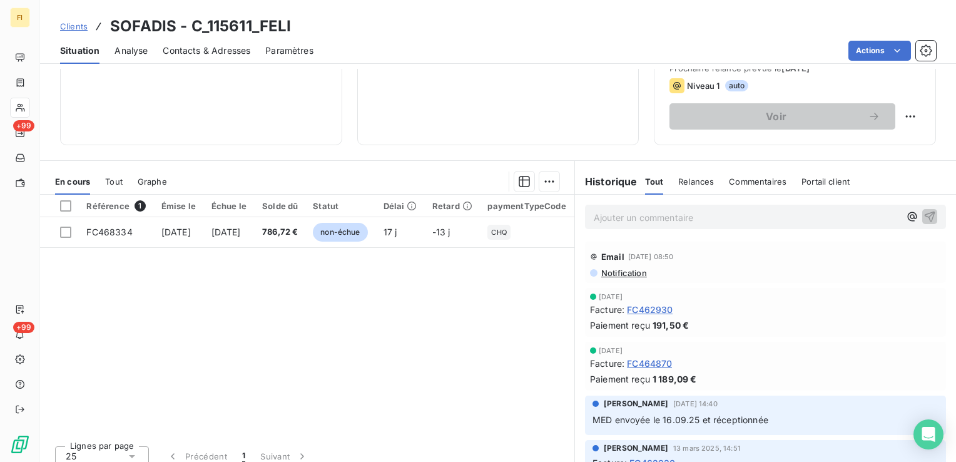
click at [121, 182] on span "Tout" at bounding box center [114, 181] width 18 height 10
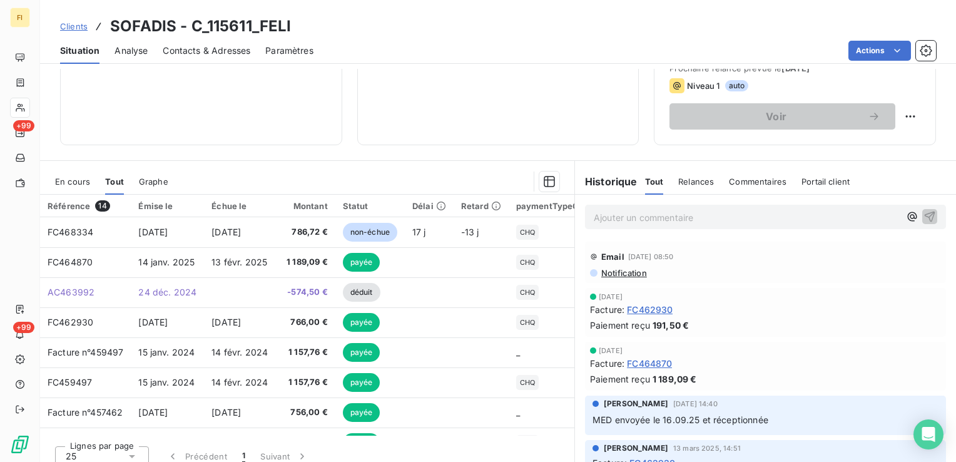
click at [76, 29] on span "Clients" at bounding box center [74, 26] width 28 height 10
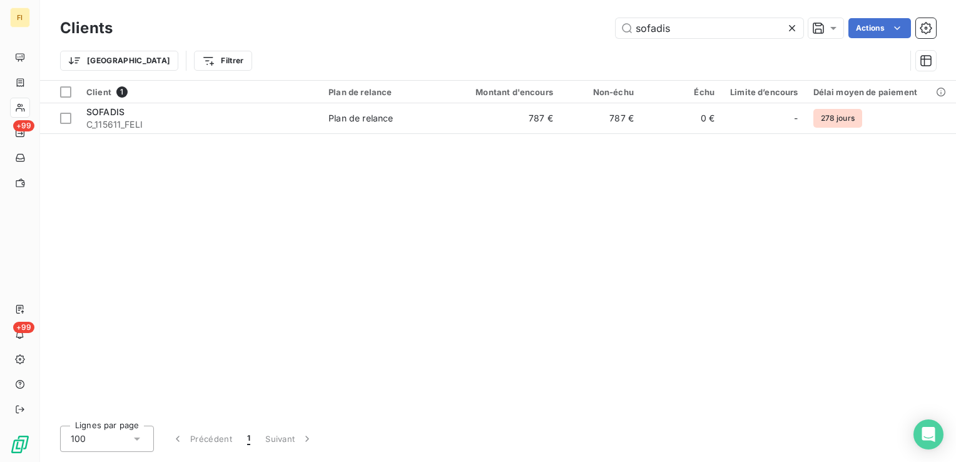
drag, startPoint x: 499, startPoint y: 20, endPoint x: 485, endPoint y: 24, distance: 14.3
click at [494, 21] on div "sofadis Actions" at bounding box center [532, 28] width 808 height 20
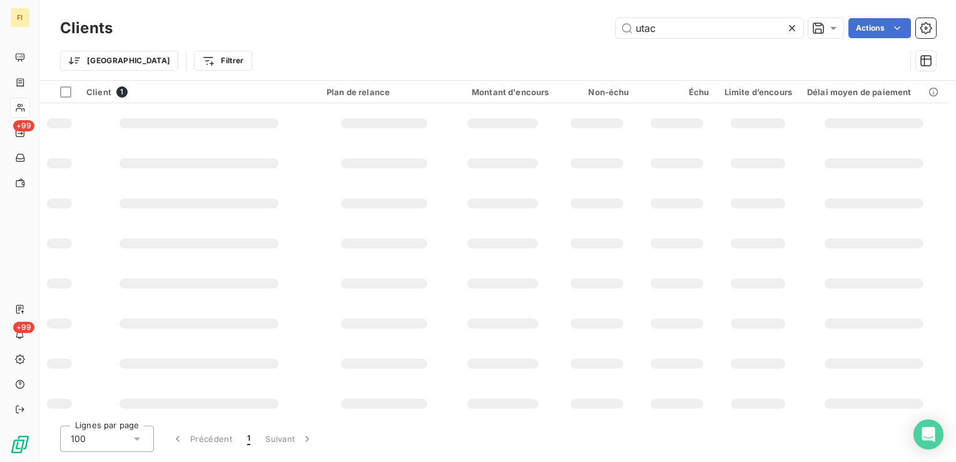
type input "utac"
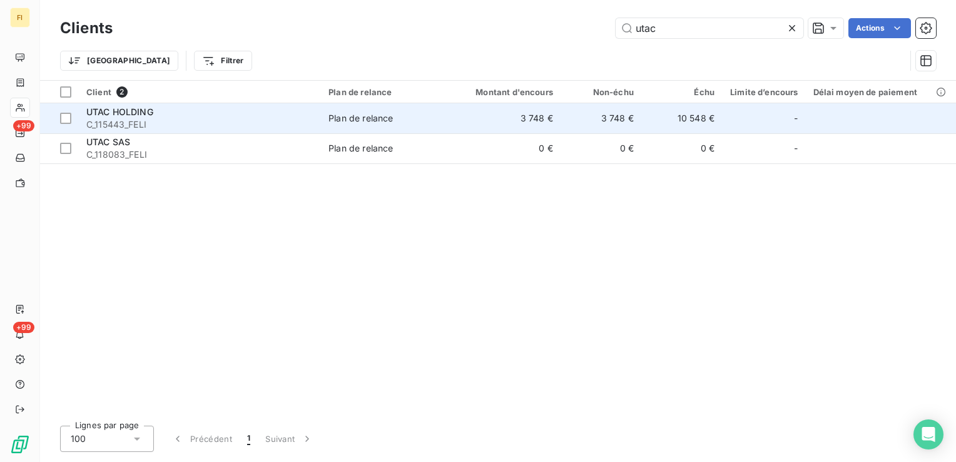
click at [455, 118] on td "3 748 €" at bounding box center [506, 118] width 108 height 30
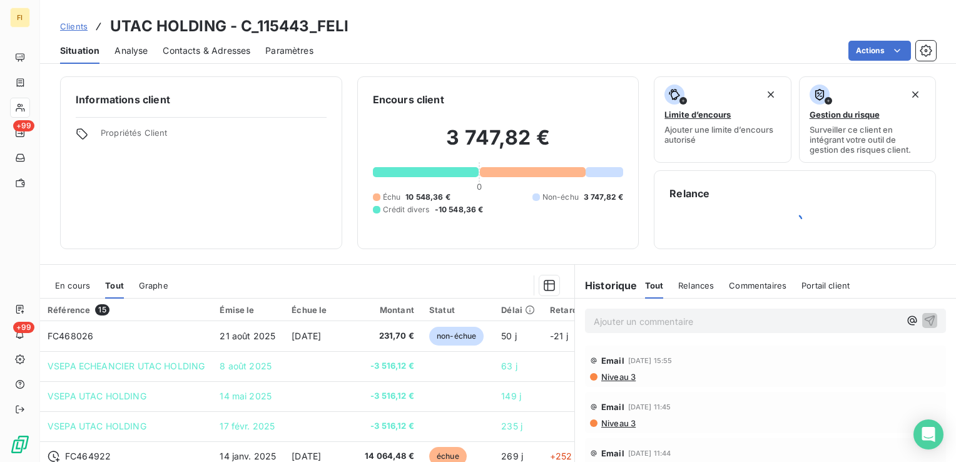
scroll to position [63, 0]
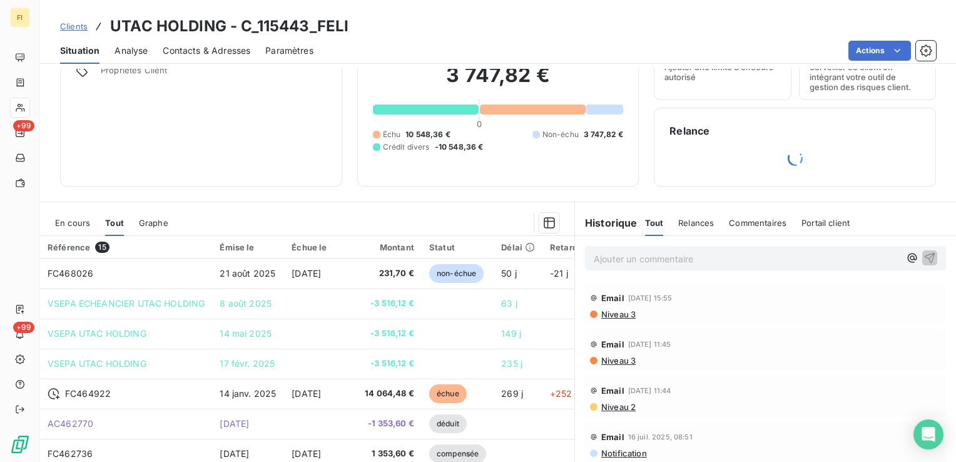
click at [71, 218] on span "En cours" at bounding box center [72, 223] width 35 height 10
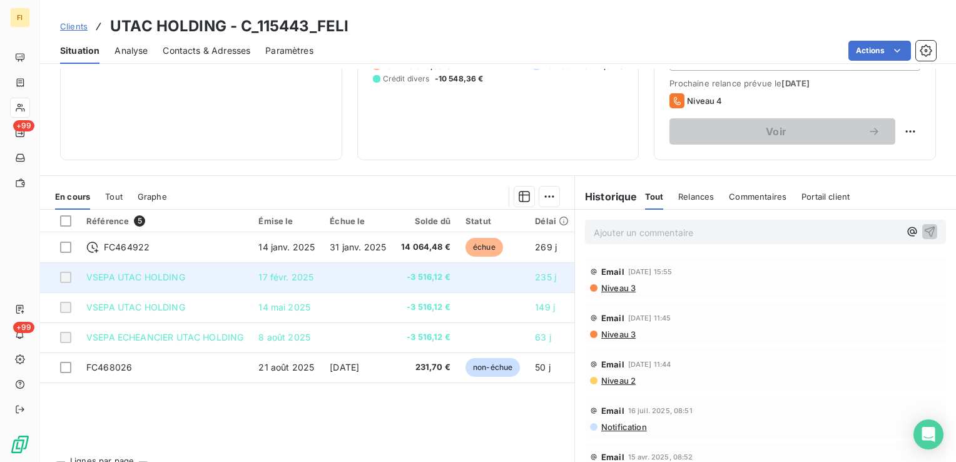
scroll to position [188, 0]
